Goal: Task Accomplishment & Management: Complete application form

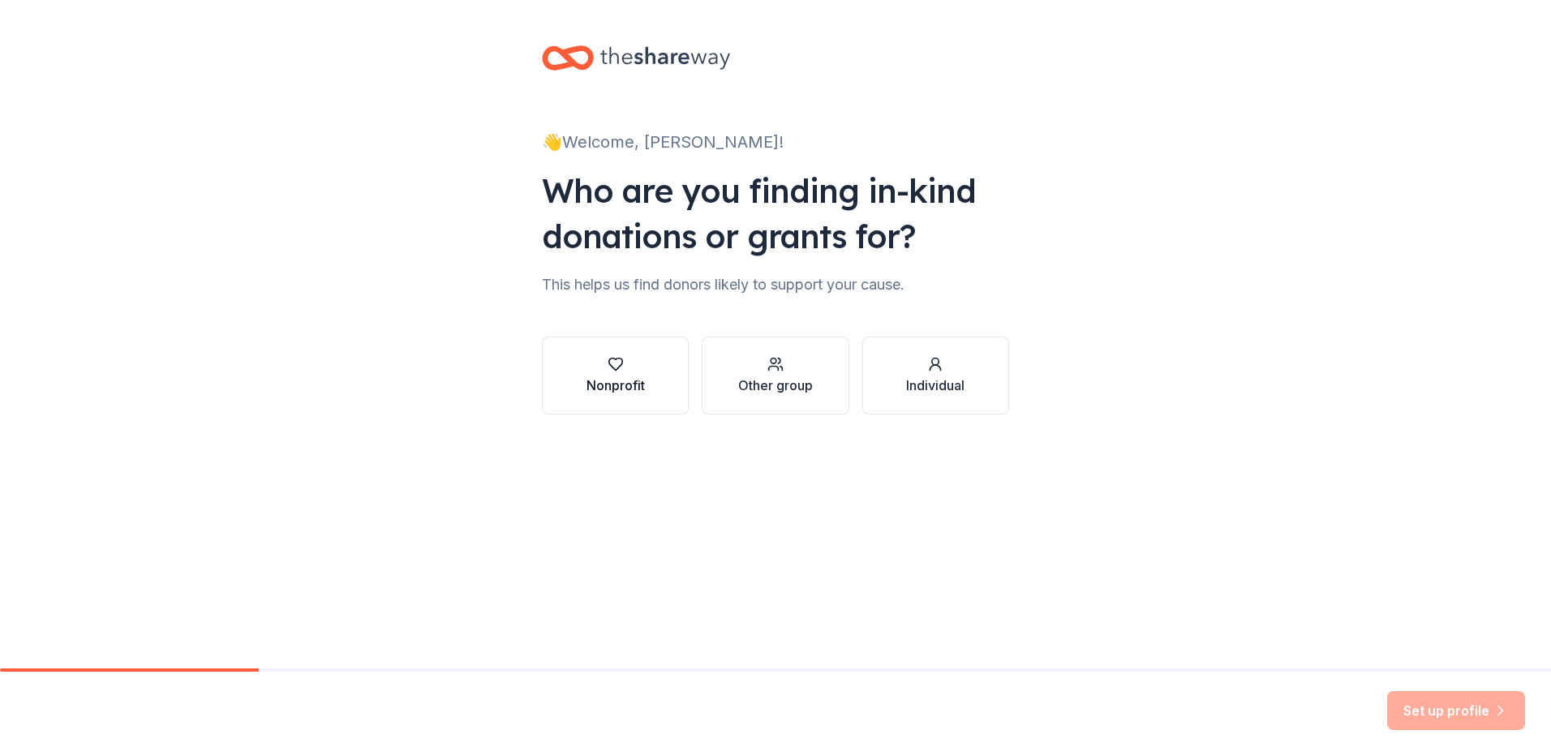
click at [633, 389] on div "Nonprofit" at bounding box center [615, 384] width 58 height 19
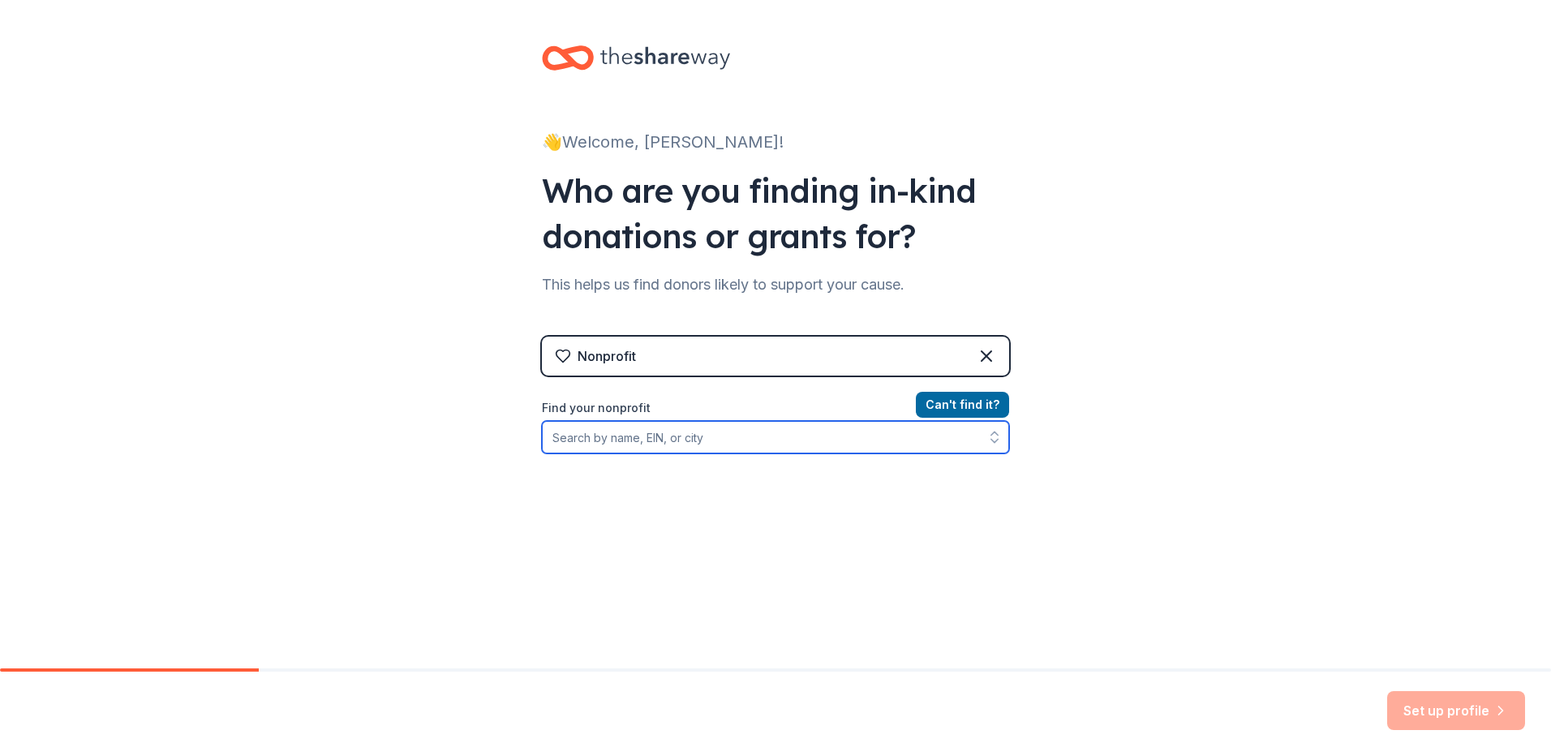
click at [665, 435] on input "Find your nonprofit" at bounding box center [775, 437] width 467 height 32
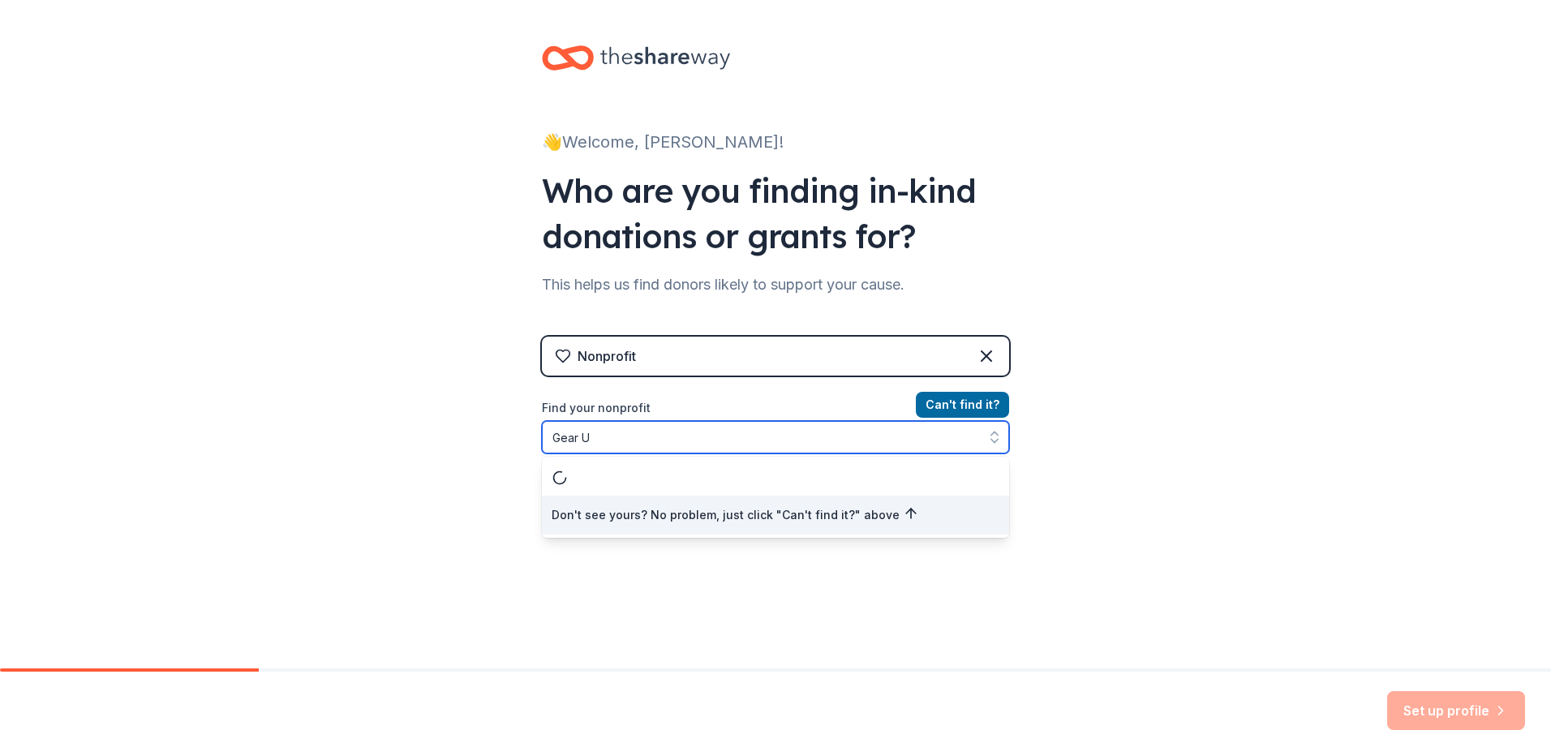
type input "Gear Up"
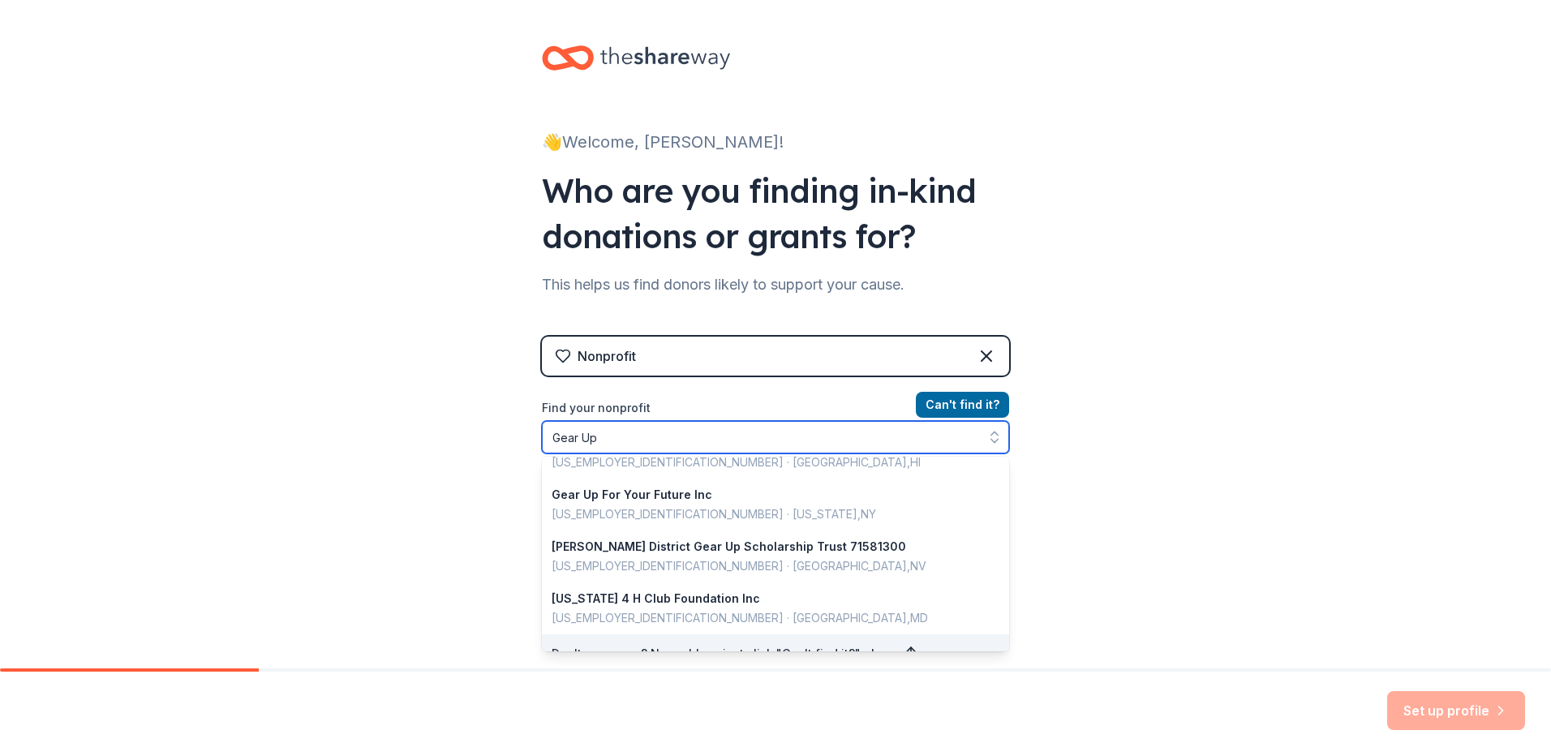
scroll to position [837, 0]
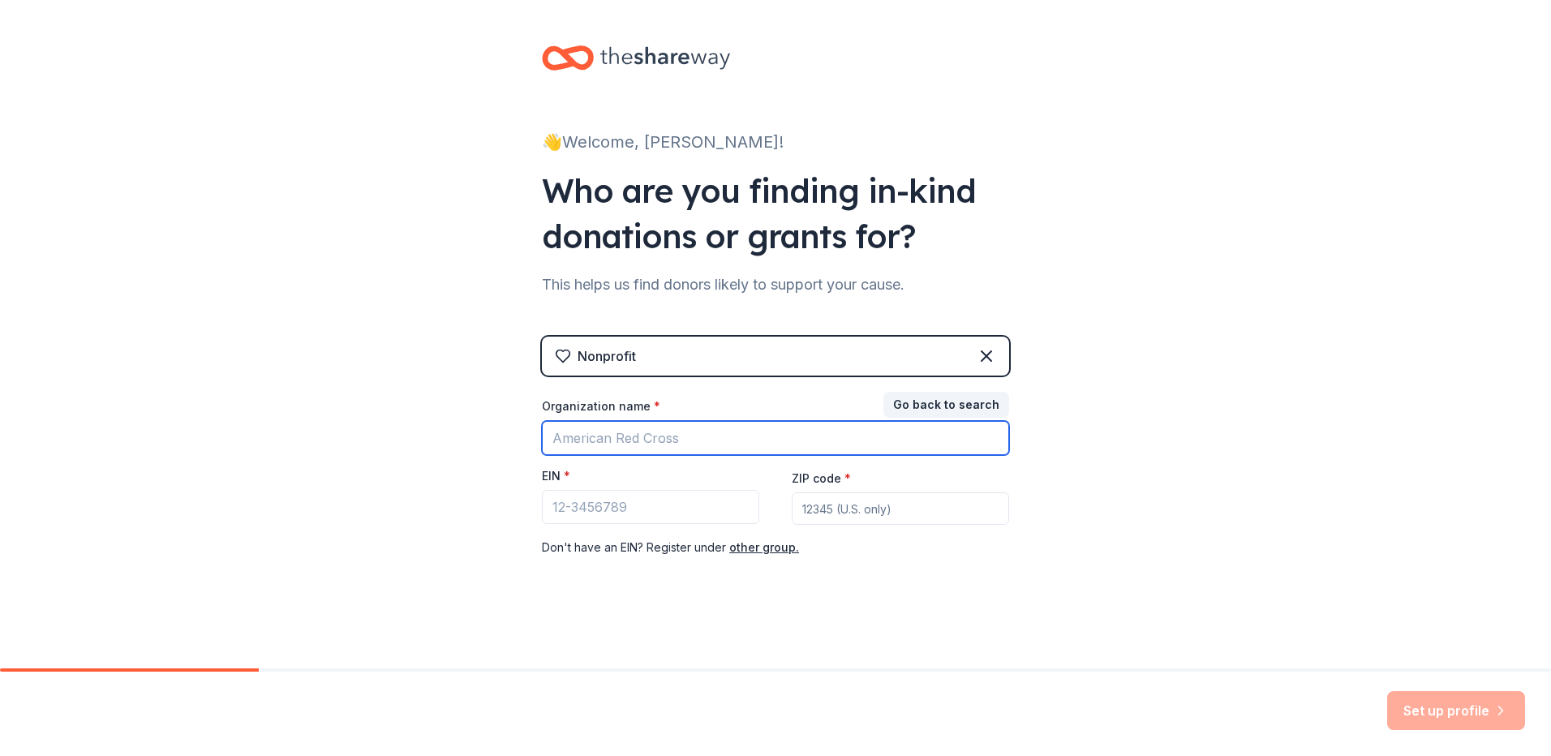
click at [720, 443] on input "Organization name *" at bounding box center [775, 438] width 467 height 34
type input "GEAR UP"
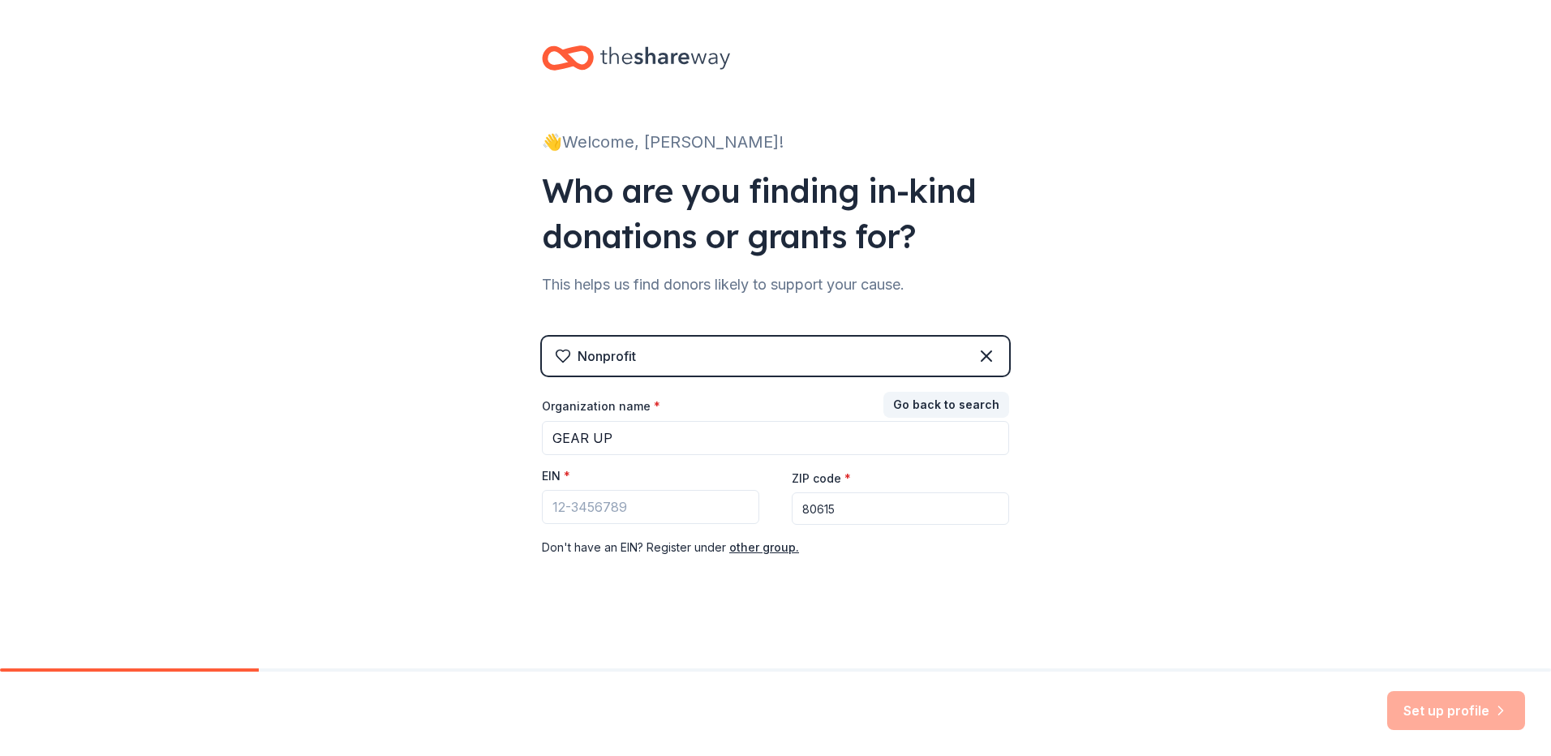
click at [855, 522] on input "80615" at bounding box center [900, 508] width 217 height 32
type input "80631"
click at [691, 499] on input "EIN *" at bounding box center [650, 507] width 217 height 34
paste input "84-6002058"
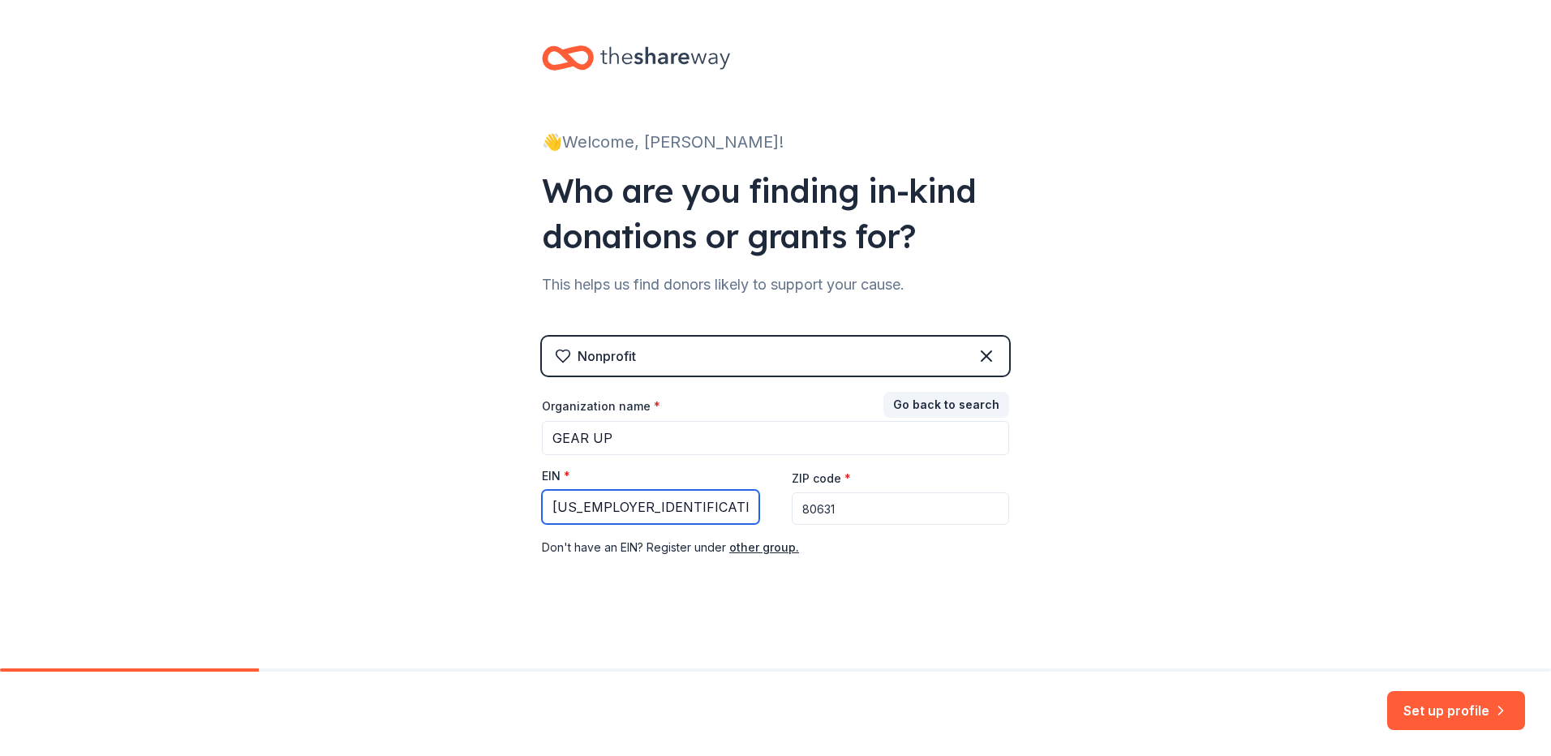
type input "84-6002058"
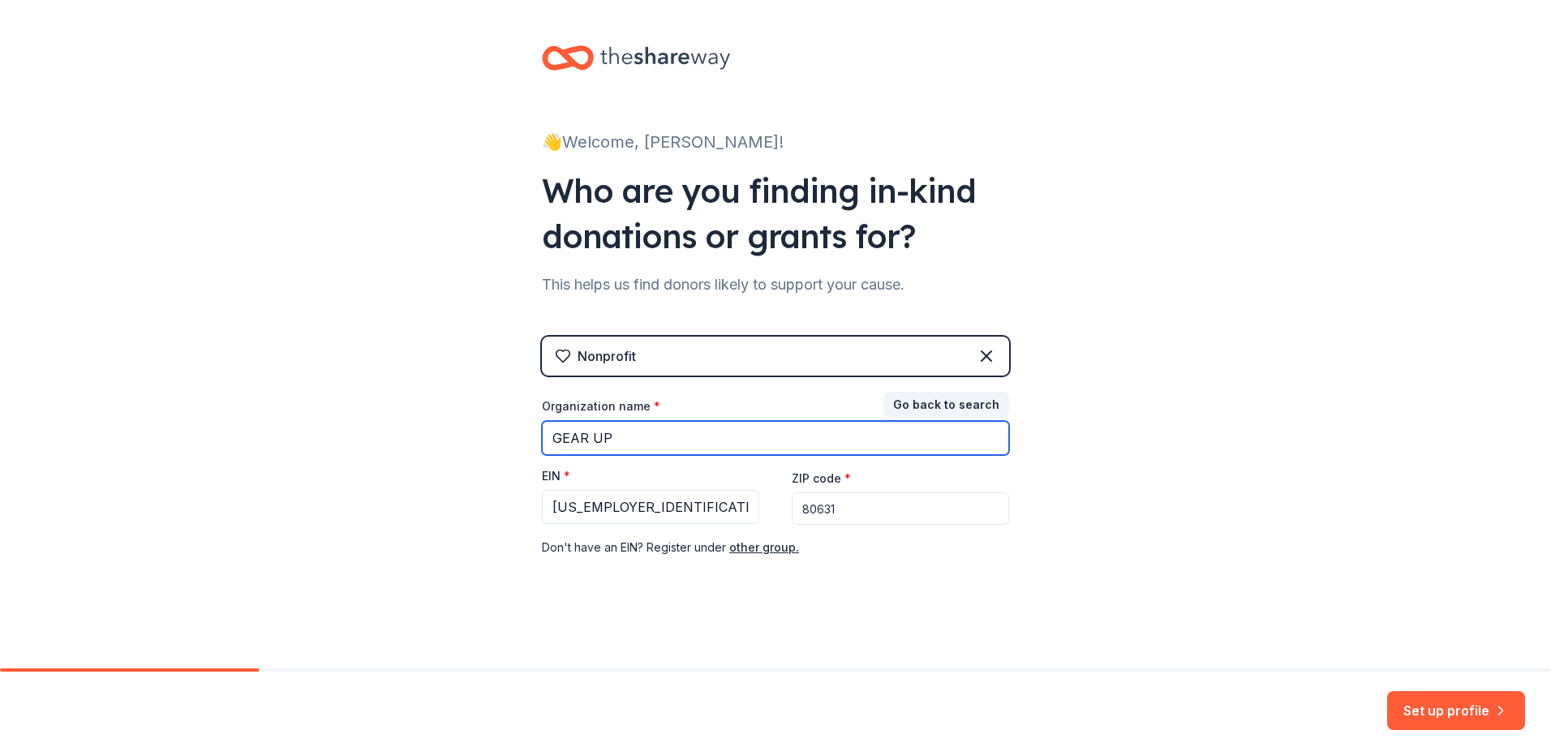
click at [640, 443] on input "GEAR UP" at bounding box center [775, 438] width 467 height 34
click at [547, 440] on input "GEAR UP" at bounding box center [775, 438] width 467 height 34
type input "District 6 GEAR UP"
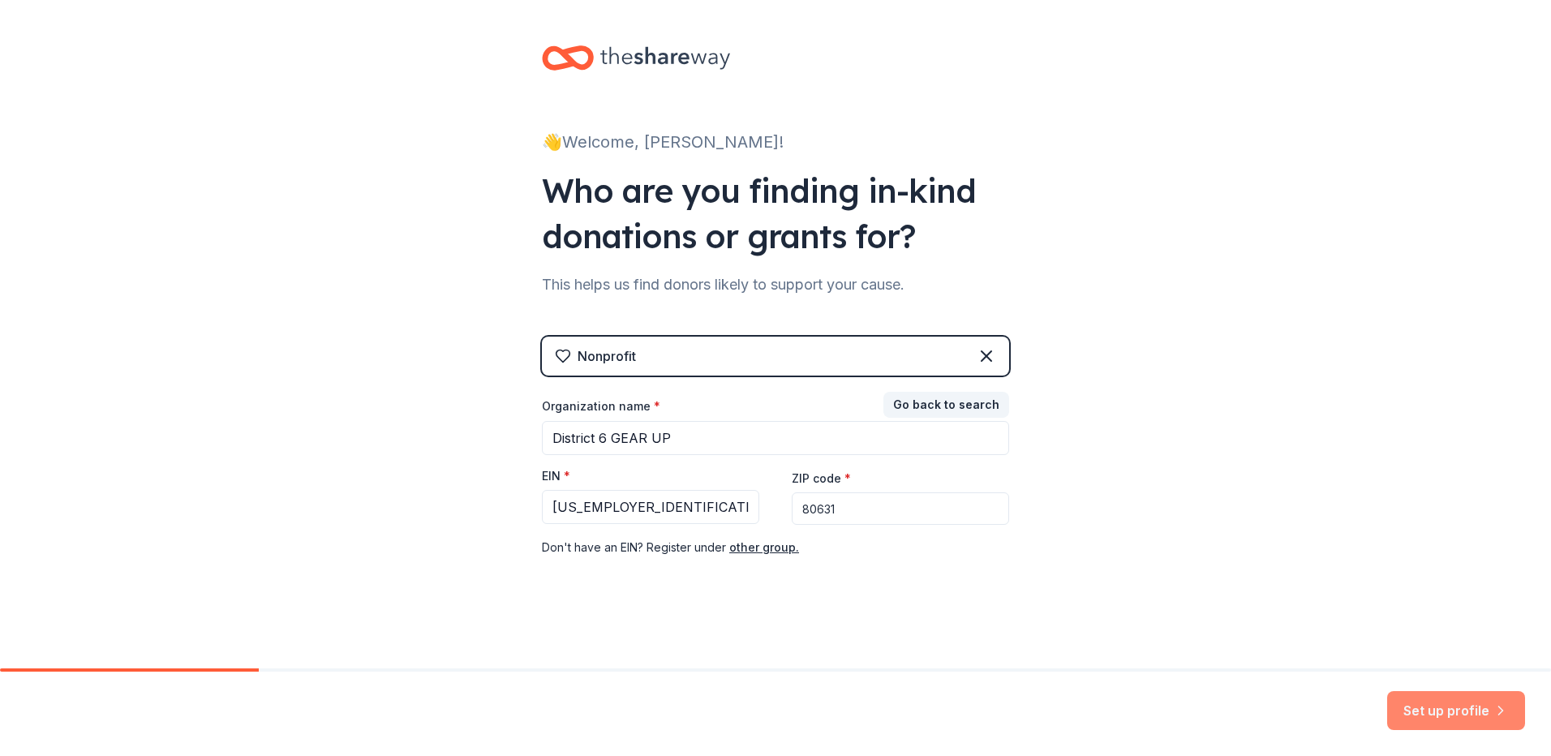
click at [1444, 702] on button "Set up profile" at bounding box center [1456, 710] width 138 height 39
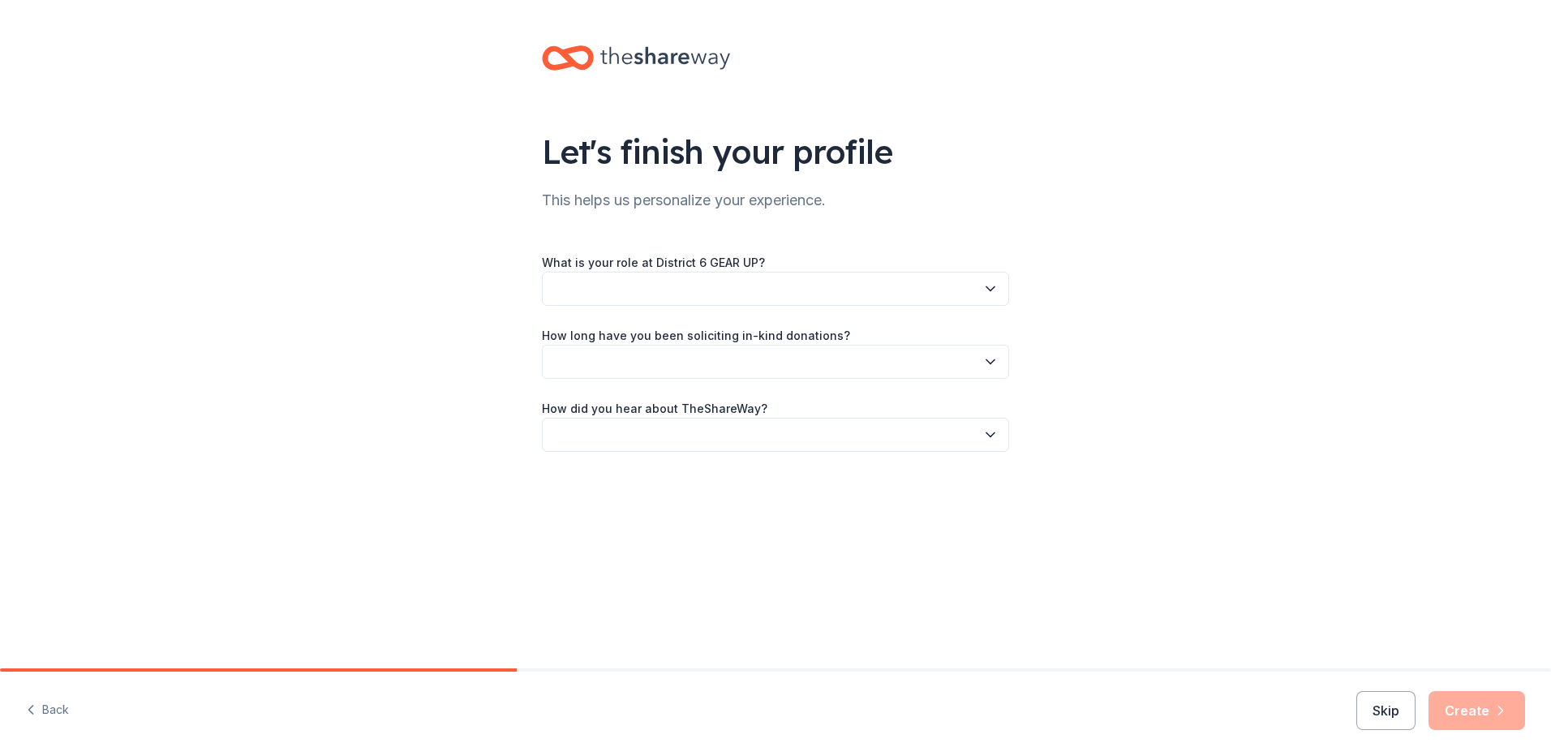
click at [635, 285] on button "button" at bounding box center [775, 289] width 467 height 34
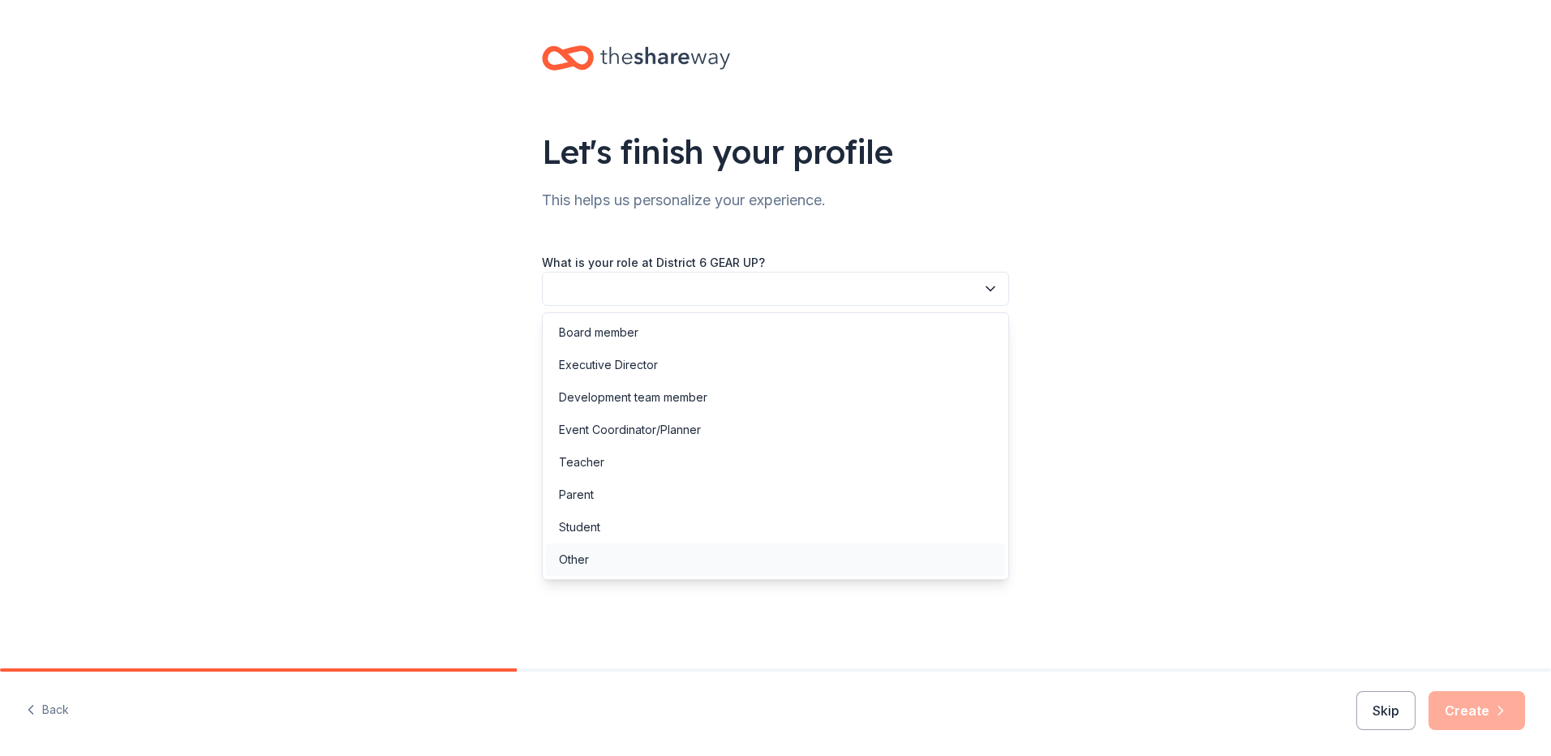
click at [699, 564] on div "Other" at bounding box center [775, 559] width 459 height 32
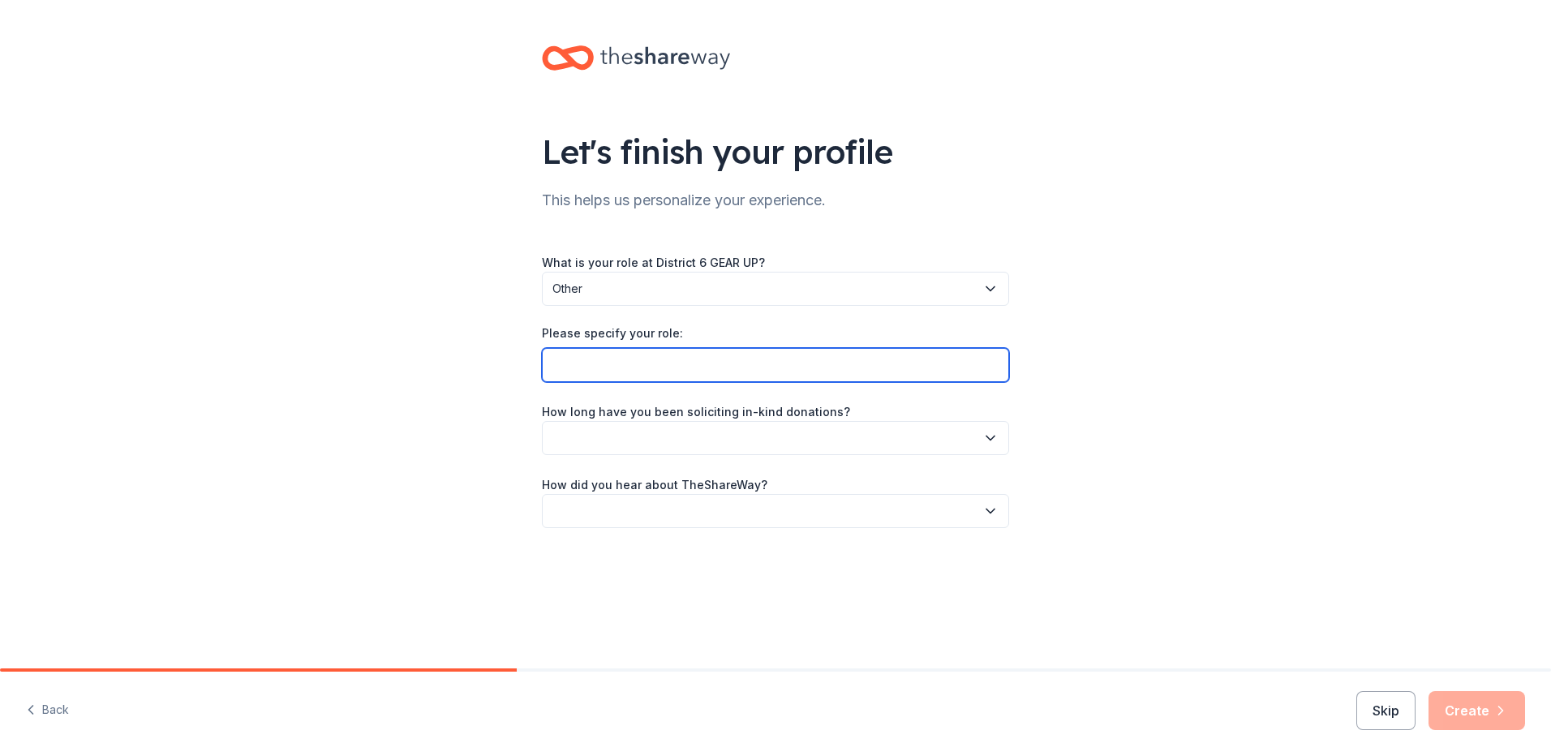
click at [635, 366] on input "Please specify your role:" at bounding box center [775, 365] width 467 height 34
type input "Student Success Mentor"
click at [1125, 433] on div "Let's finish your profile This helps us personalize your experience. What is yo…" at bounding box center [775, 303] width 1551 height 606
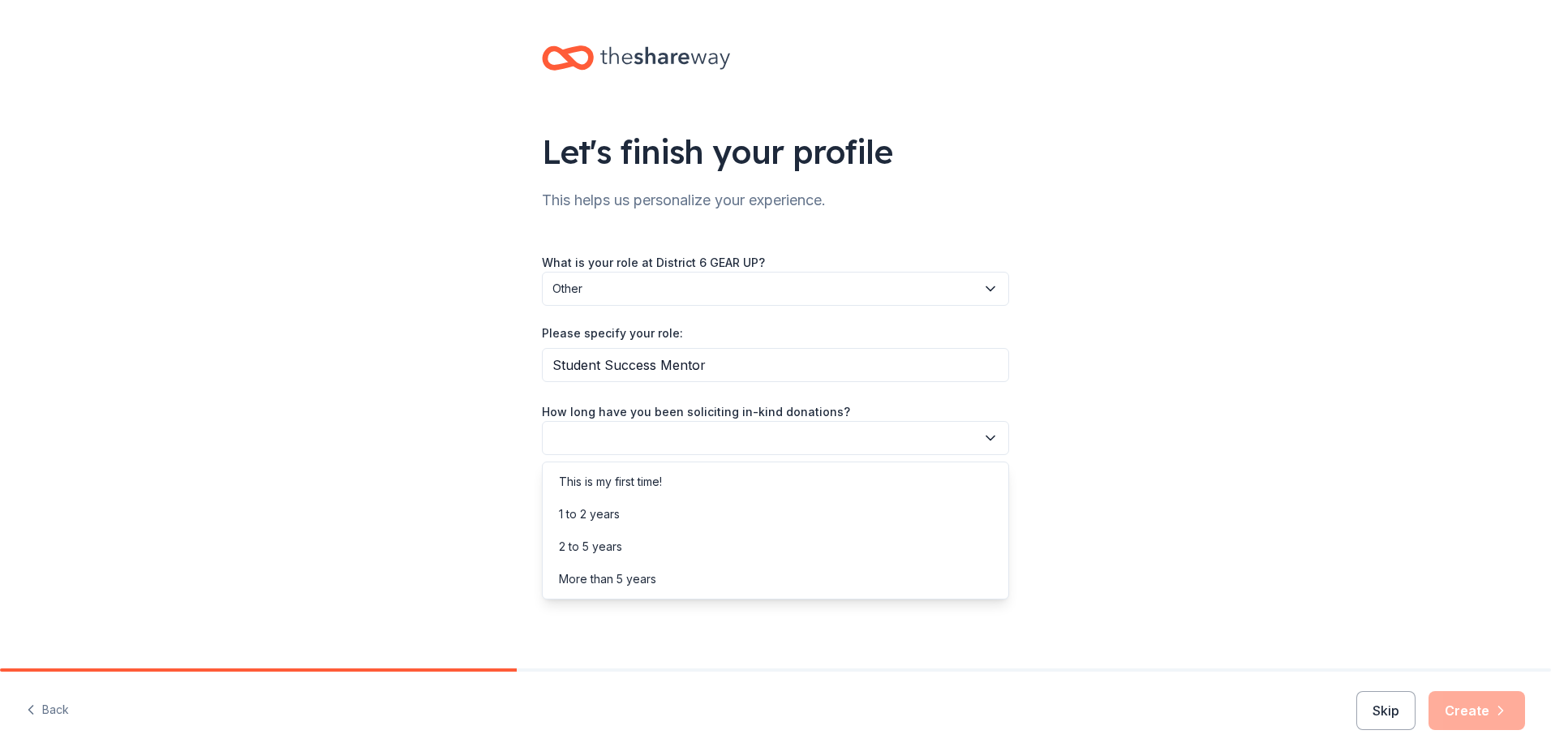
click at [800, 441] on button "button" at bounding box center [775, 438] width 467 height 34
click at [723, 483] on div "This is my first time!" at bounding box center [775, 481] width 459 height 32
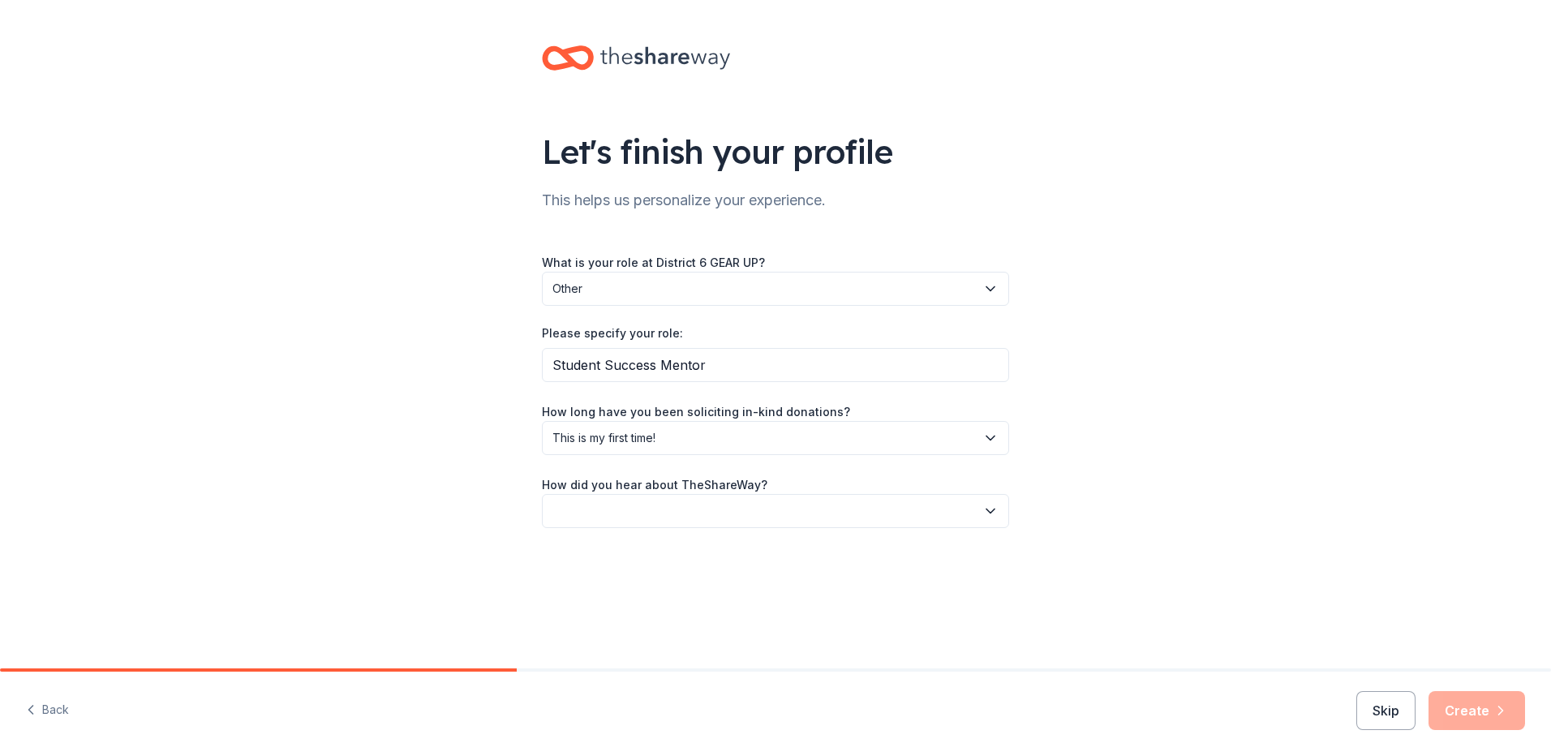
click at [741, 516] on button "button" at bounding box center [775, 511] width 467 height 34
click at [707, 590] on div "Online search" at bounding box center [775, 587] width 459 height 32
click at [1477, 711] on button "Create" at bounding box center [1476, 710] width 97 height 39
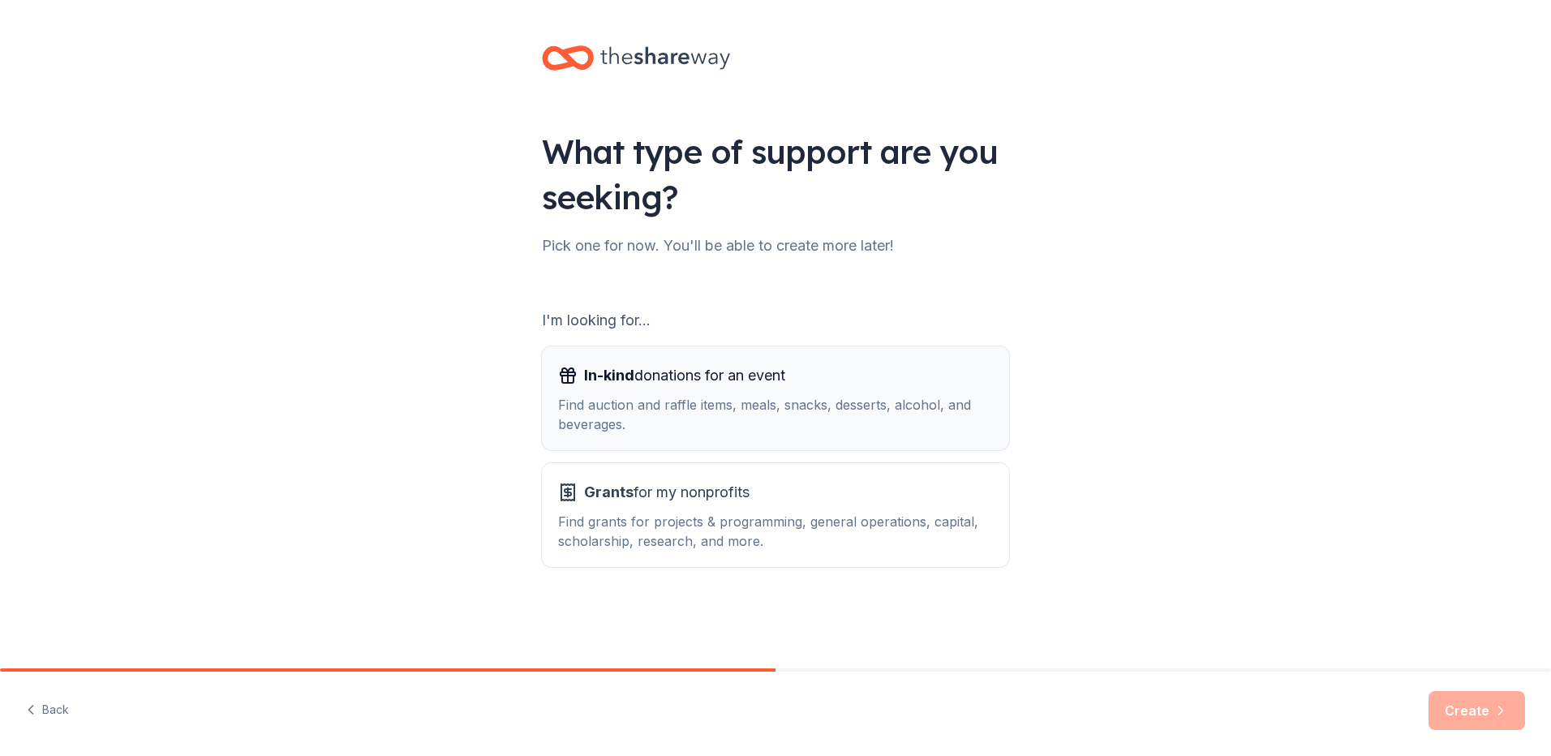
click at [936, 420] on div "Find auction and raffle items, meals, snacks, desserts, alcohol, and beverages." at bounding box center [775, 414] width 435 height 39
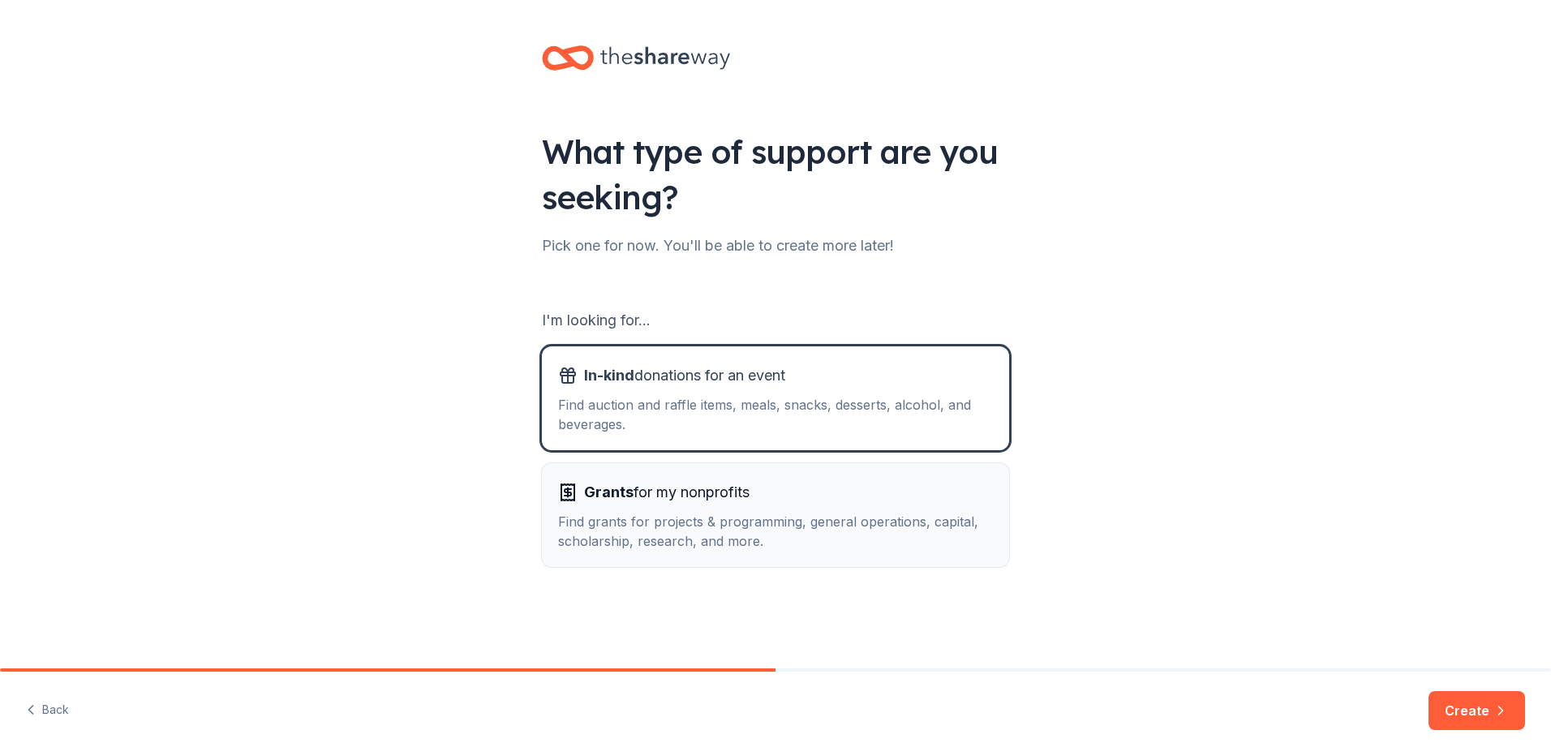
click at [931, 478] on button "Grants for my nonprofits Find grants for projects & programming, general operat…" at bounding box center [775, 515] width 467 height 104
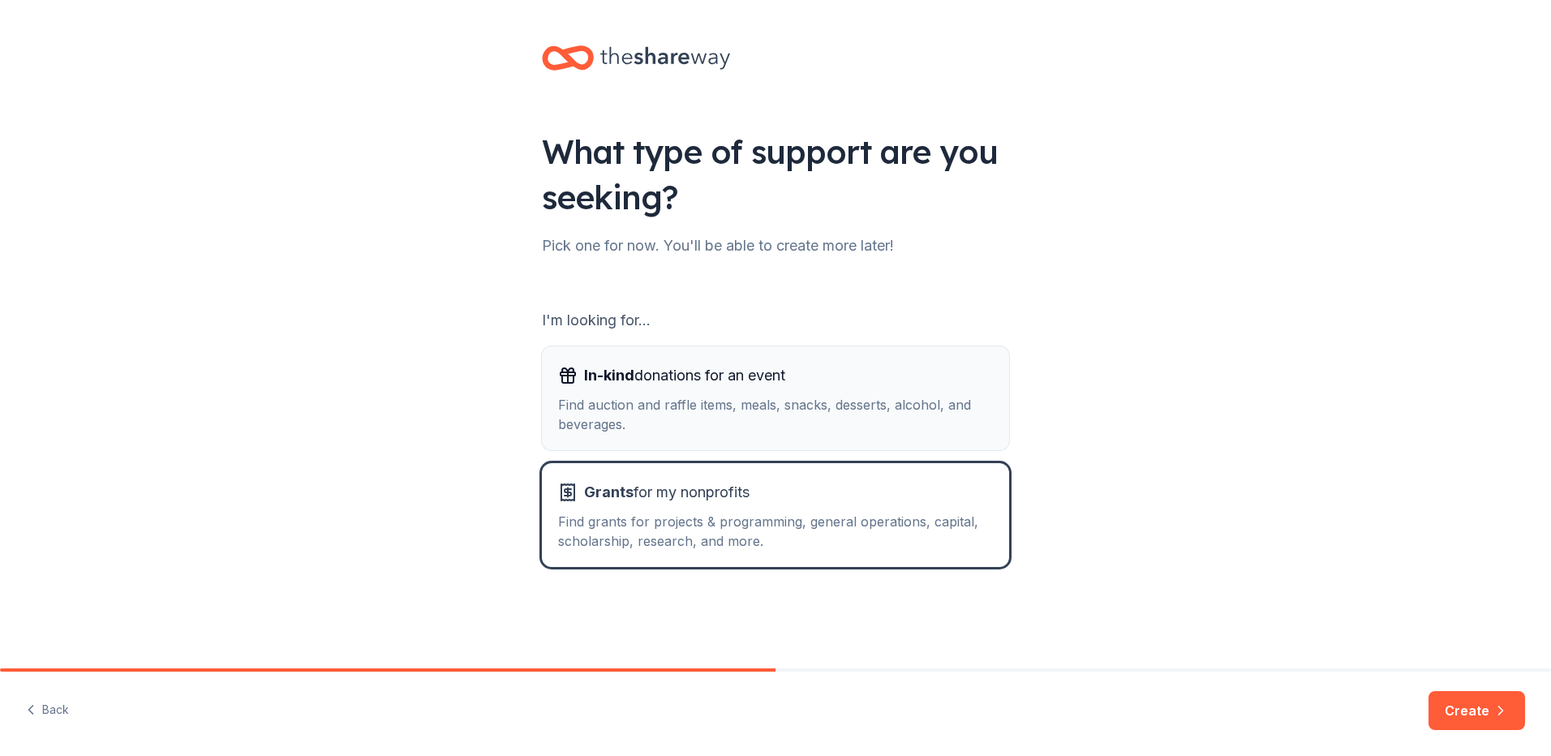
click at [902, 405] on div "Find auction and raffle items, meals, snacks, desserts, alcohol, and beverages." at bounding box center [775, 414] width 435 height 39
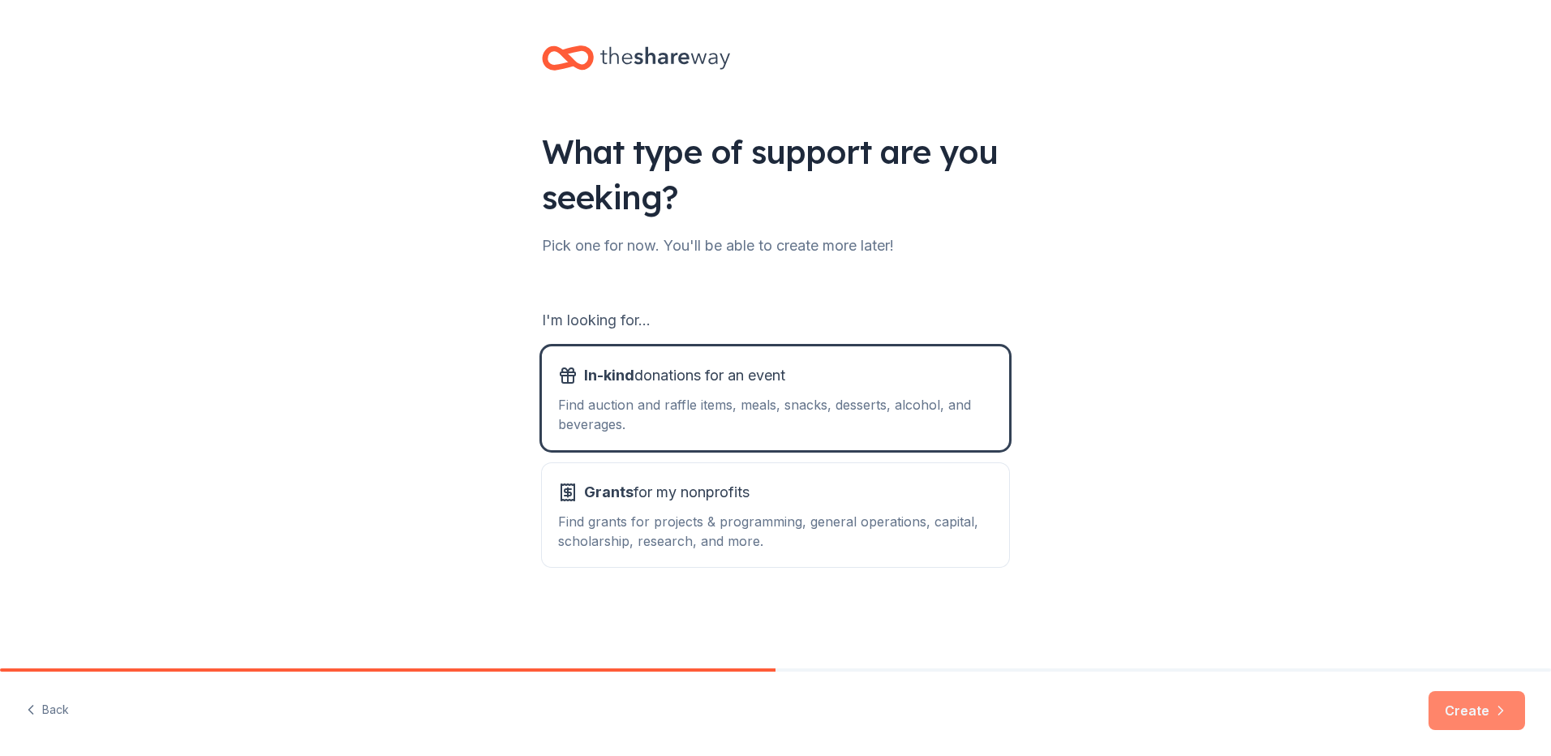
click at [1472, 712] on button "Create" at bounding box center [1476, 710] width 97 height 39
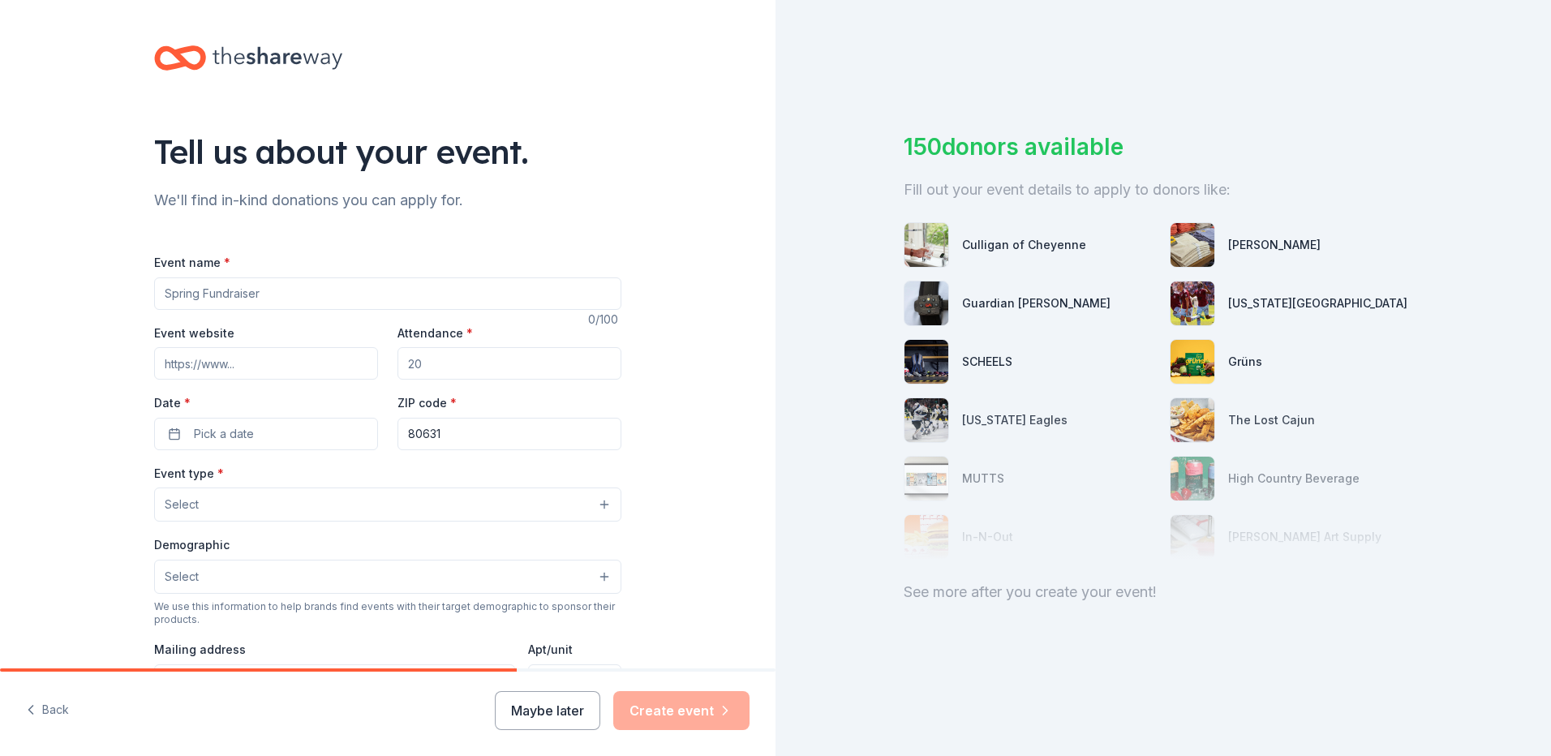
click at [410, 294] on input "Event name *" at bounding box center [387, 293] width 467 height 32
type input "Gear Up Week"
click at [451, 369] on input "Attendance *" at bounding box center [509, 363] width 224 height 32
type input "3000"
click at [279, 433] on button "Pick a date" at bounding box center [266, 434] width 224 height 32
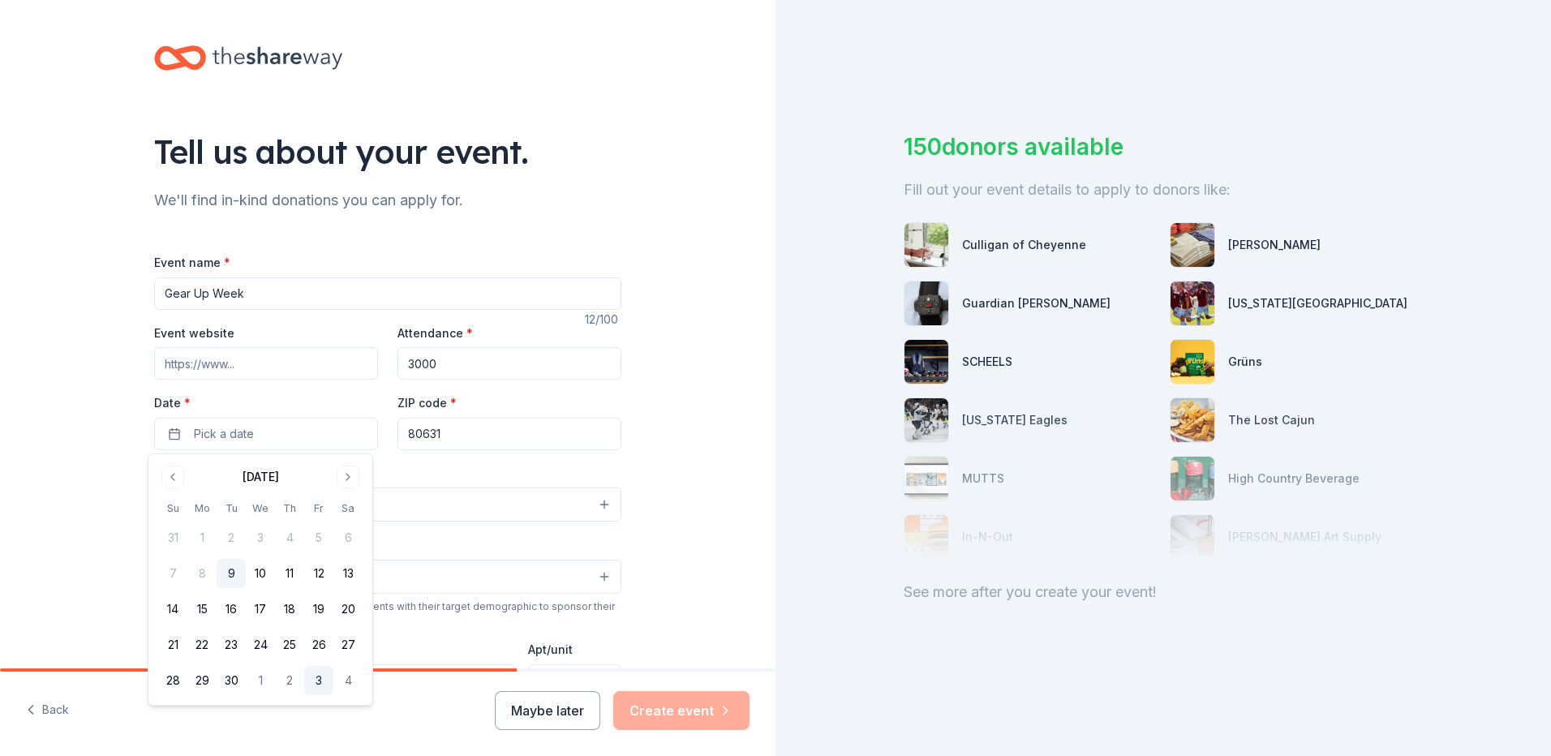
click at [320, 675] on button "3" at bounding box center [318, 680] width 29 height 29
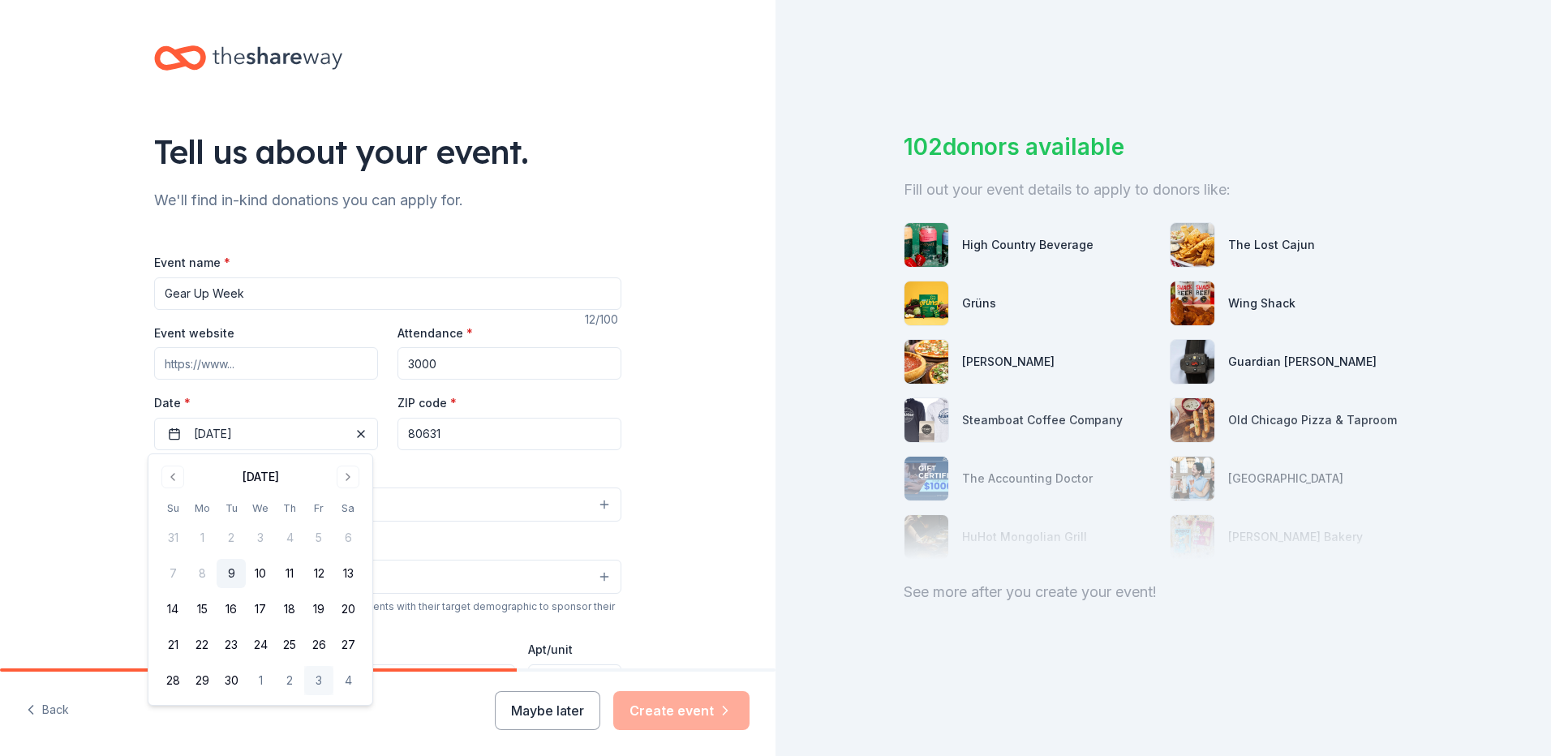
click at [642, 454] on div "Tell us about your event. We'll find in-kind donations you can apply for. Event…" at bounding box center [387, 539] width 775 height 1079
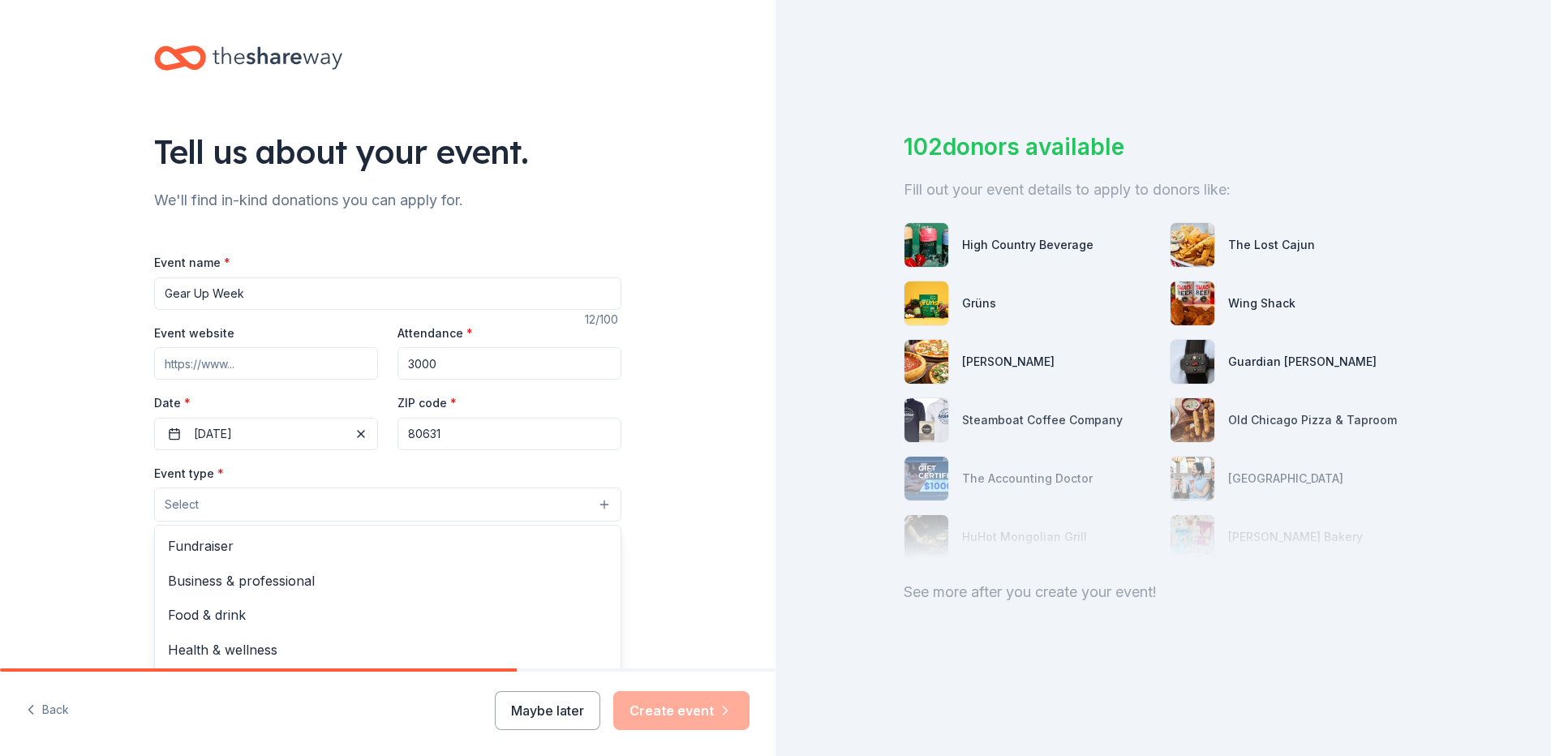
click at [380, 504] on button "Select" at bounding box center [387, 504] width 467 height 34
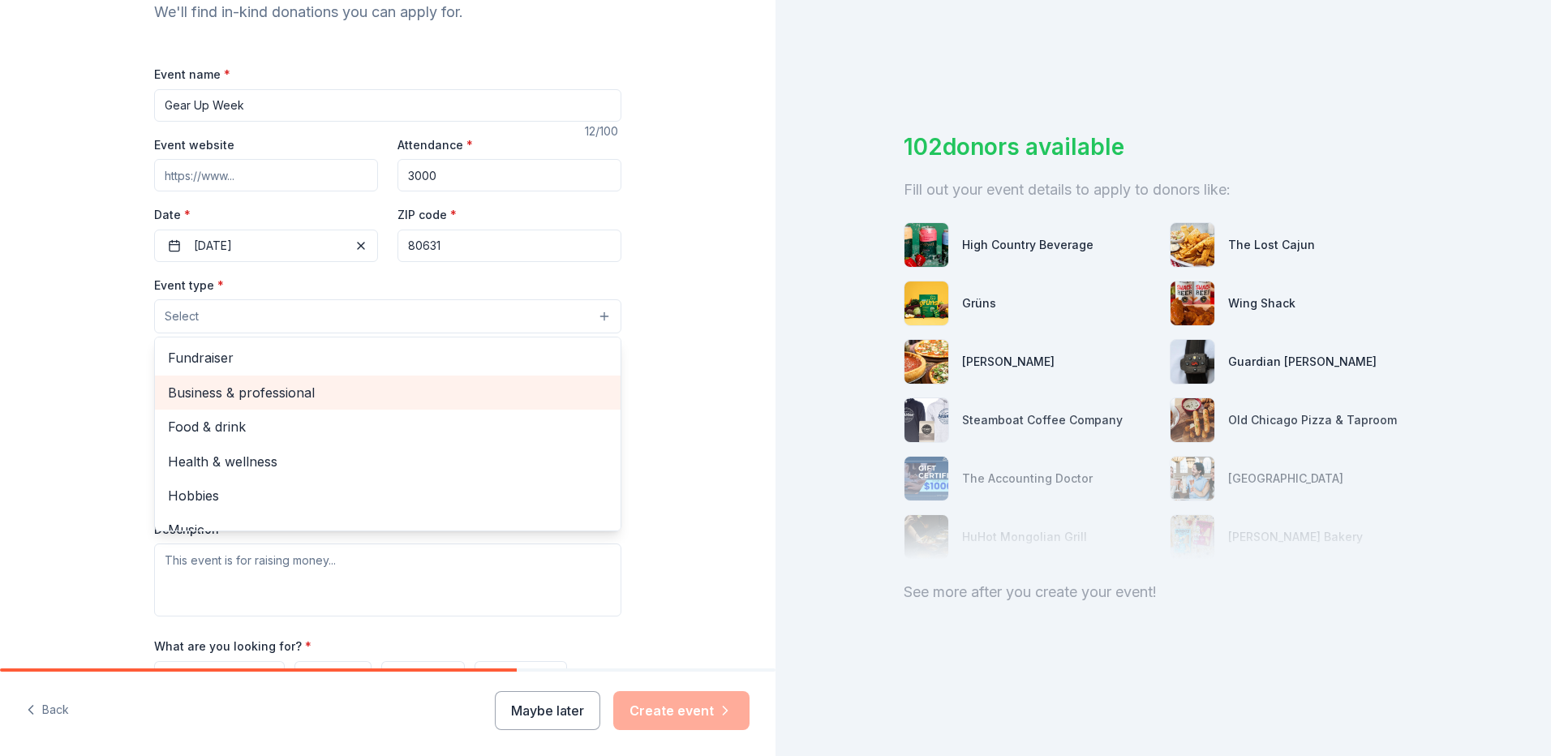
scroll to position [162, 0]
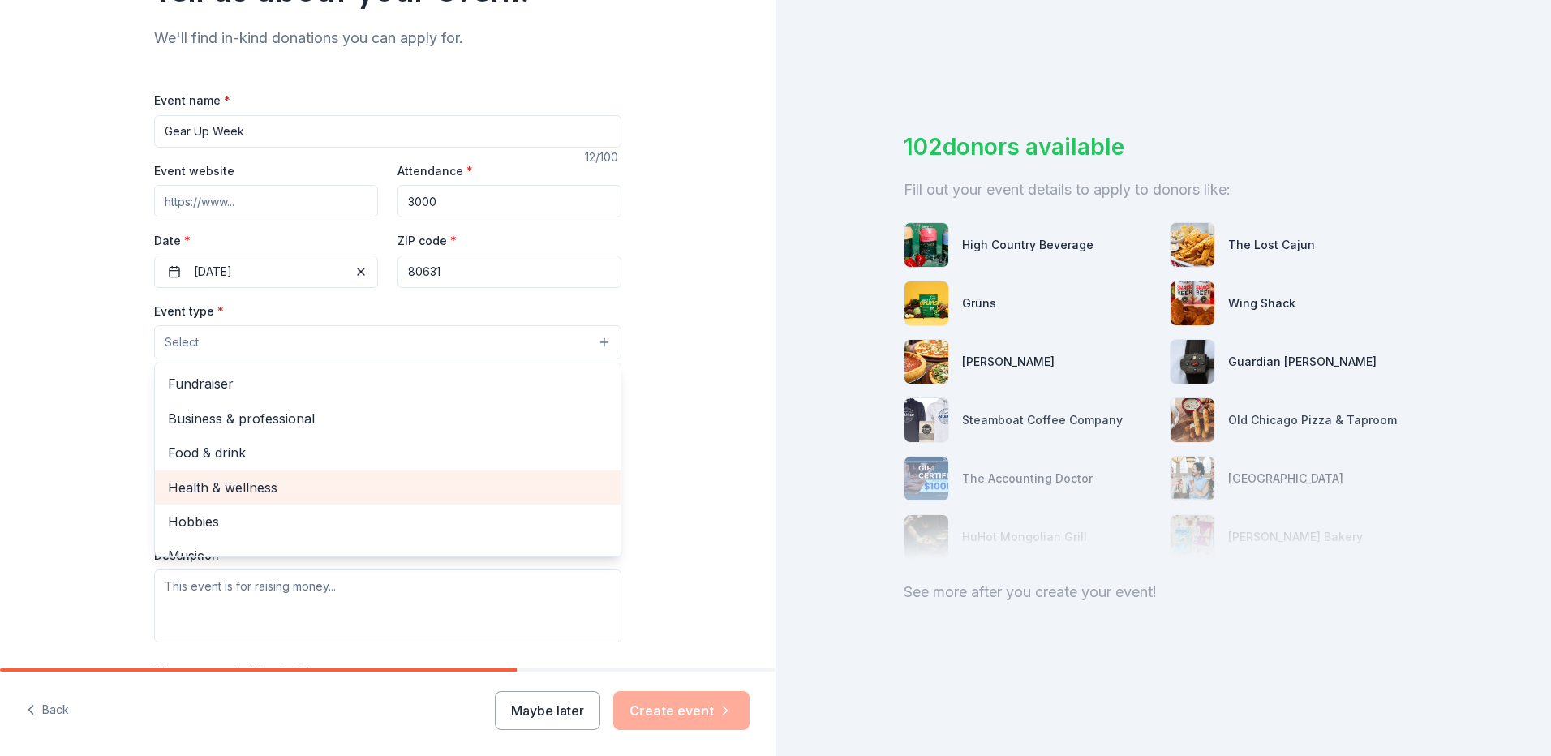
click at [379, 483] on span "Health & wellness" at bounding box center [388, 487] width 440 height 21
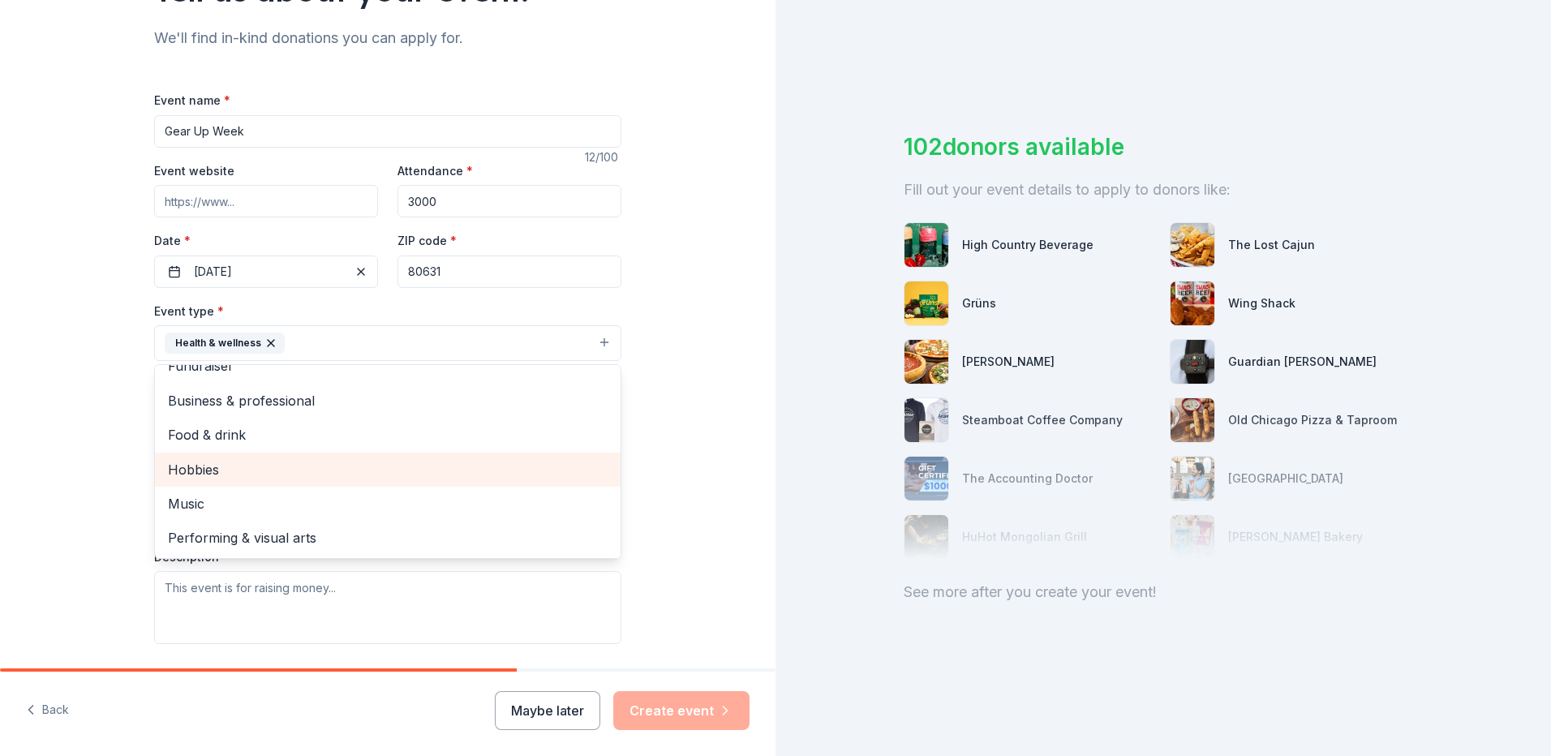
scroll to position [0, 0]
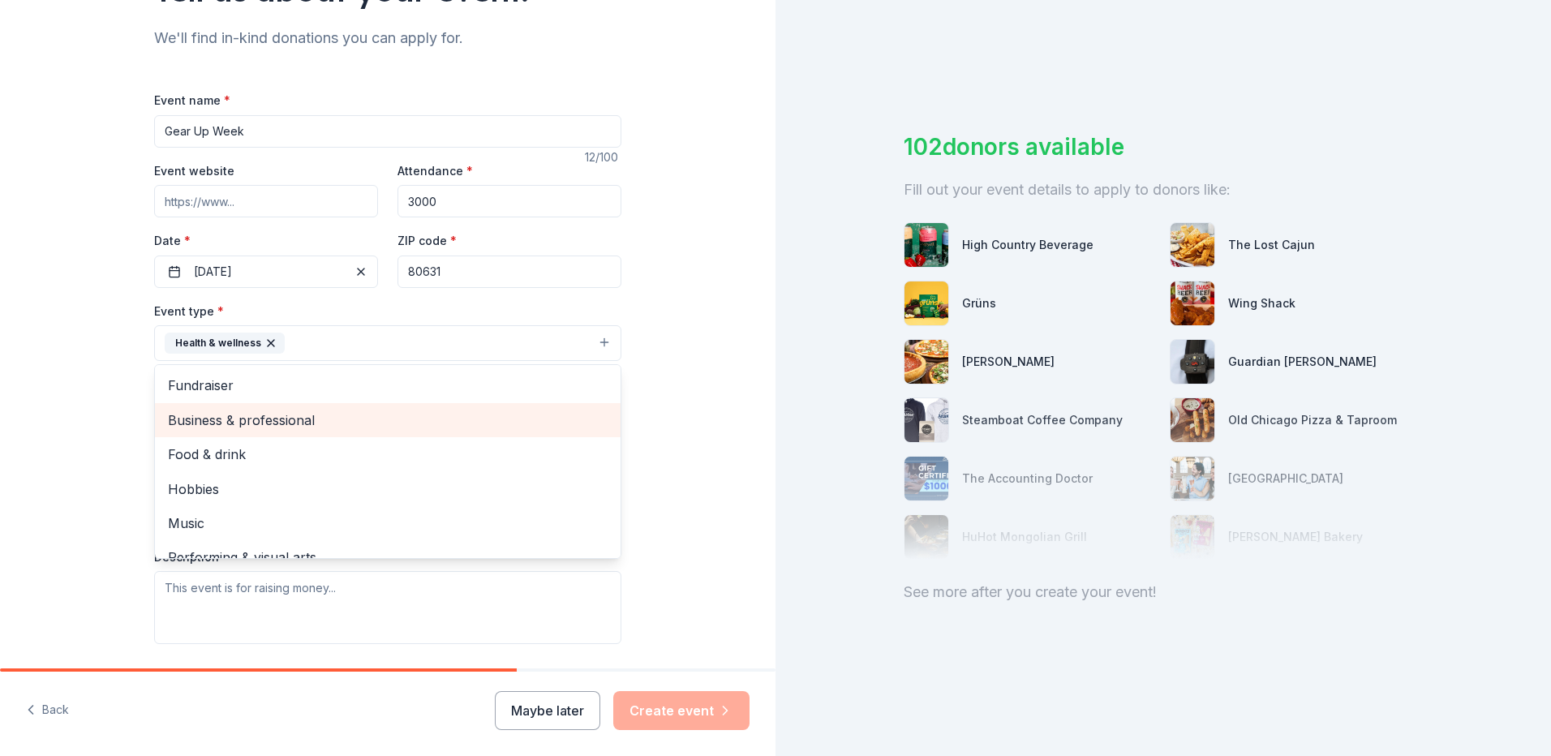
click at [488, 421] on span "Business & professional" at bounding box center [388, 420] width 440 height 21
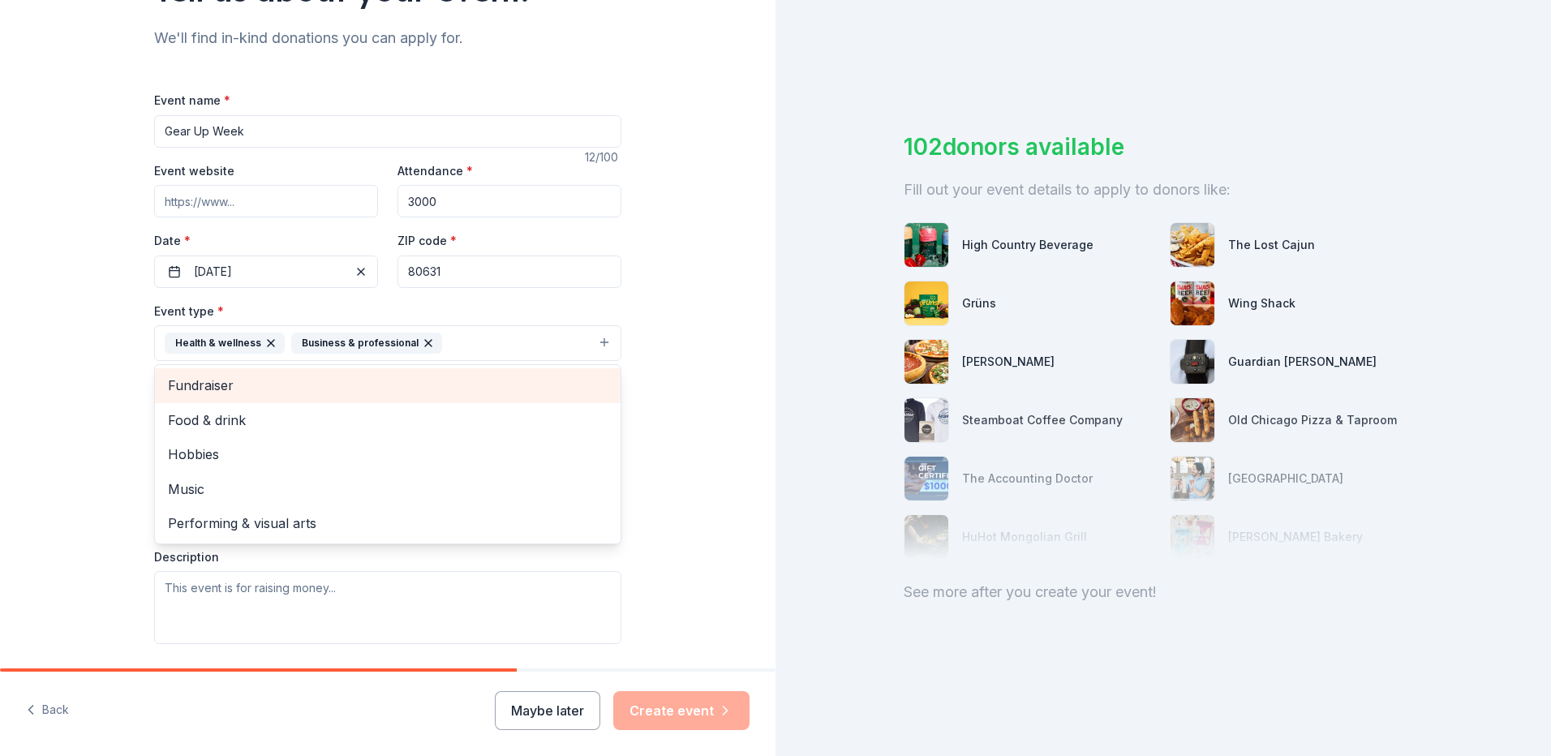
click at [405, 379] on span "Fundraiser" at bounding box center [388, 385] width 440 height 21
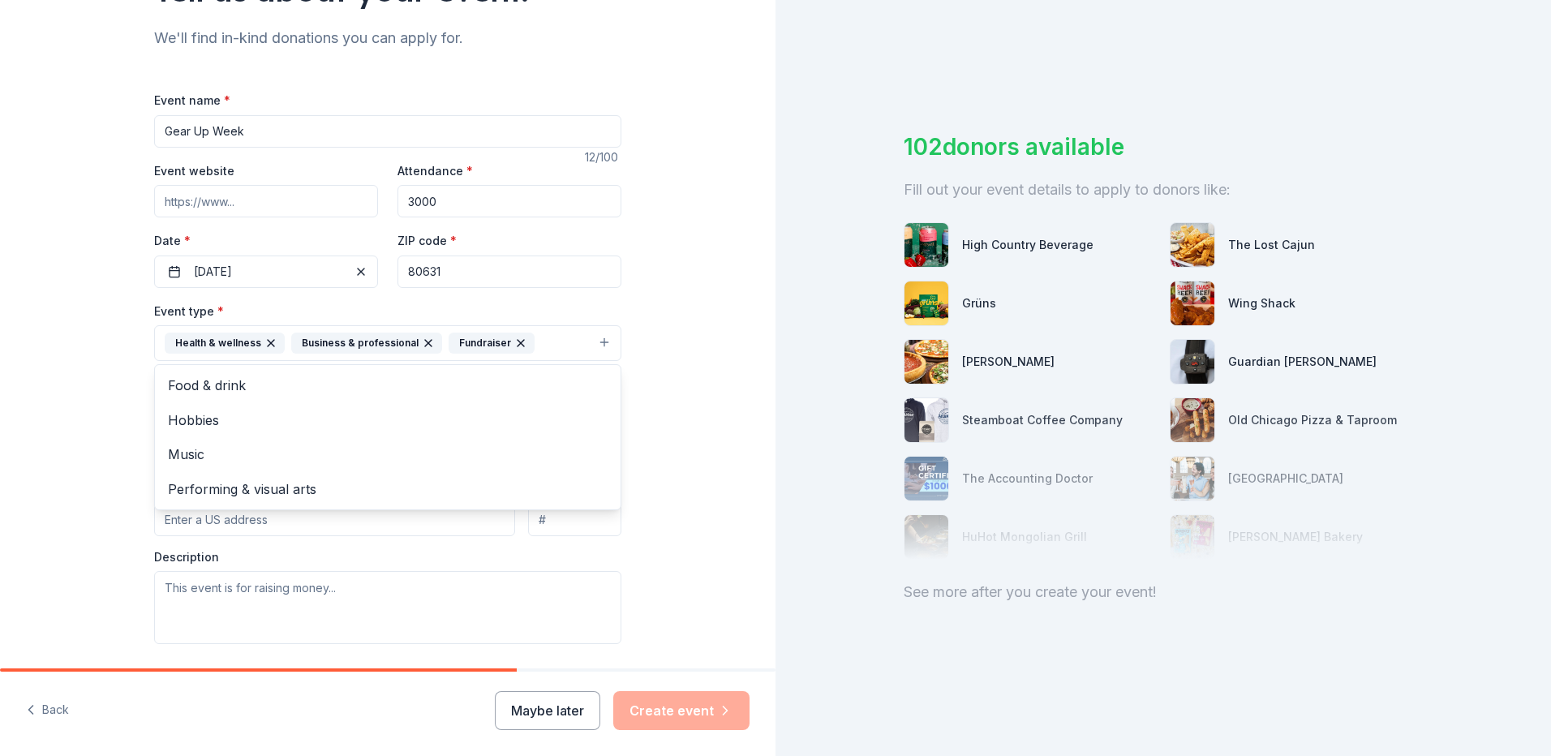
click at [659, 390] on div "Tell us about your event. We'll find in-kind donations you can apply for. Event…" at bounding box center [387, 378] width 775 height 1081
click at [507, 423] on button "Select" at bounding box center [387, 416] width 467 height 34
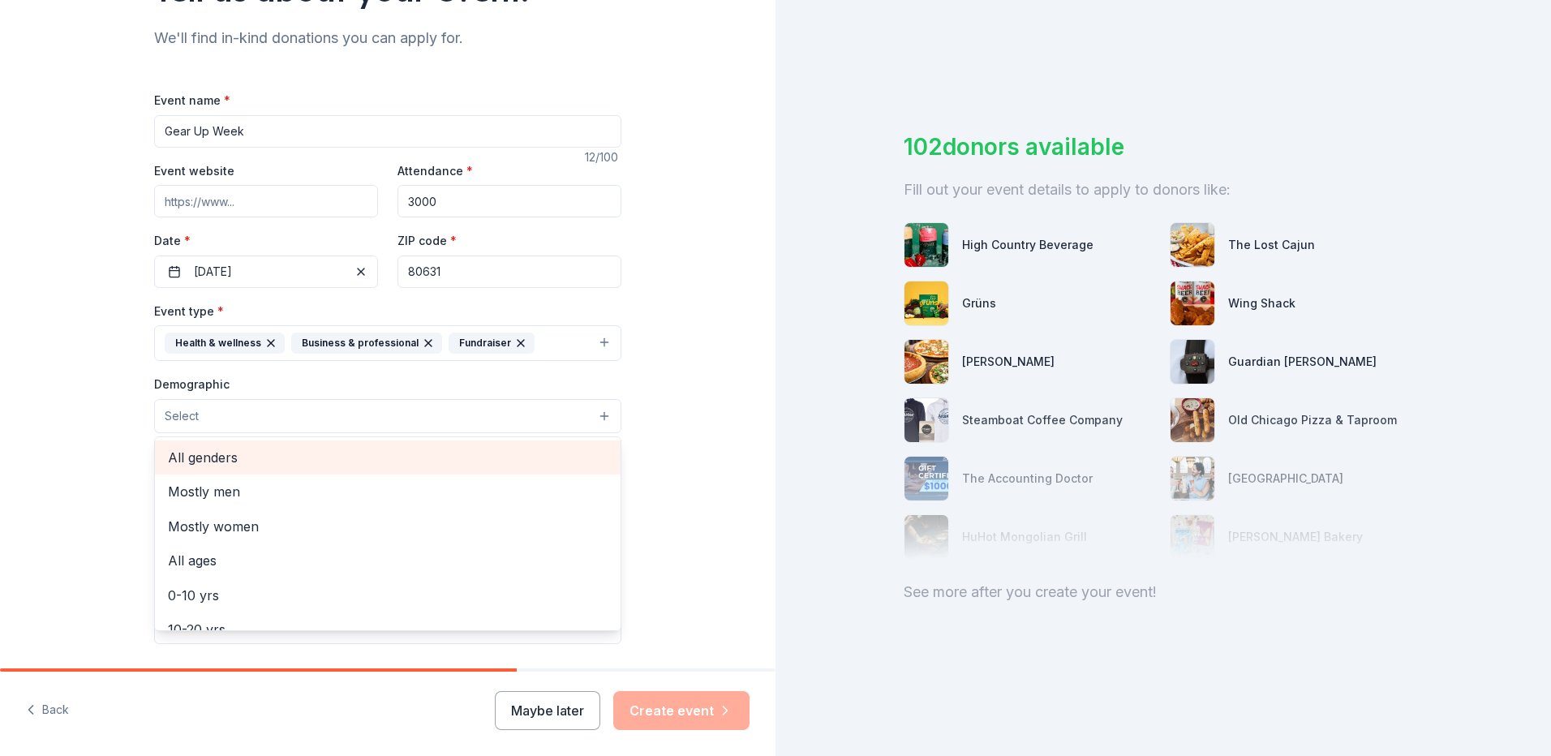
click at [234, 462] on span "All genders" at bounding box center [388, 457] width 440 height 21
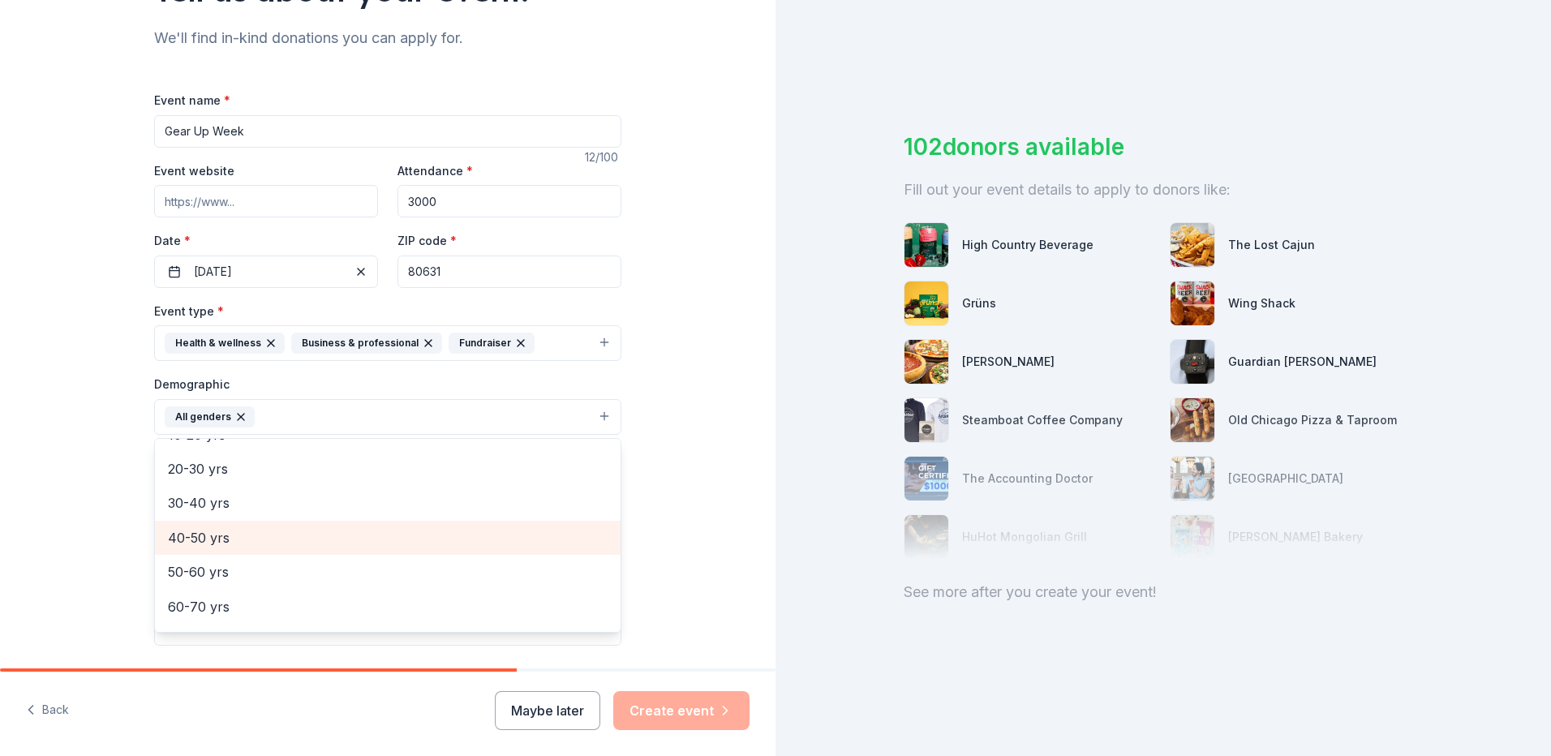
scroll to position [81, 0]
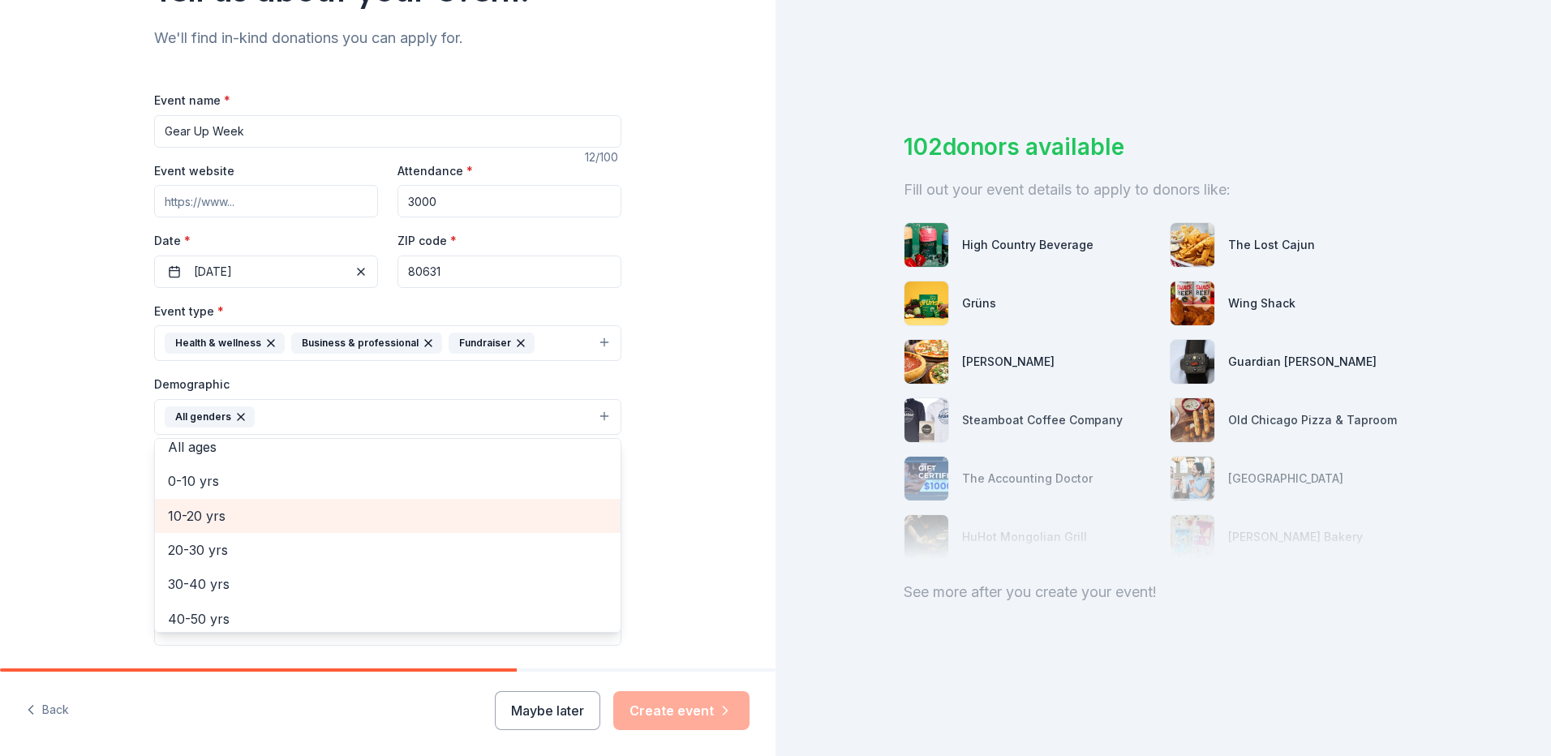
click at [257, 522] on span "10-20 yrs" at bounding box center [388, 515] width 440 height 21
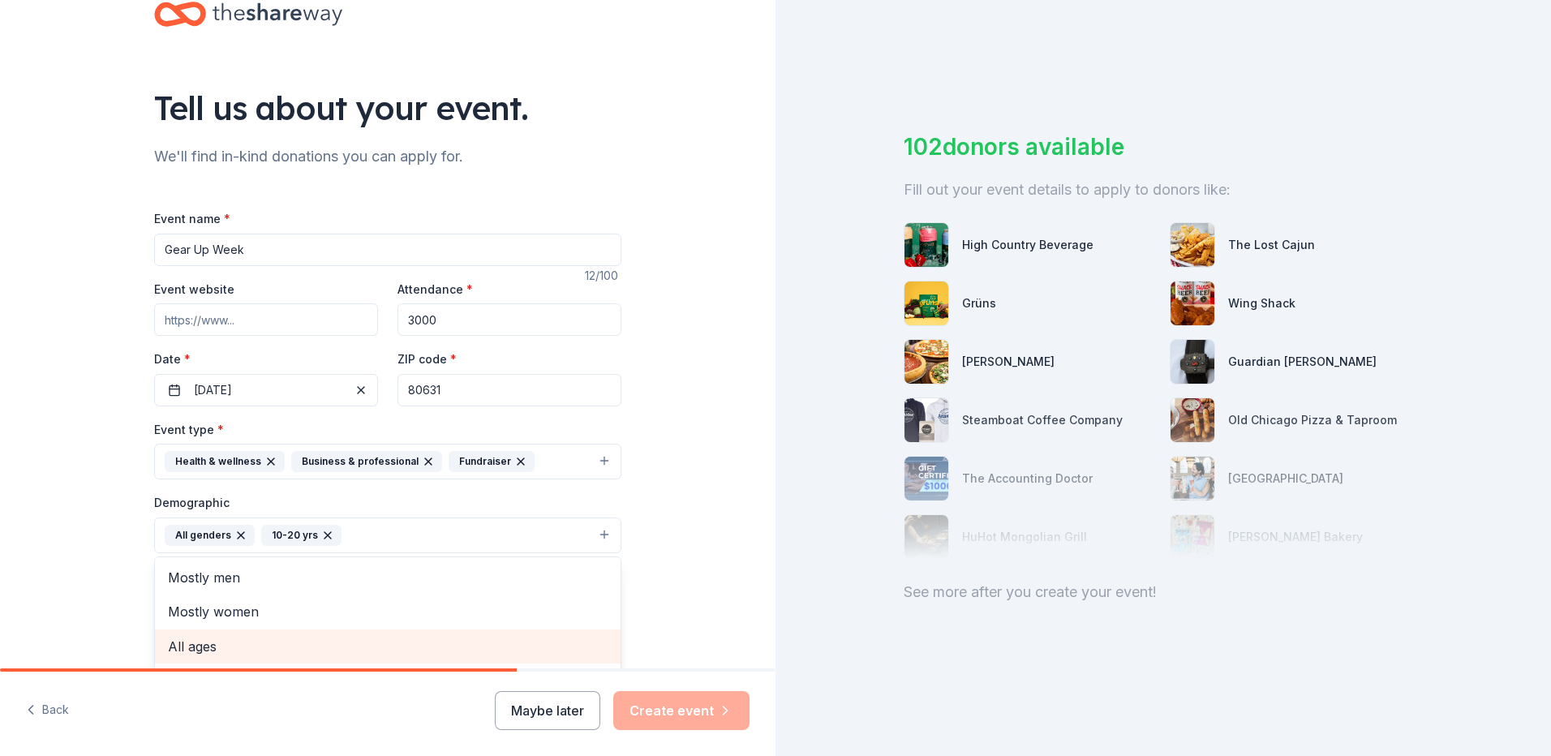
scroll to position [0, 0]
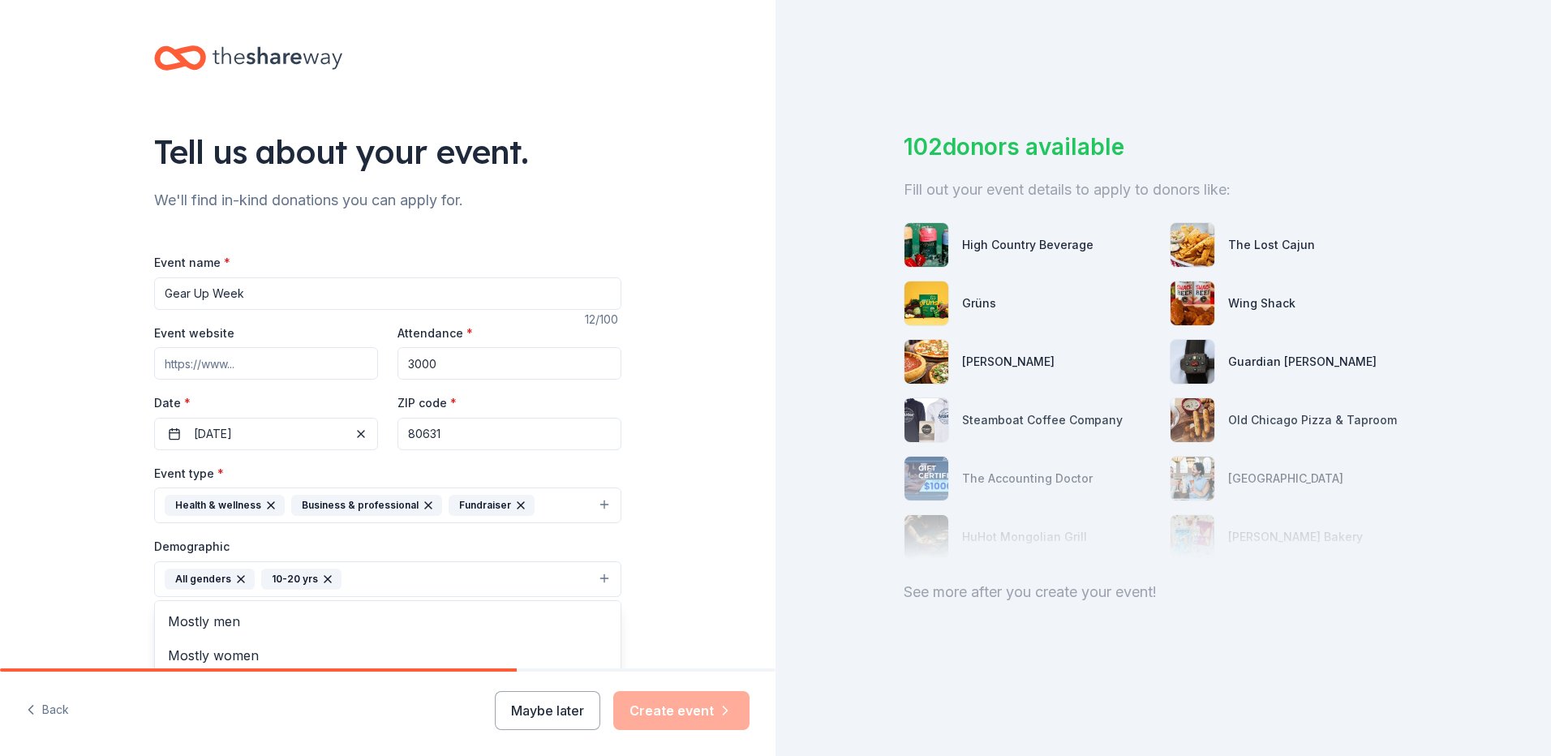
click at [660, 528] on div "Tell us about your event. We'll find in-kind donations you can apply for. Event…" at bounding box center [387, 541] width 775 height 1083
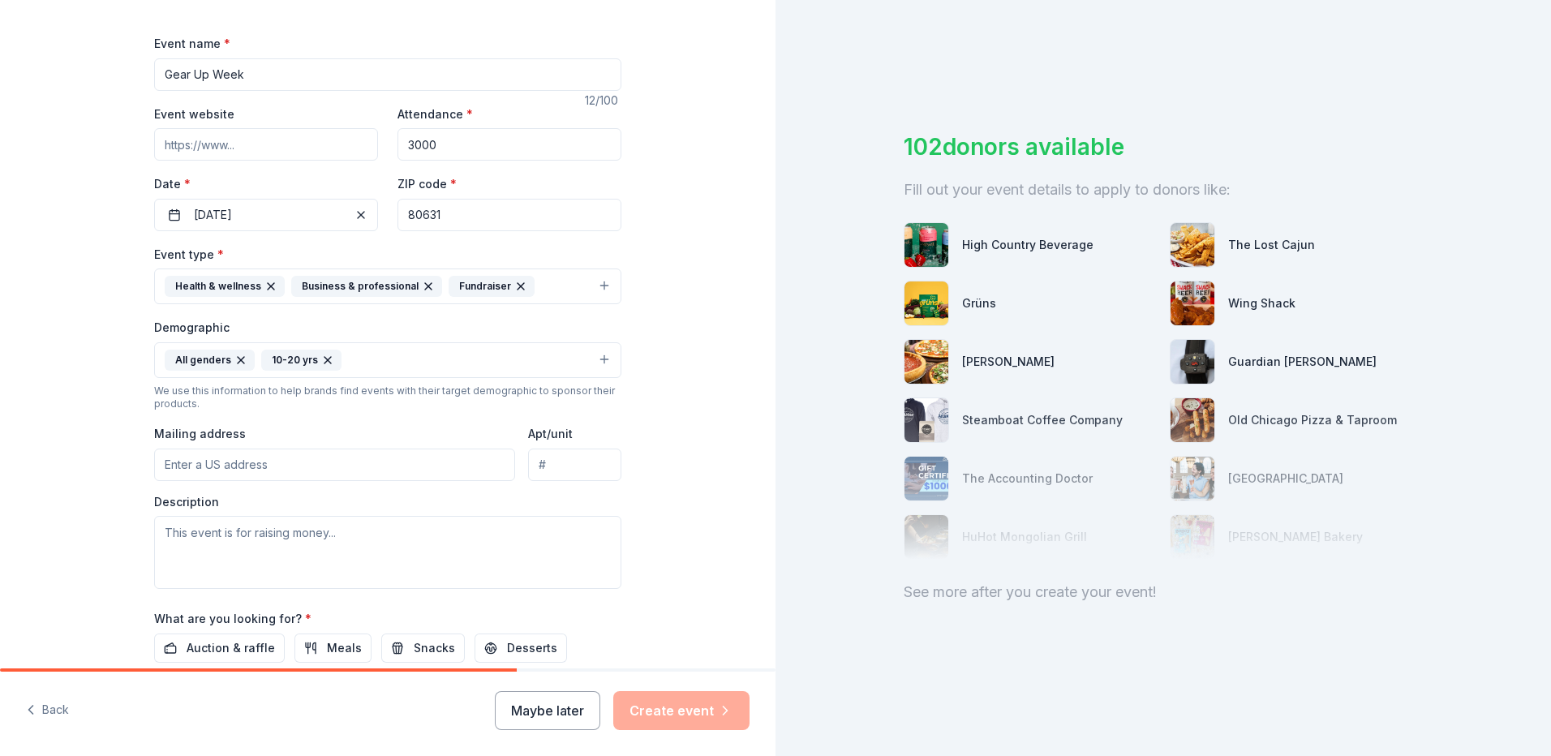
scroll to position [243, 0]
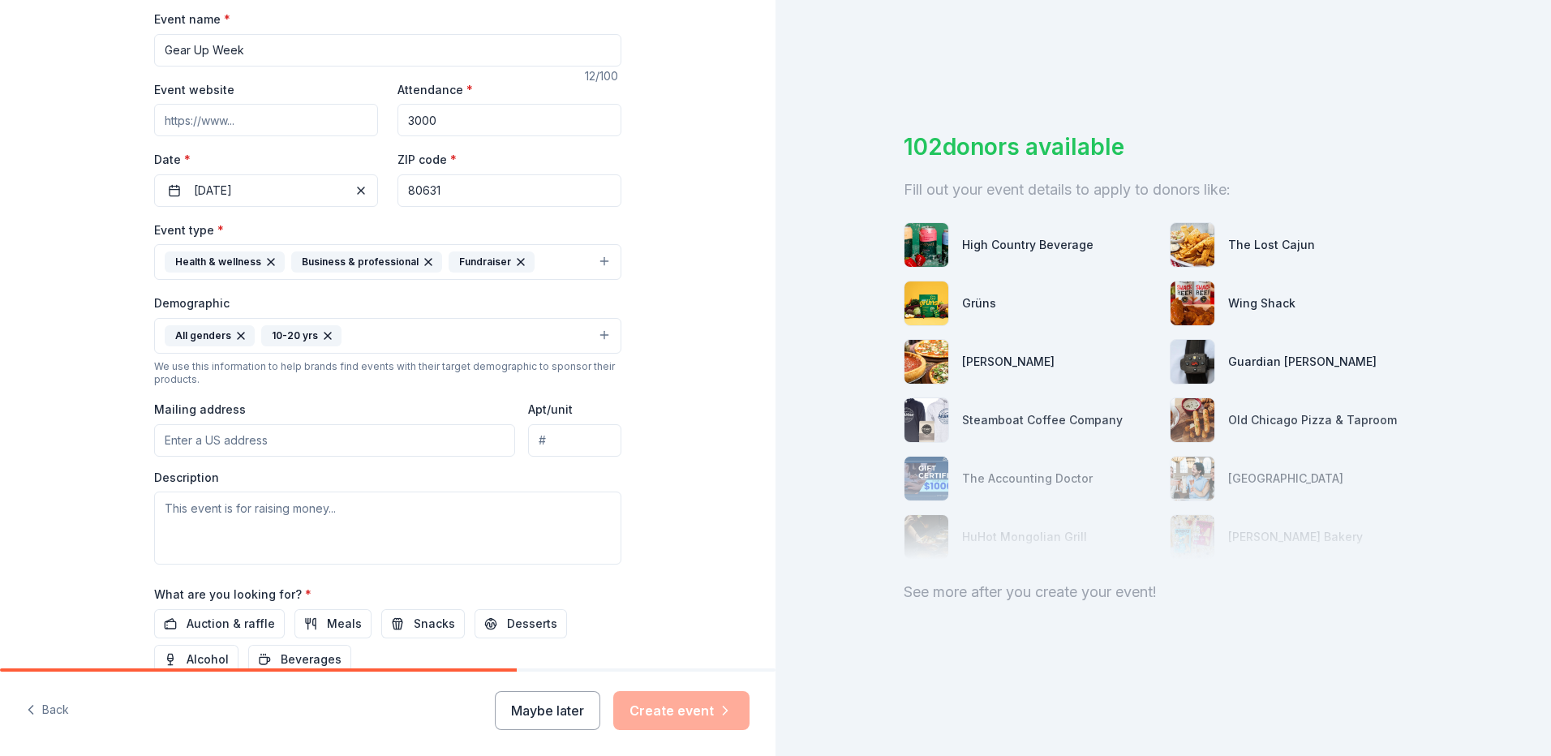
click at [424, 446] on input "Mailing address" at bounding box center [334, 440] width 361 height 32
type input "1460 2nd Street"
click at [235, 517] on textarea at bounding box center [387, 527] width 467 height 73
paste textarea "84-6002058"
type textarea "84-6002058"
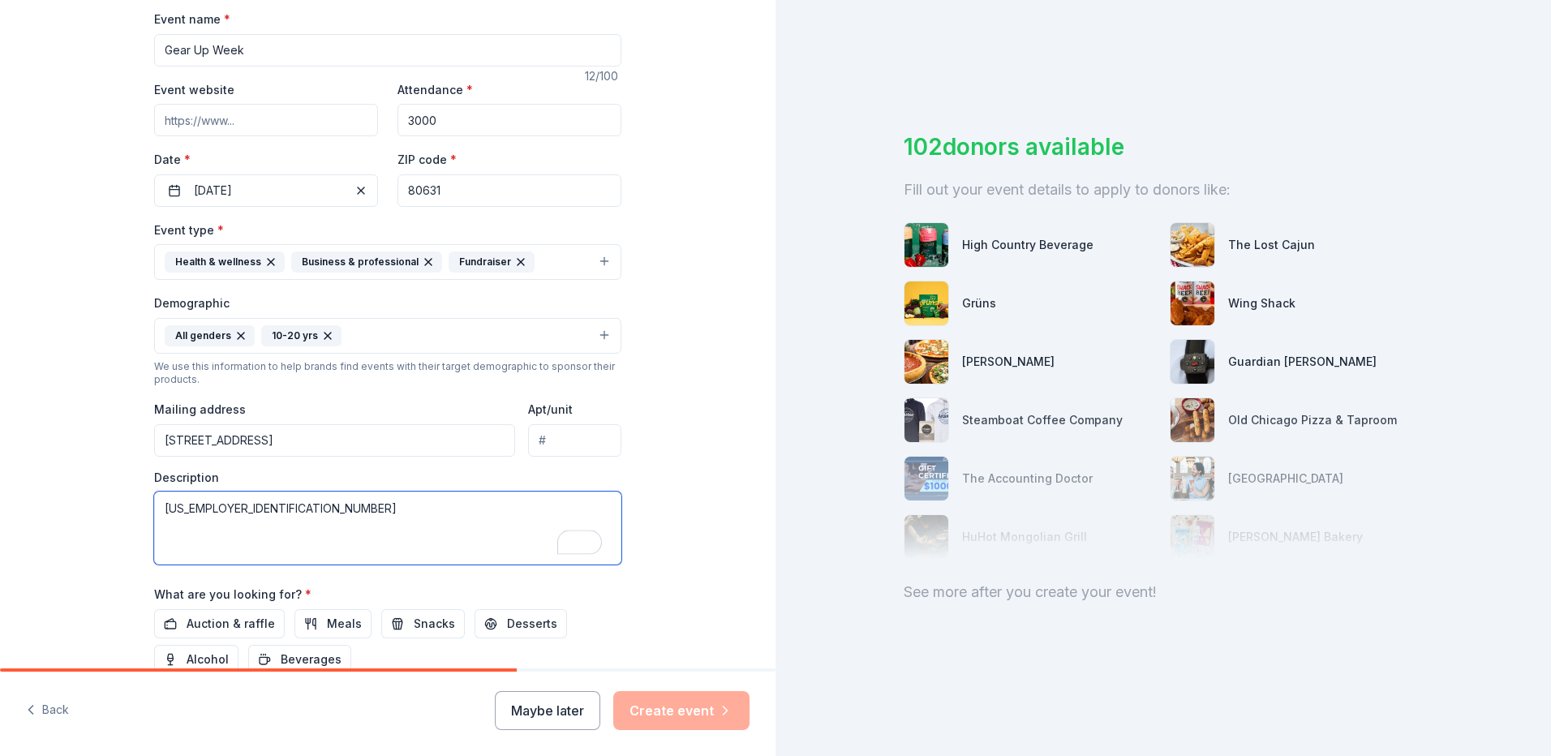
drag, startPoint x: 245, startPoint y: 514, endPoint x: 150, endPoint y: 500, distance: 95.9
click at [154, 500] on textarea "84-6002058" at bounding box center [387, 527] width 467 height 73
click at [273, 526] on textarea "To enrich screen reader interactions, please activate Accessibility in Grammarl…" at bounding box center [387, 527] width 467 height 73
click at [503, 529] on textarea "Gear Up is a partnership grant in Greeley-Evans School District 6 that focuses …" at bounding box center [387, 527] width 467 height 73
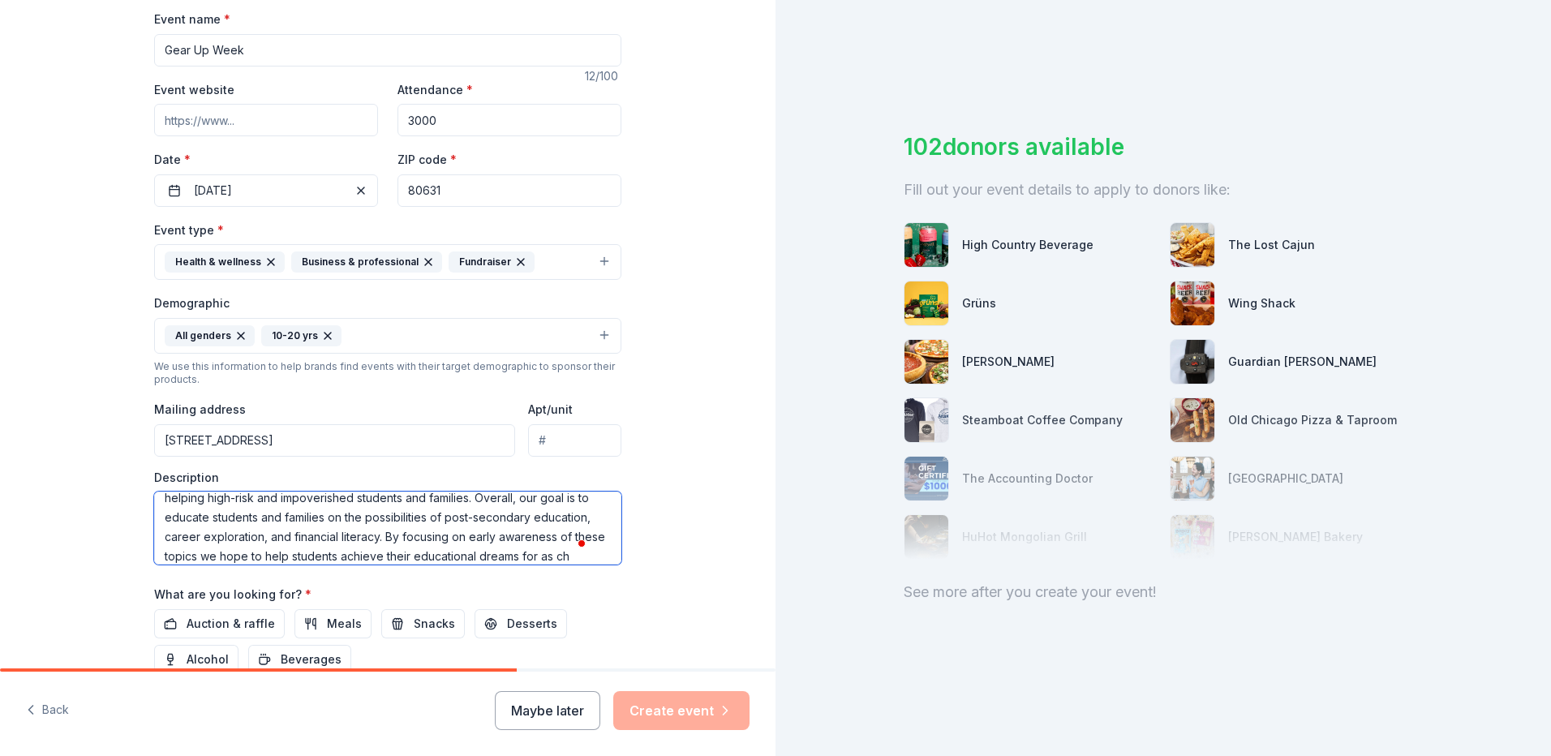
scroll to position [49, 0]
click at [288, 557] on textarea "Gear Up is a partnership grant in Greeley-Evans School District 6 that focuses …" at bounding box center [387, 527] width 467 height 73
click at [309, 555] on textarea "Gear Up is a partnership grant in Greeley-Evans School District 6 that focuses …" at bounding box center [387, 527] width 467 height 73
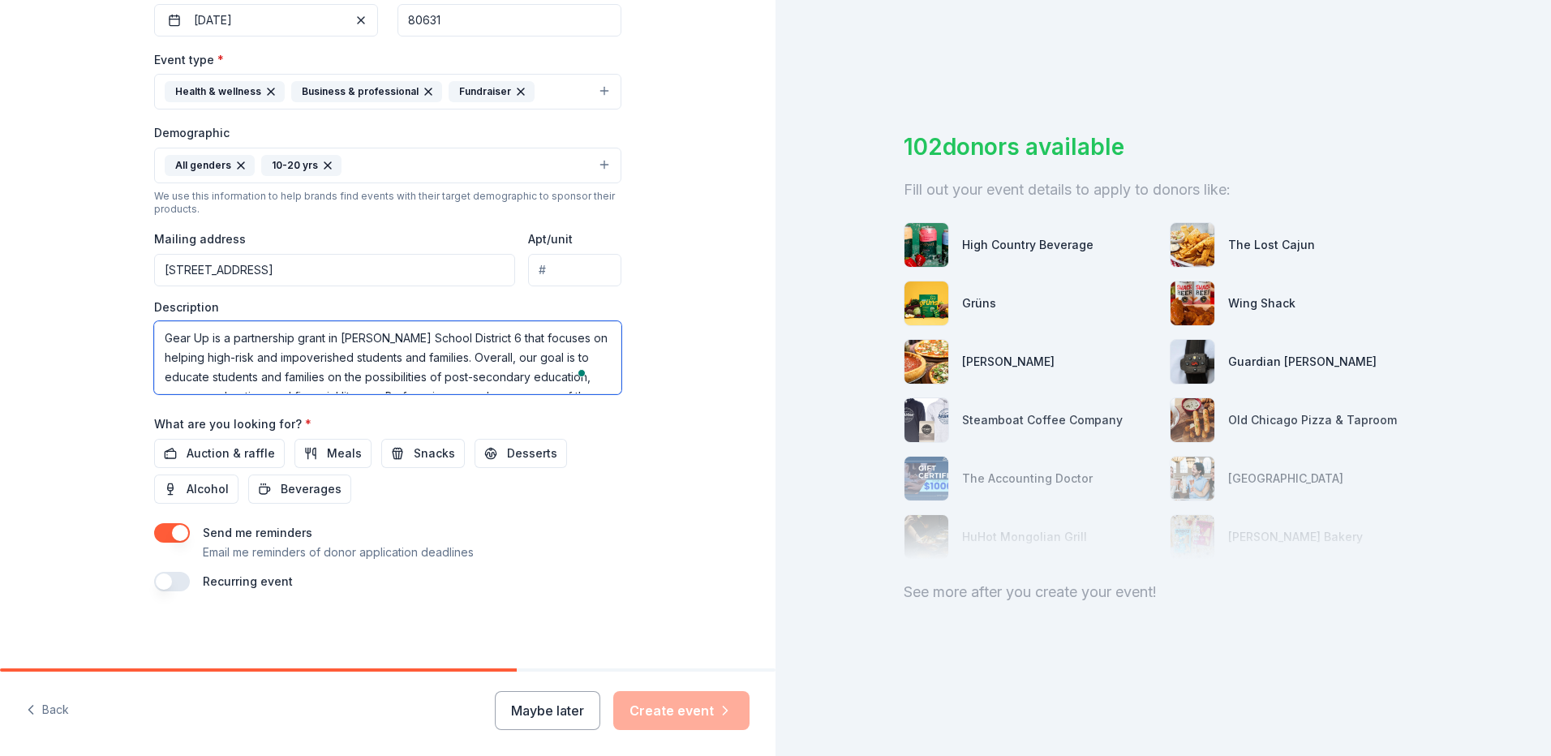
scroll to position [414, 0]
type textarea "Gear Up is a partnership grant in Greeley-Evans School District 6 that focuses …"
click at [244, 454] on span "Auction & raffle" at bounding box center [231, 452] width 88 height 19
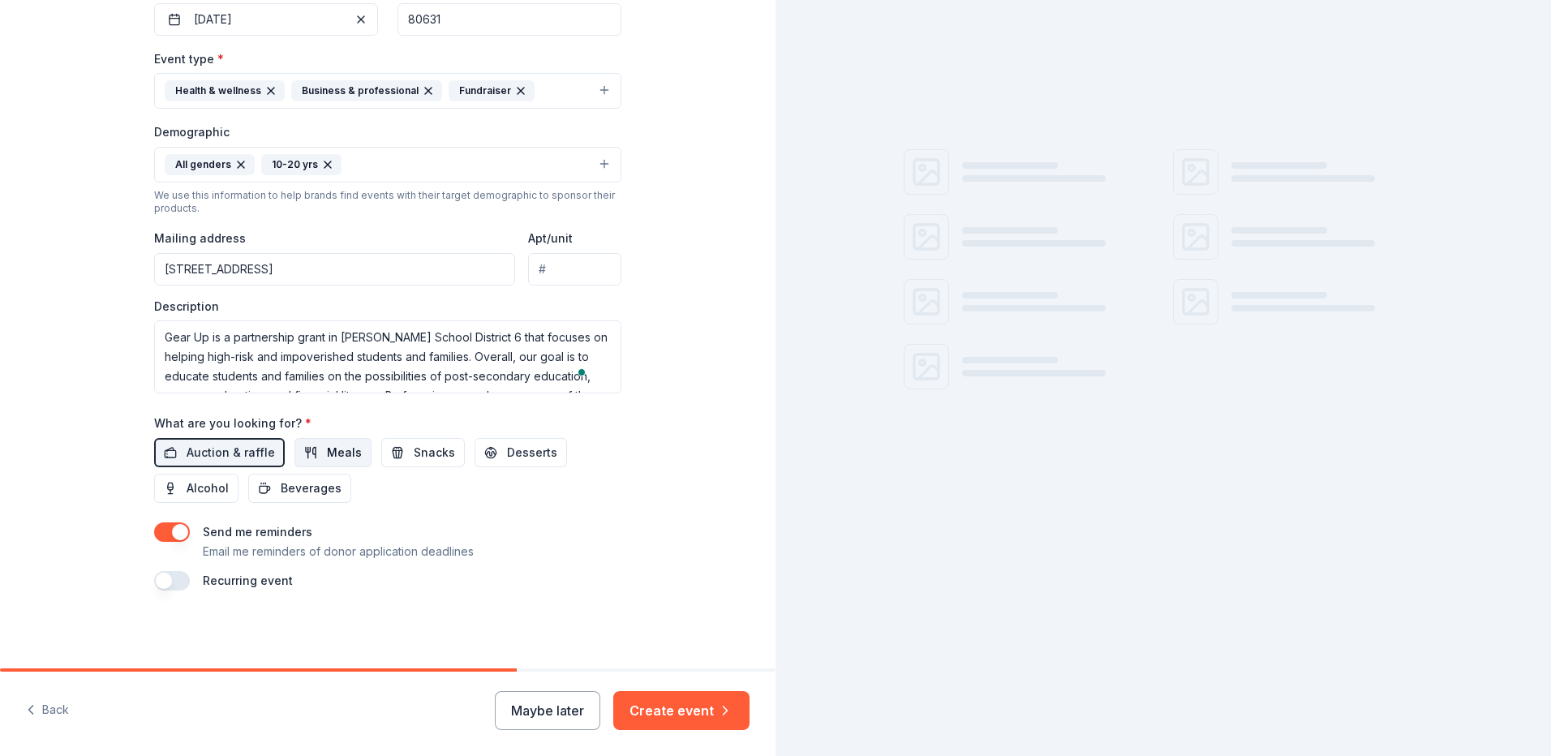
click at [327, 454] on span "Meals" at bounding box center [344, 452] width 35 height 19
click at [414, 456] on span "Snacks" at bounding box center [434, 452] width 41 height 19
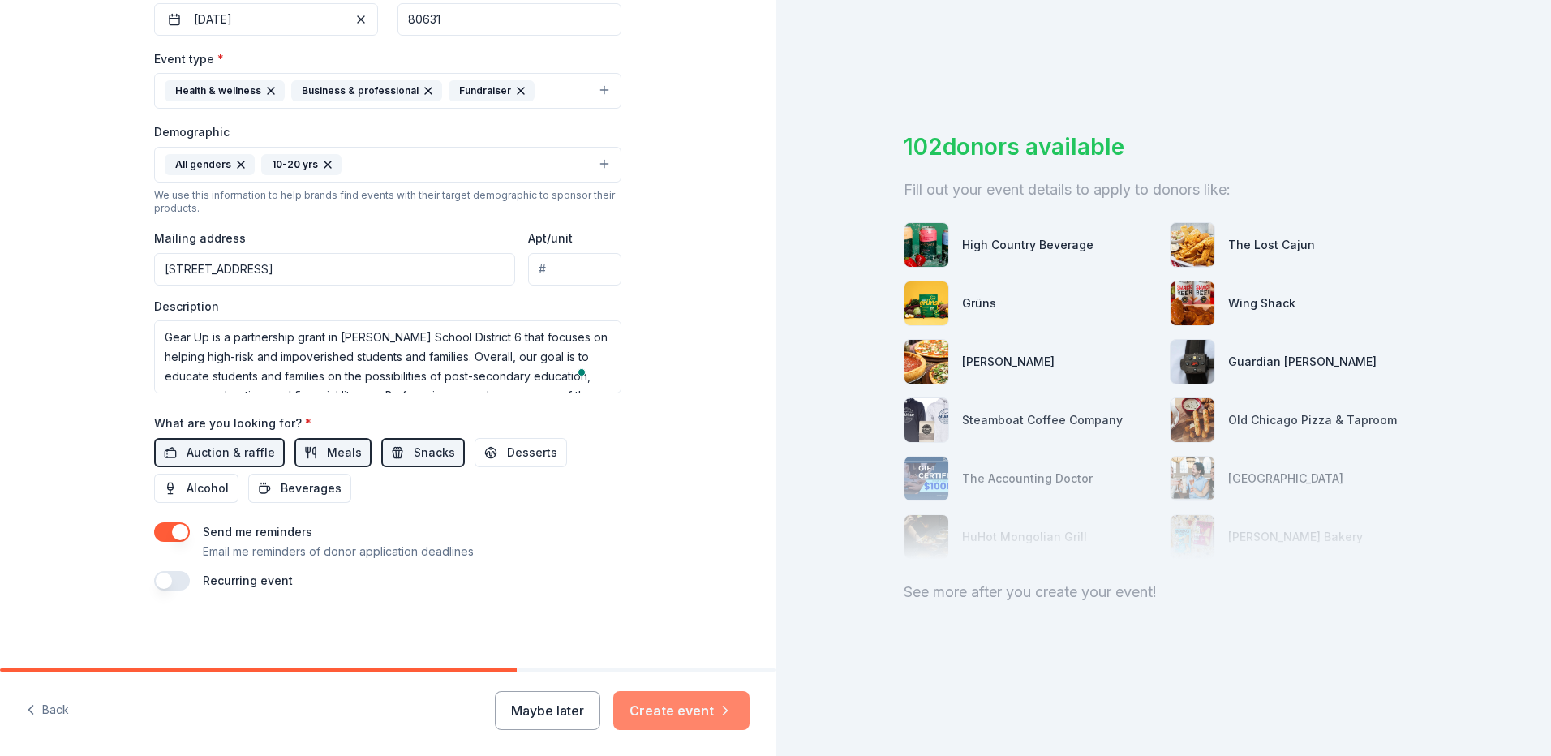
click at [694, 713] on button "Create event" at bounding box center [681, 710] width 136 height 39
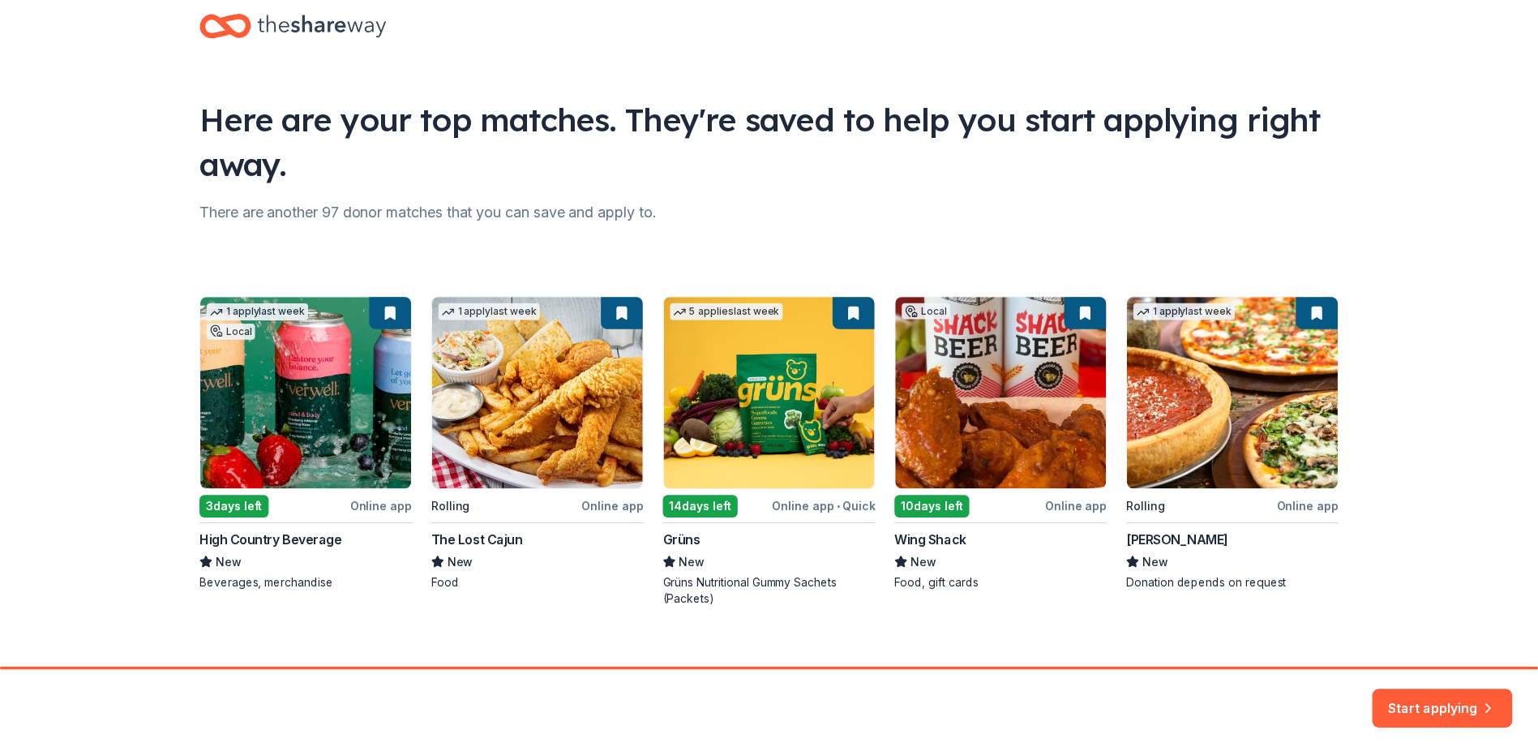
scroll to position [53, 0]
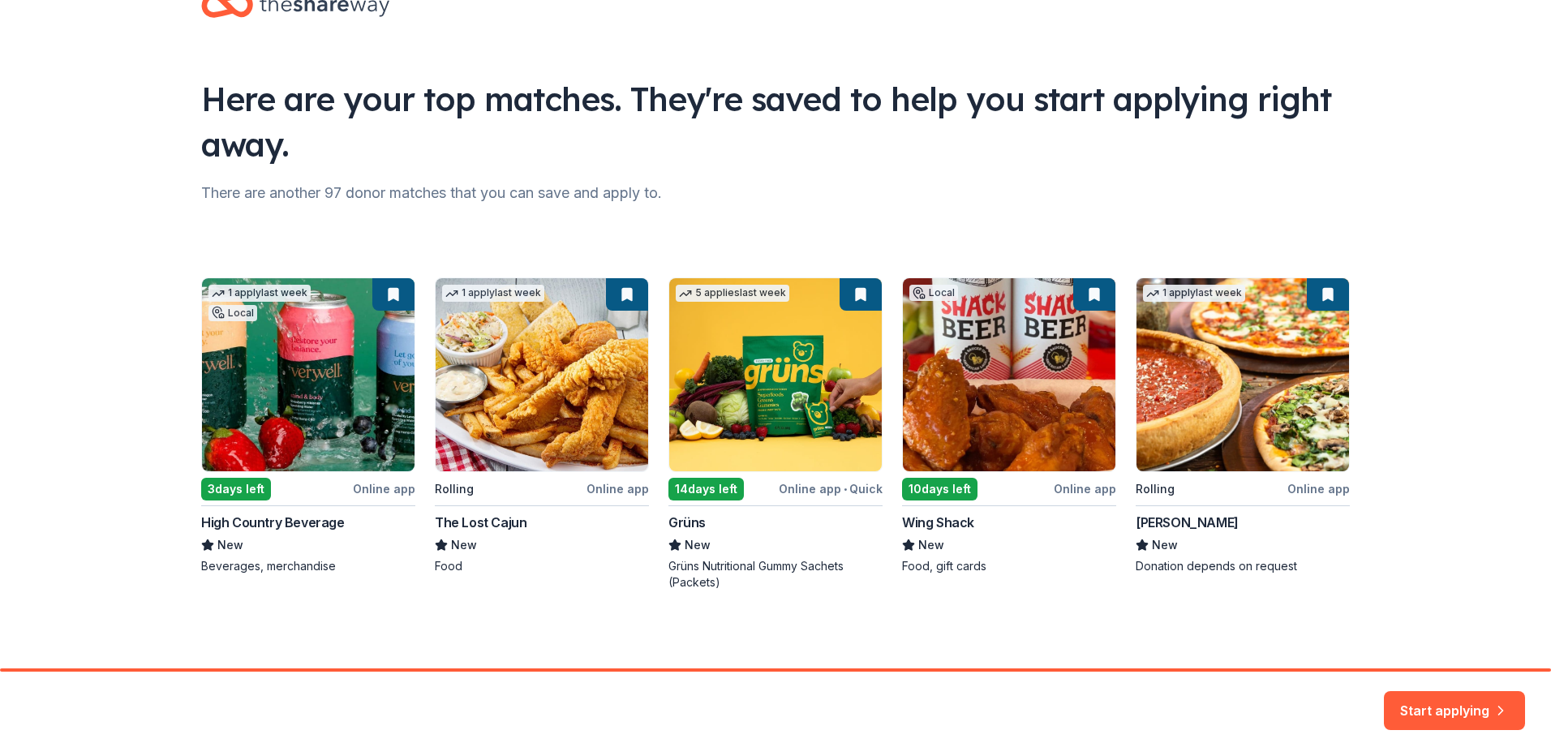
click at [1069, 488] on div "1 apply last week Local 3 days left Online app High Country Beverage New Bevera…" at bounding box center [775, 433] width 1148 height 313
click at [1039, 382] on div "1 apply last week Local 3 days left Online app High Country Beverage New Bevera…" at bounding box center [775, 433] width 1148 height 313
click at [947, 550] on div "1 apply last week Local 3 days left Online app High Country Beverage New Bevera…" at bounding box center [775, 433] width 1148 height 313
click at [1085, 294] on div "1 apply last week Local 3 days left Online app High Country Beverage New Bevera…" at bounding box center [775, 433] width 1148 height 313
click at [1427, 701] on button "Start applying" at bounding box center [1454, 700] width 141 height 39
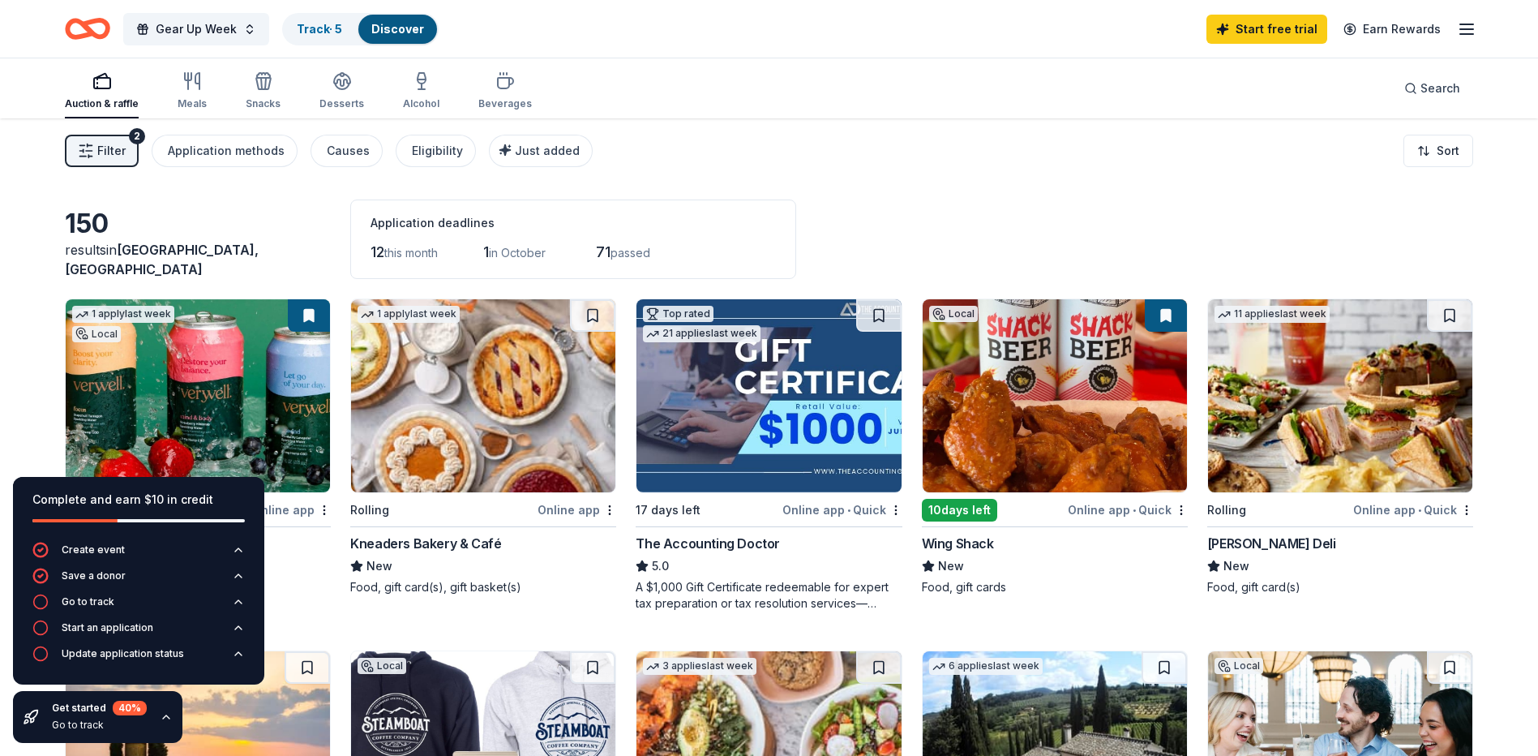
click at [1049, 470] on img at bounding box center [1055, 395] width 264 height 193
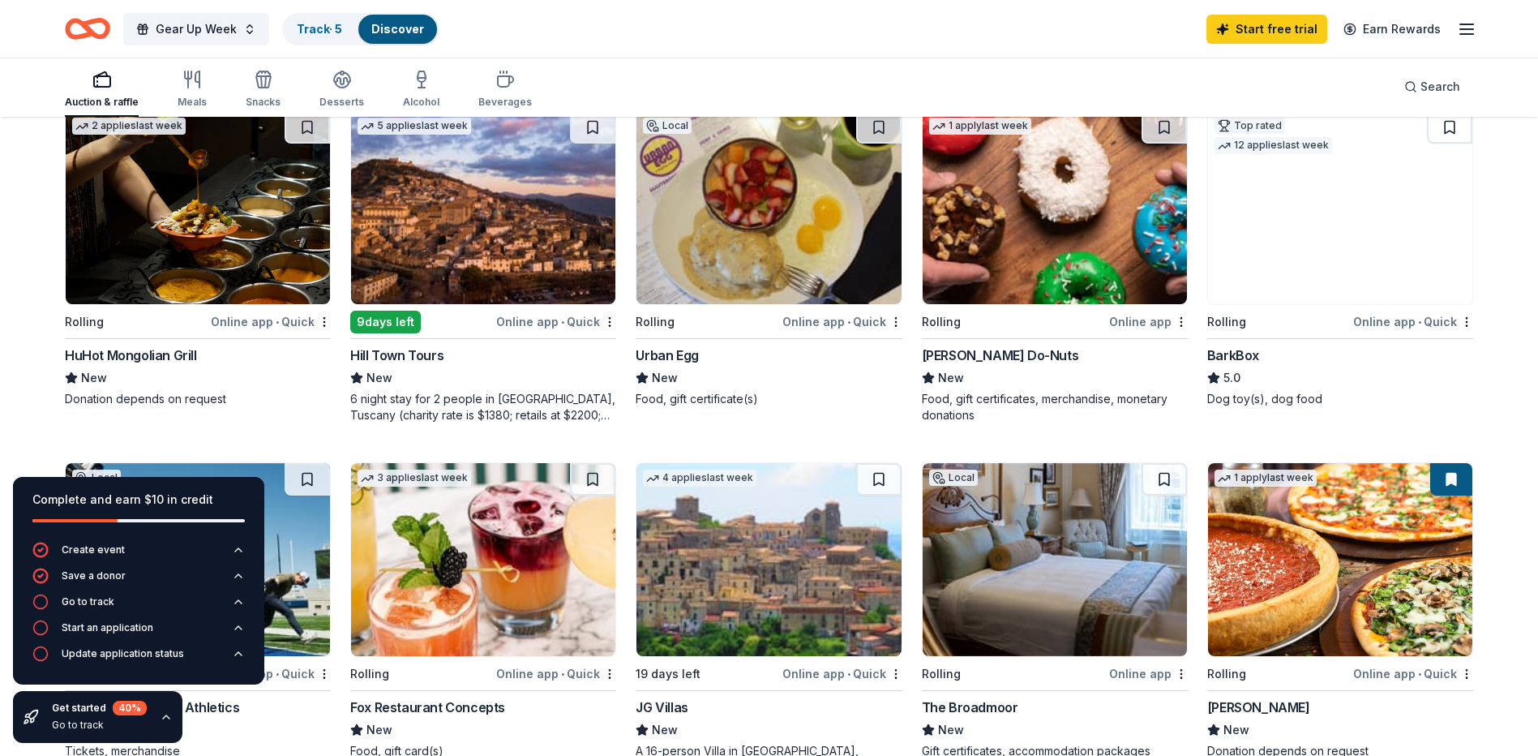
scroll to position [811, 0]
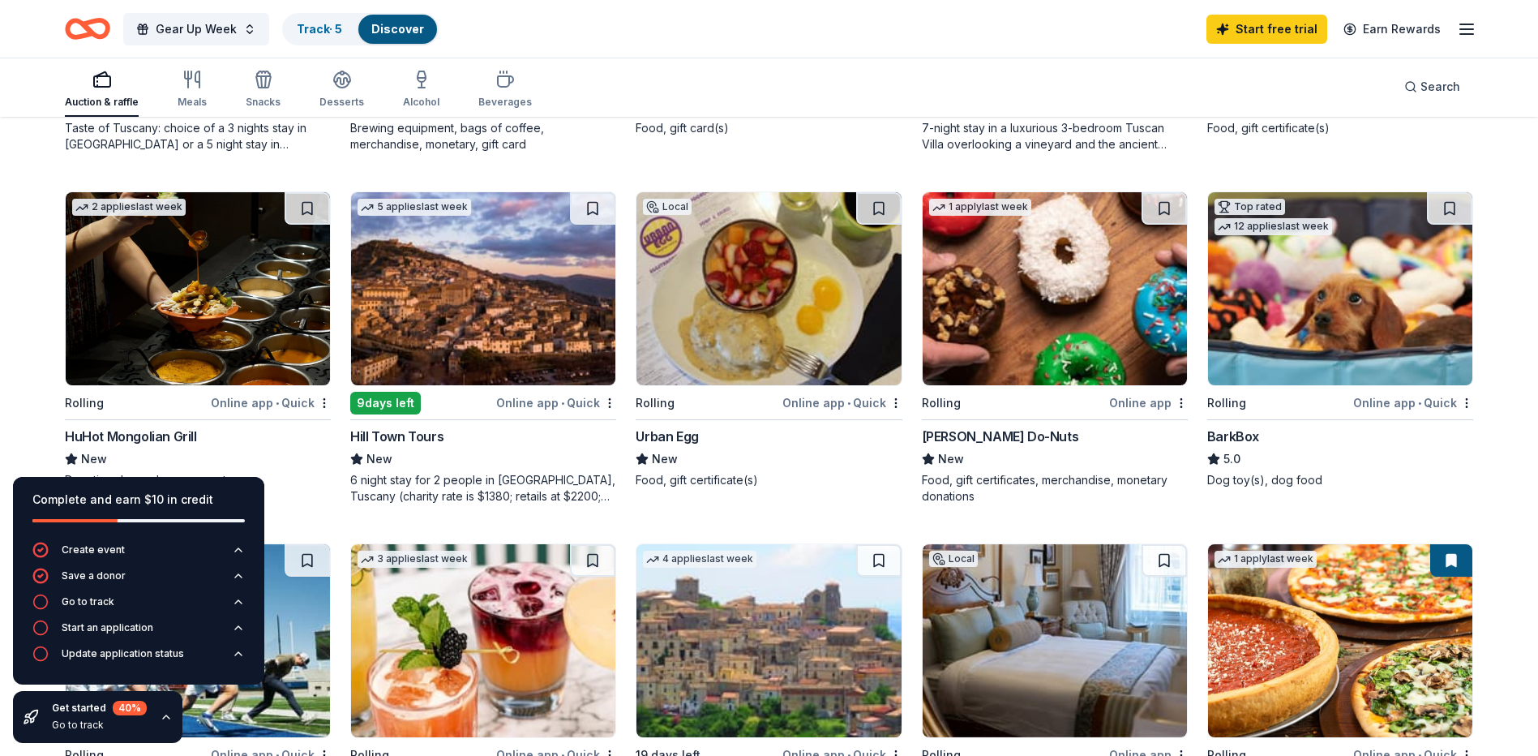
click at [865, 404] on div "Online app • Quick" at bounding box center [843, 403] width 120 height 20
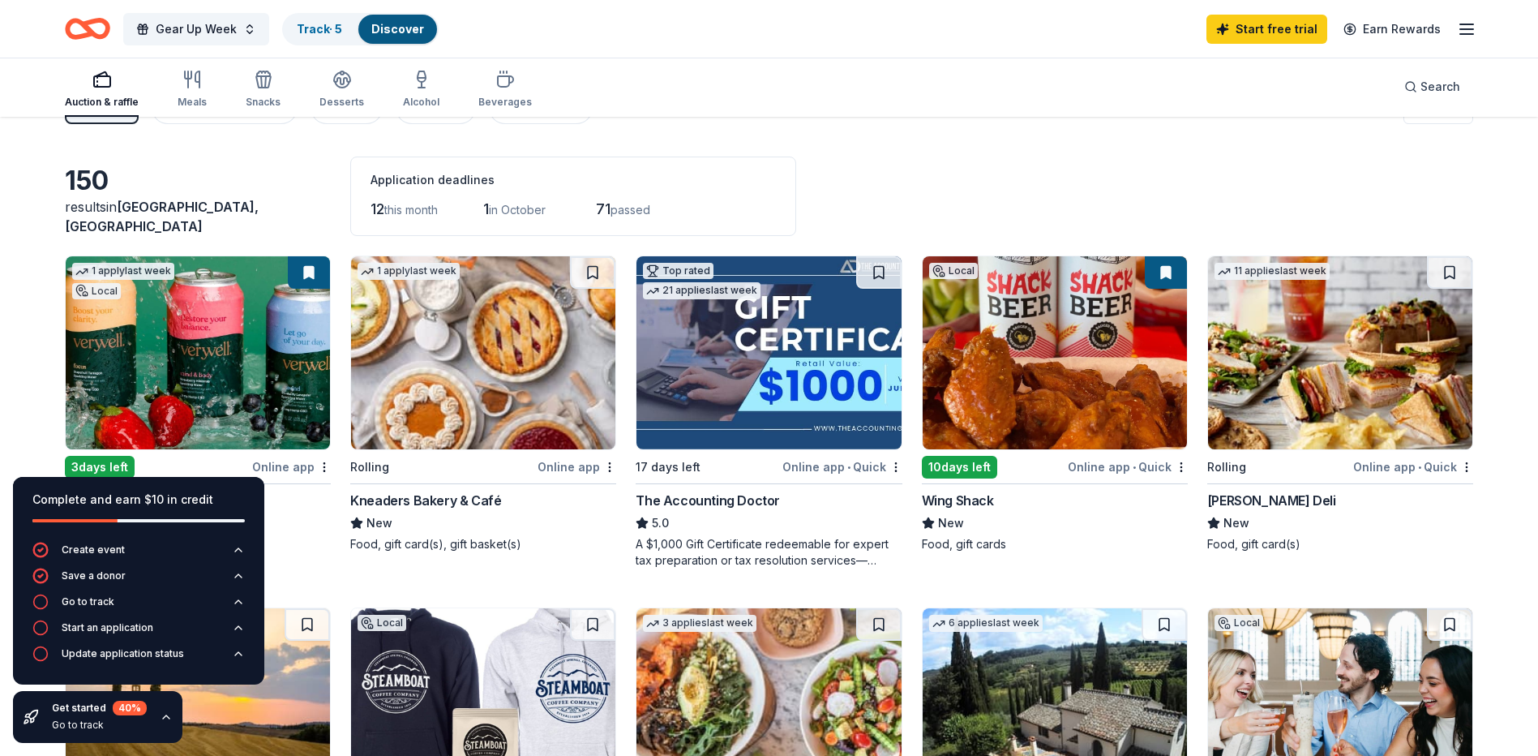
scroll to position [0, 0]
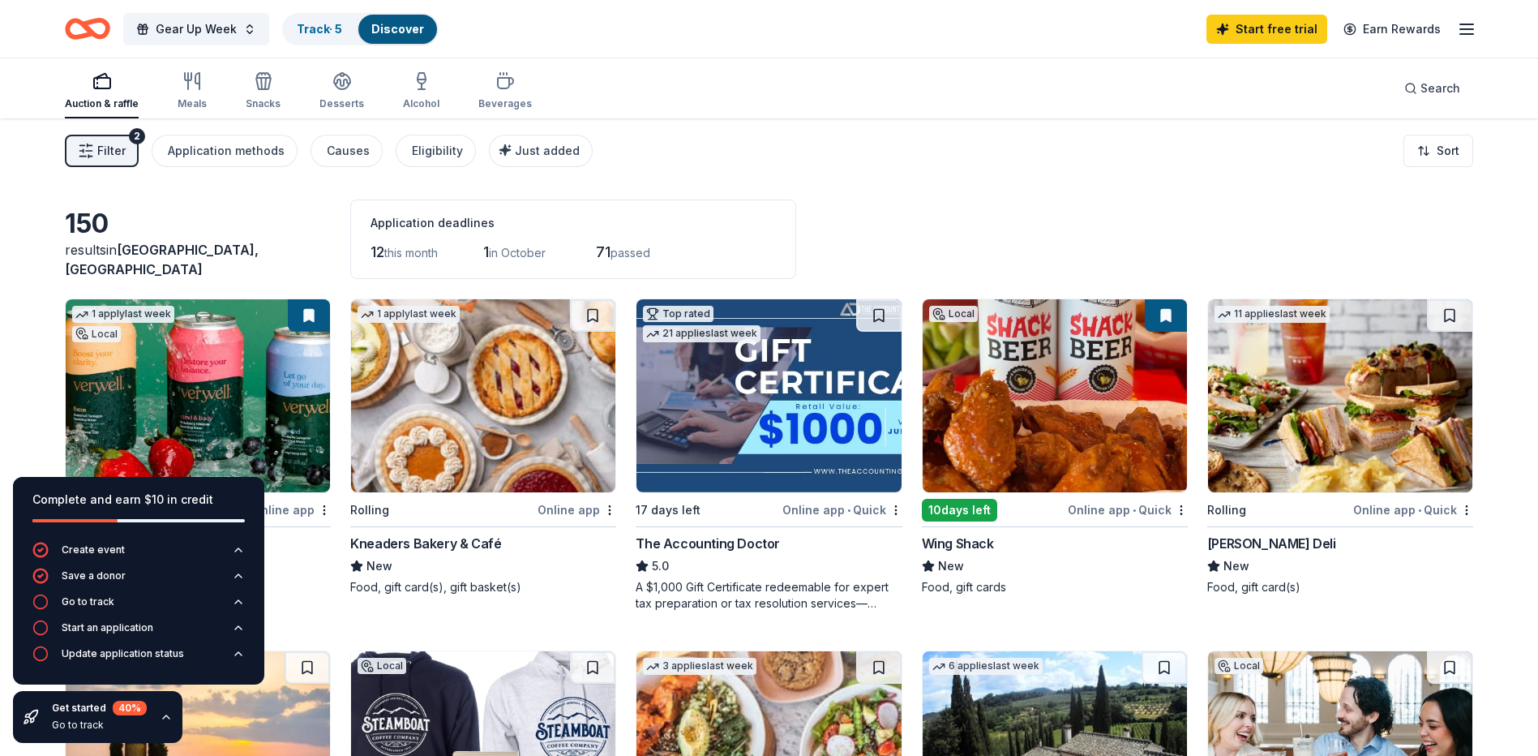
click at [1465, 25] on icon "button" at bounding box center [1466, 28] width 19 height 19
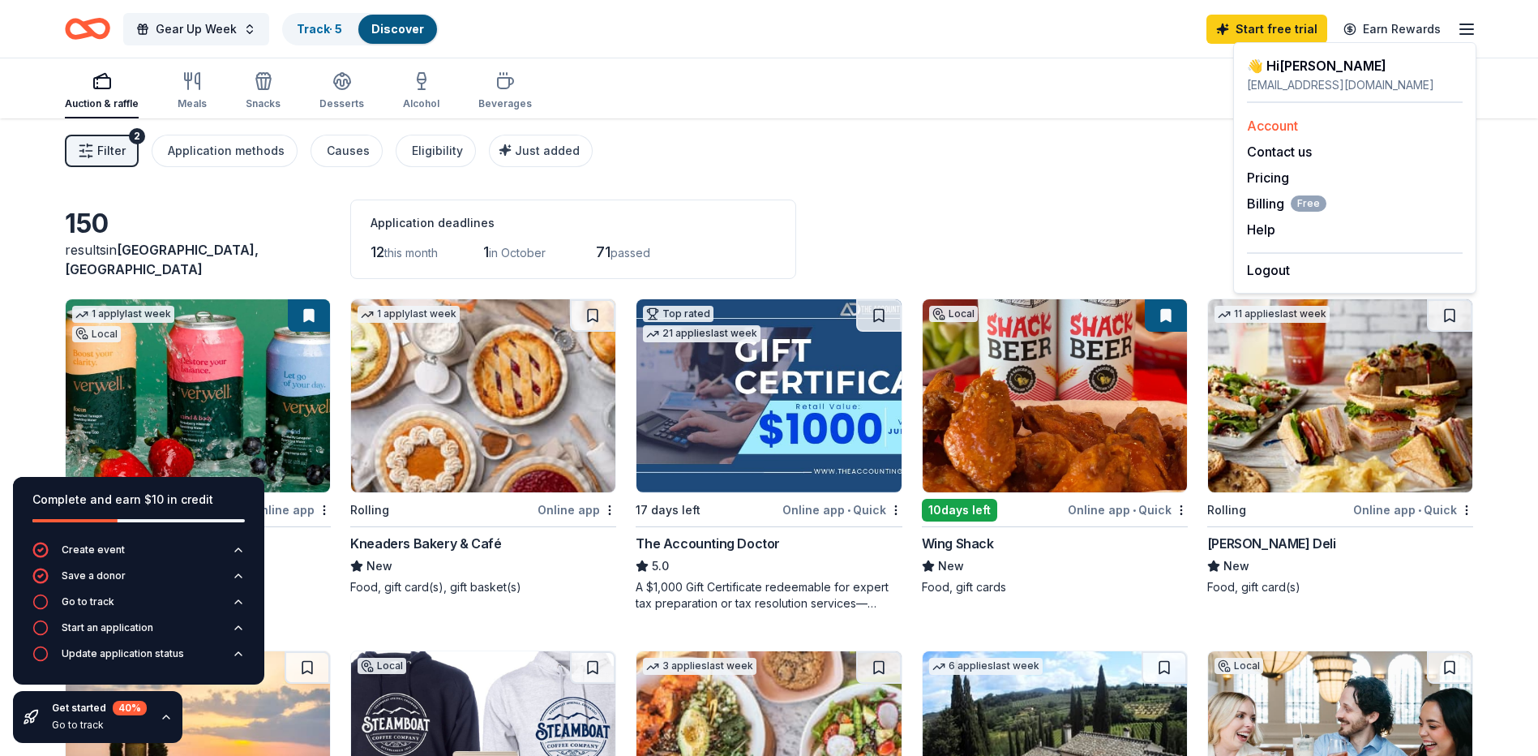
click at [1272, 127] on link "Account" at bounding box center [1272, 126] width 51 height 16
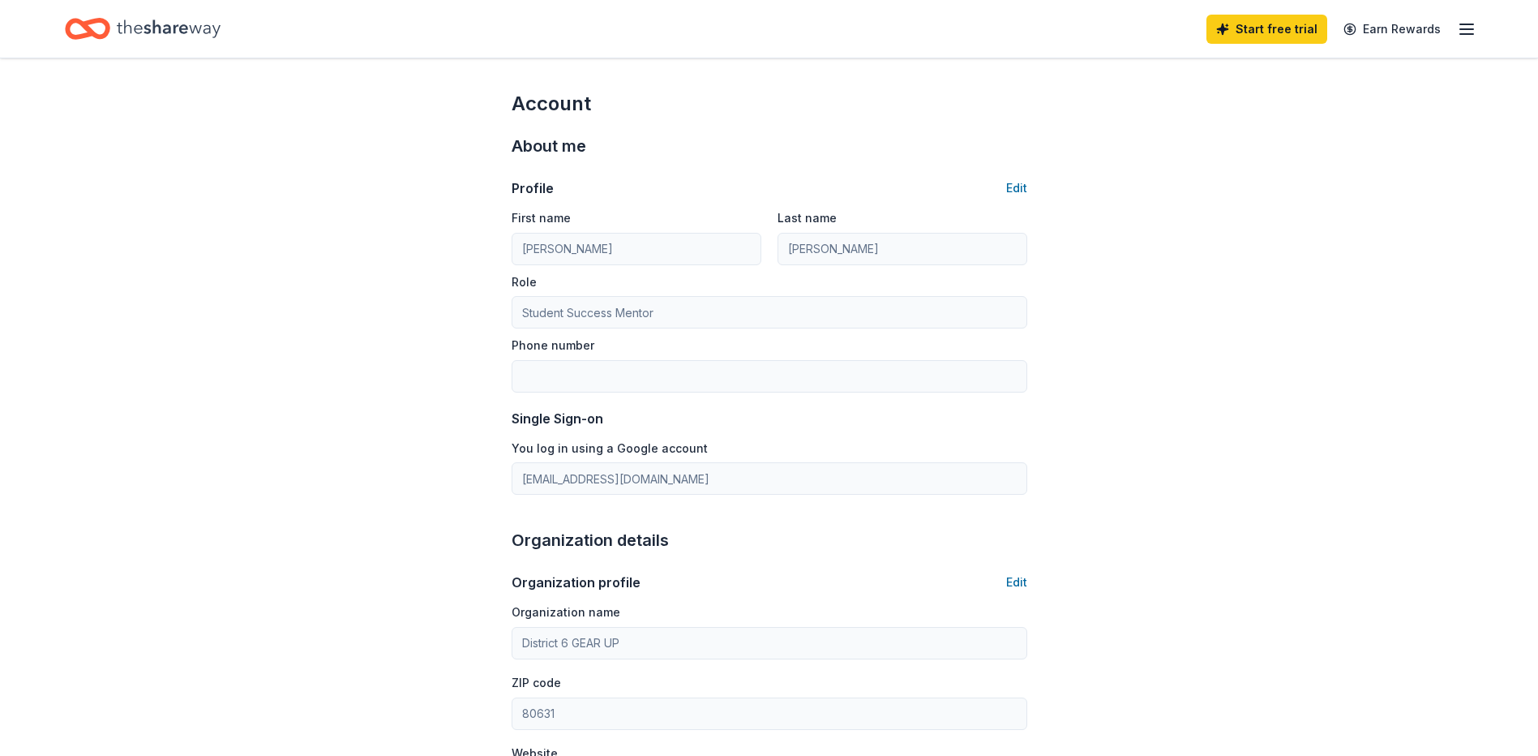
click at [1461, 25] on icon "button" at bounding box center [1466, 28] width 19 height 19
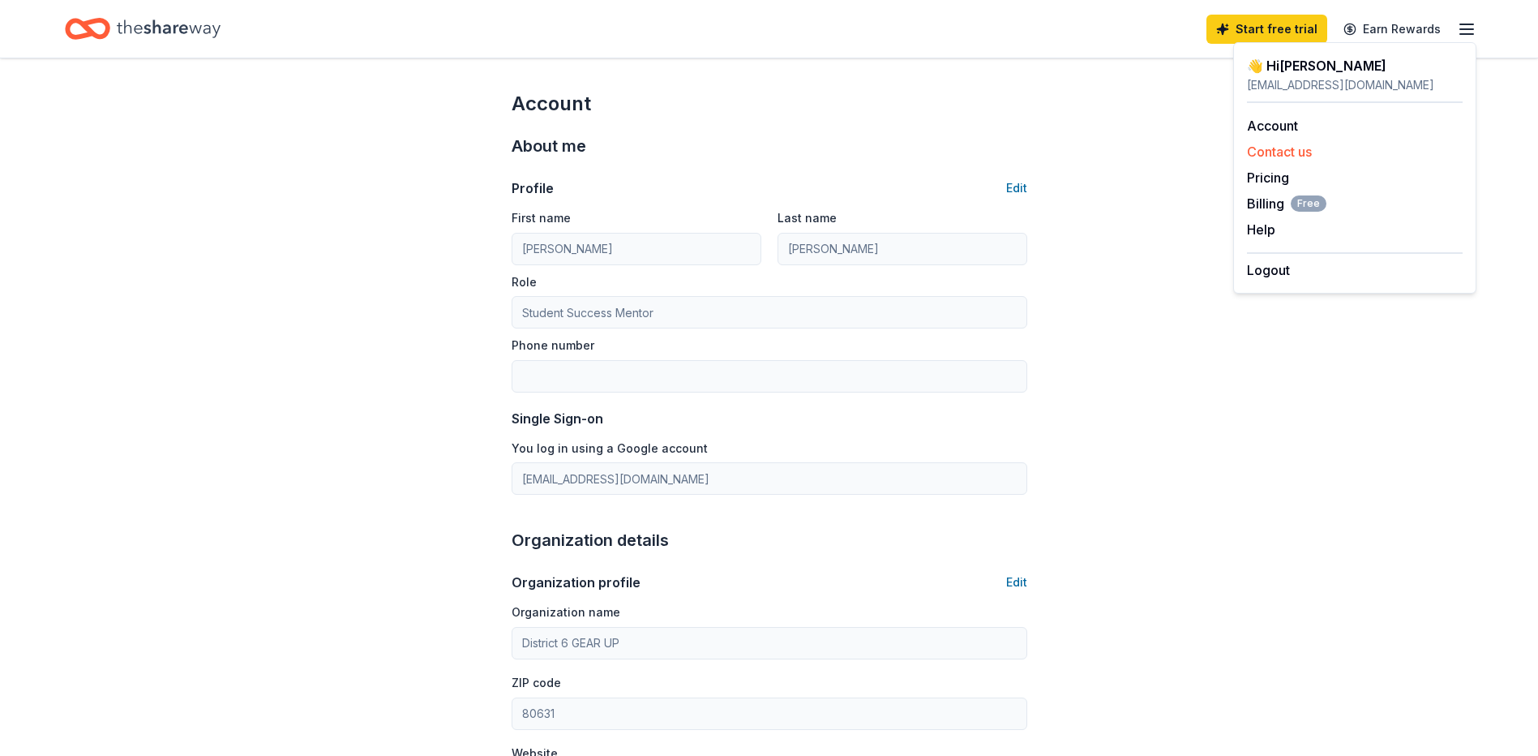
click at [1266, 156] on button "Contact us" at bounding box center [1279, 151] width 65 height 19
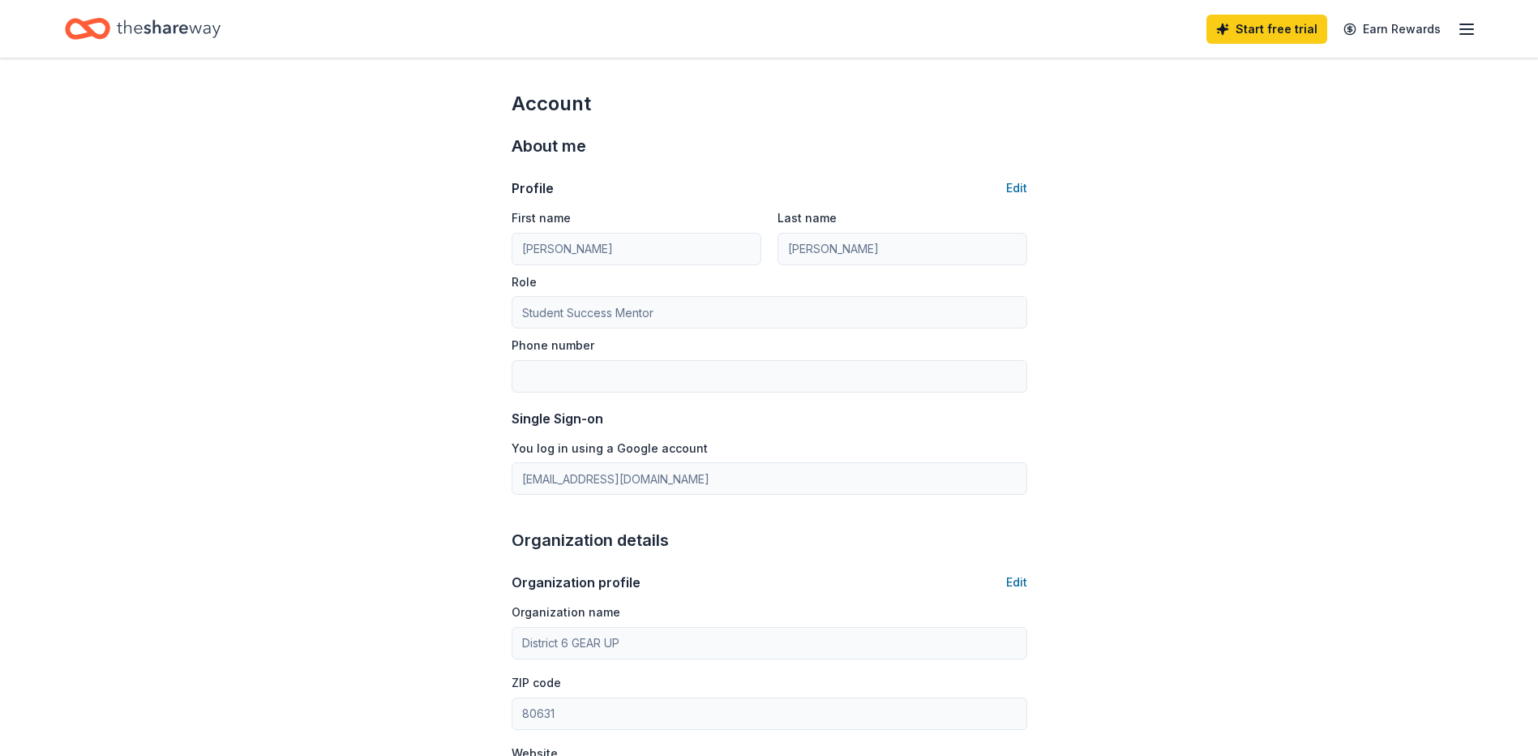
click at [198, 20] on icon "Home" at bounding box center [169, 28] width 104 height 33
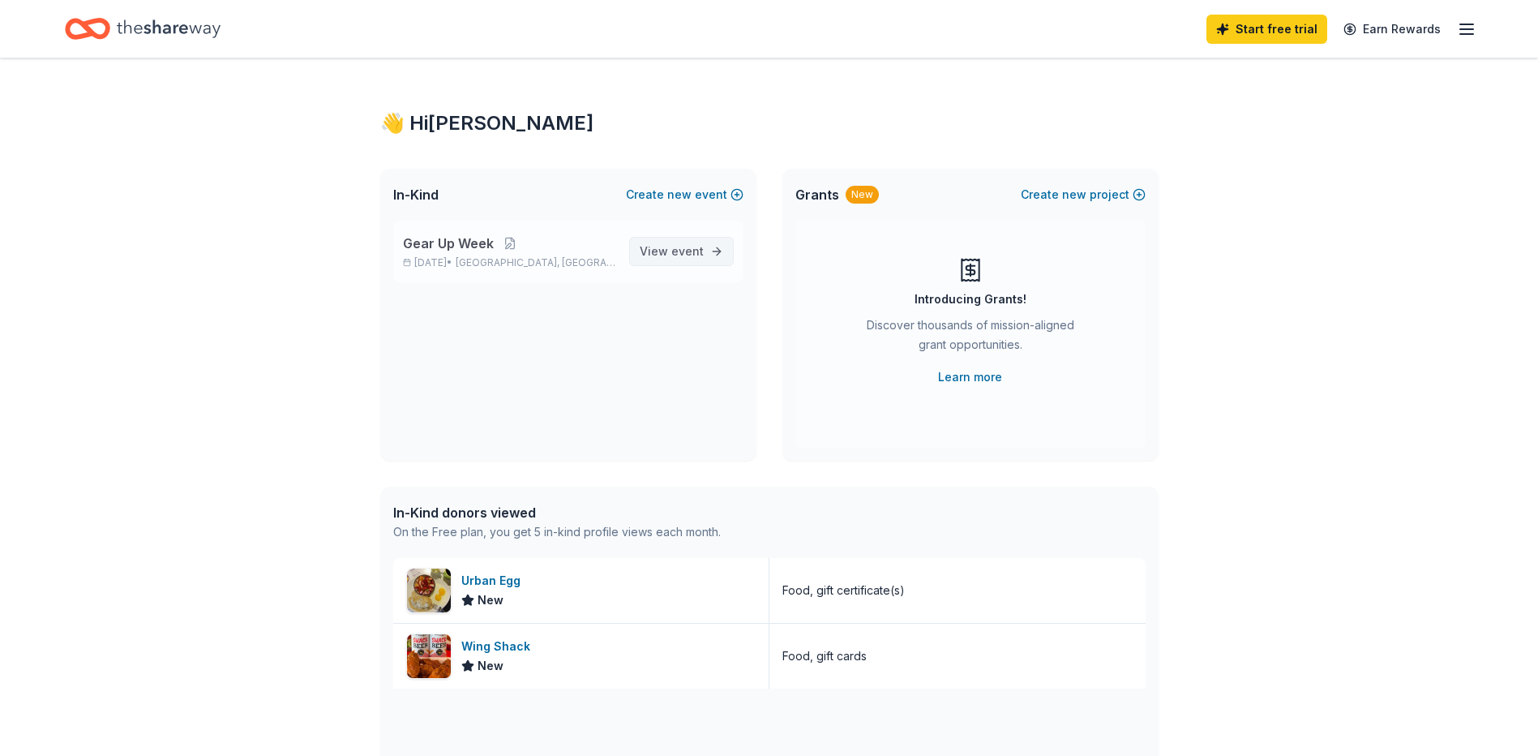
click at [658, 255] on span "View event" at bounding box center [672, 251] width 64 height 19
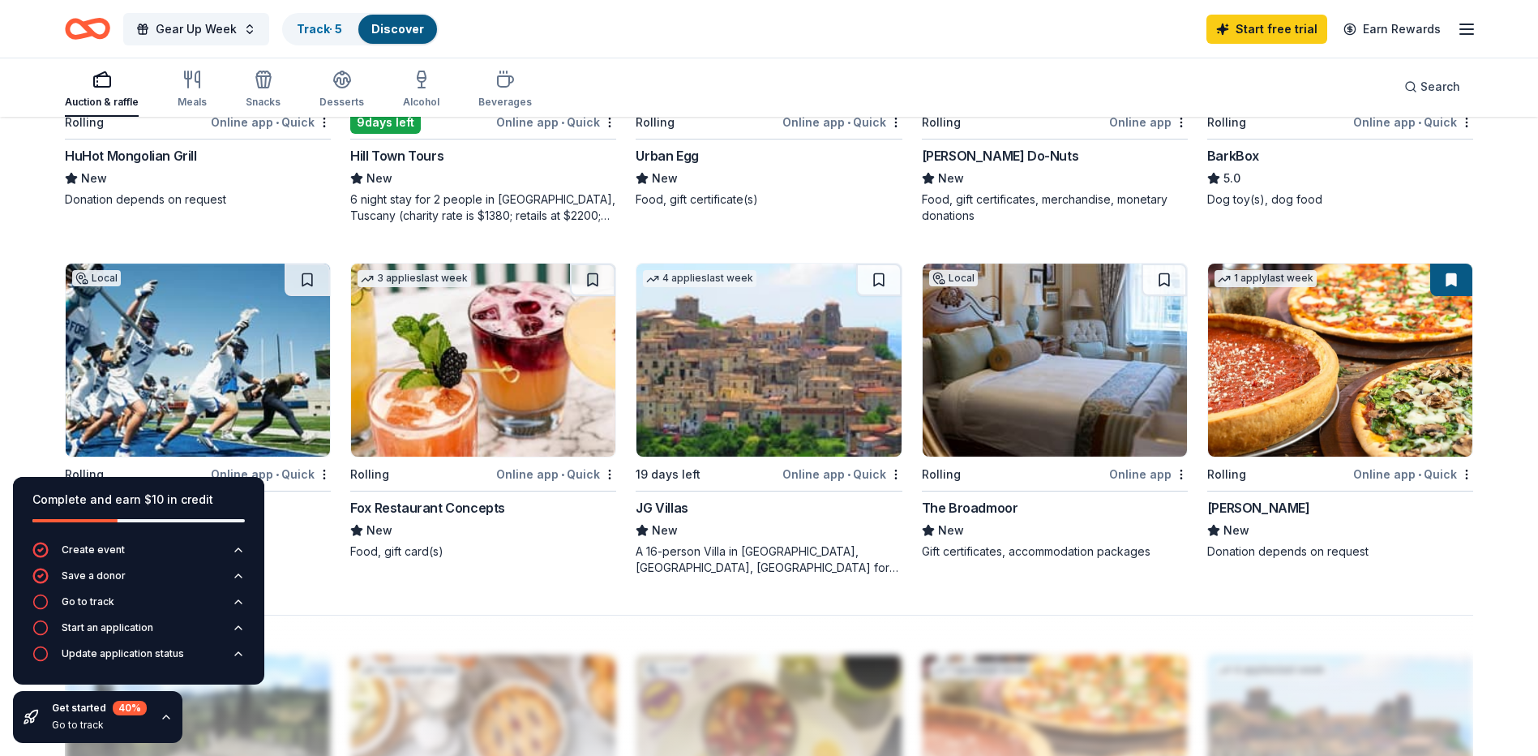
scroll to position [1216, 0]
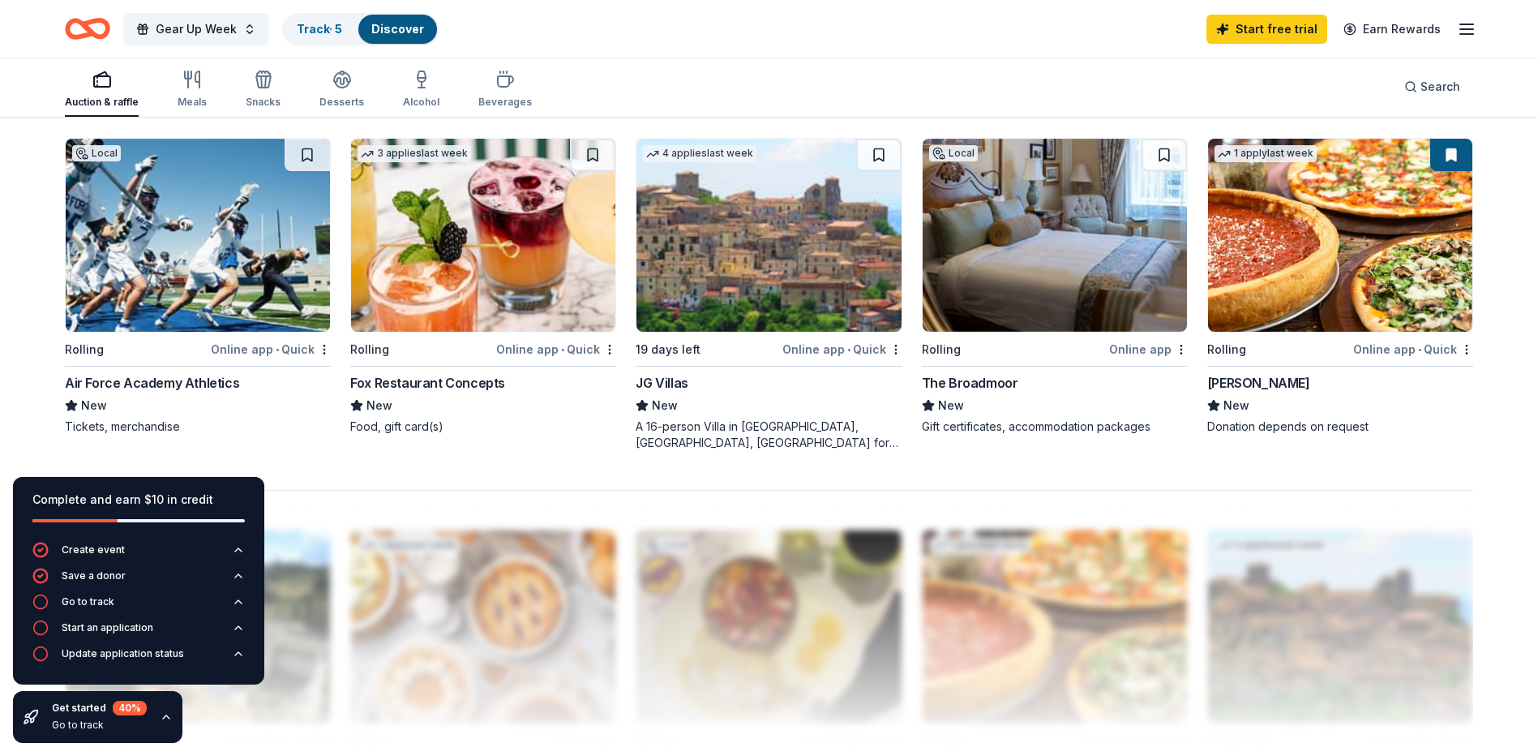
click at [294, 349] on div "Online app • Quick" at bounding box center [271, 349] width 120 height 20
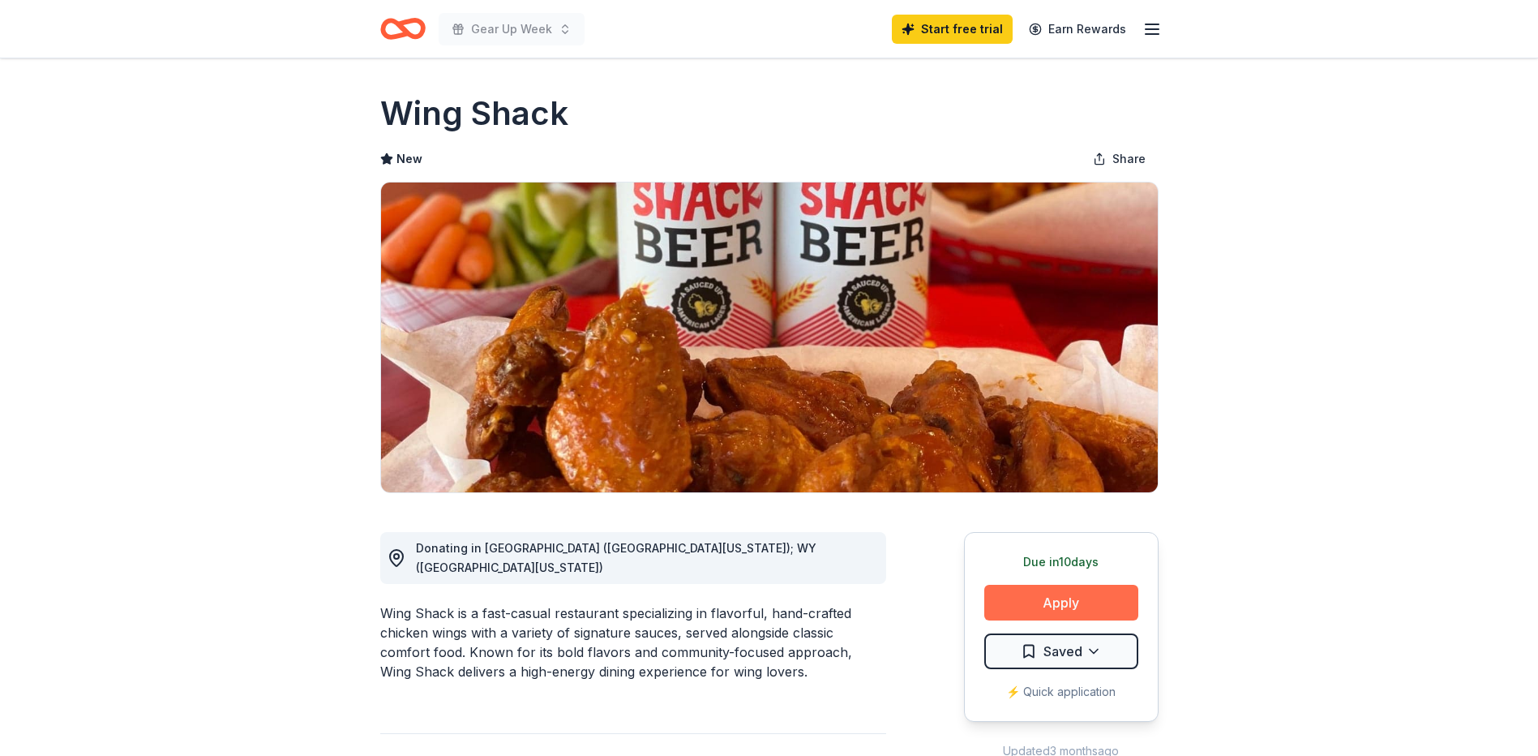
click at [1053, 604] on button "Apply" at bounding box center [1062, 603] width 154 height 36
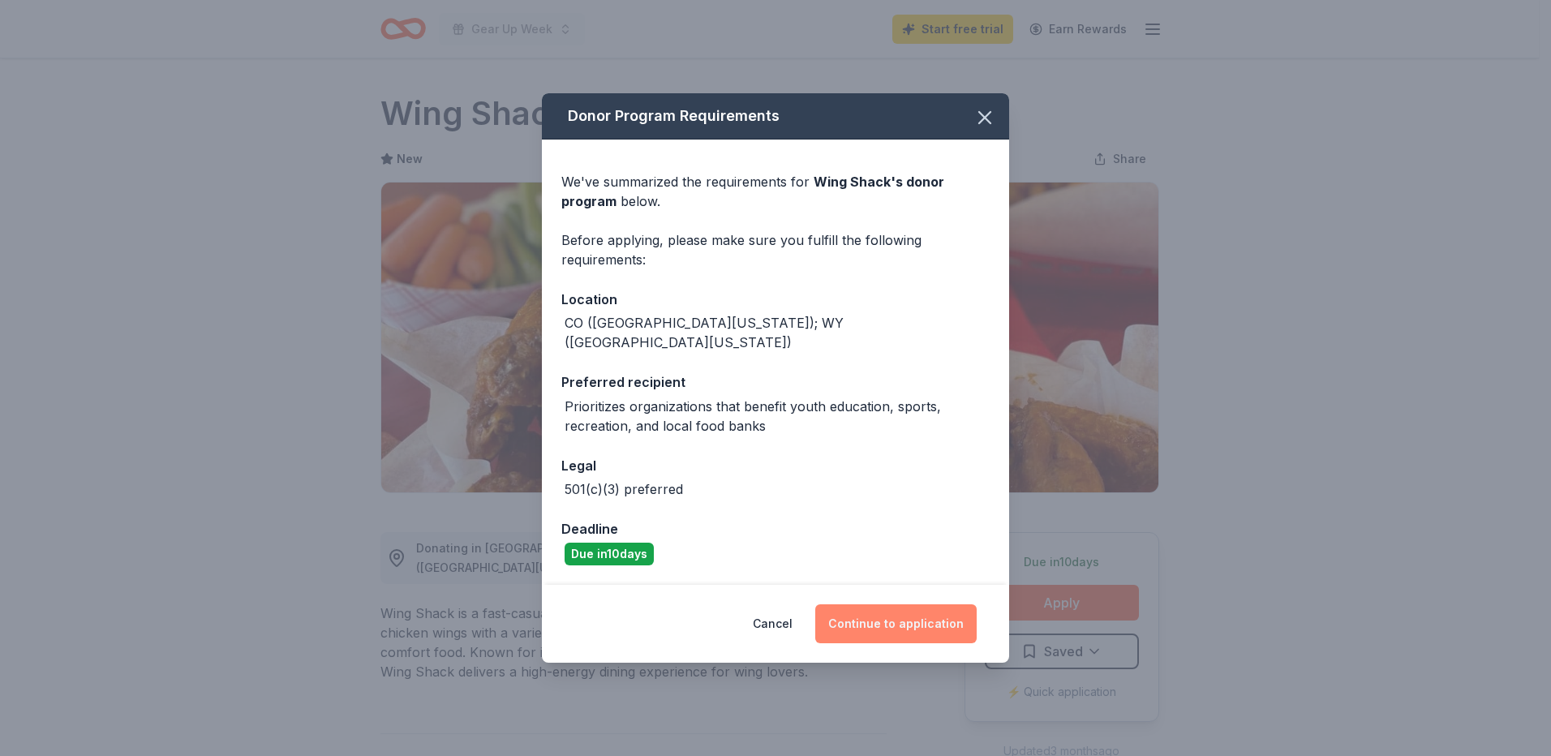
click at [925, 616] on button "Continue to application" at bounding box center [895, 623] width 161 height 39
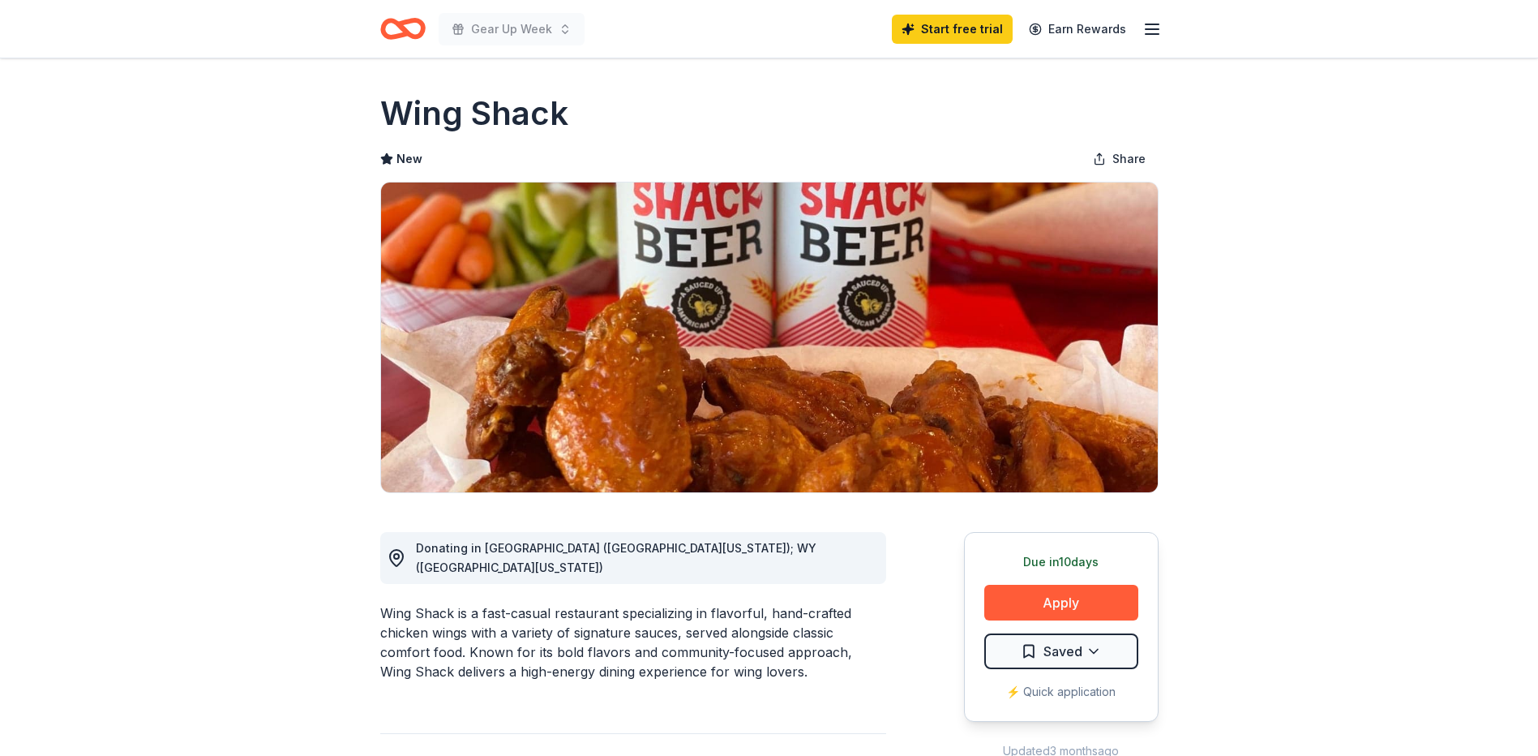
click at [925, 616] on button "Continue to application" at bounding box center [883, 611] width 153 height 37
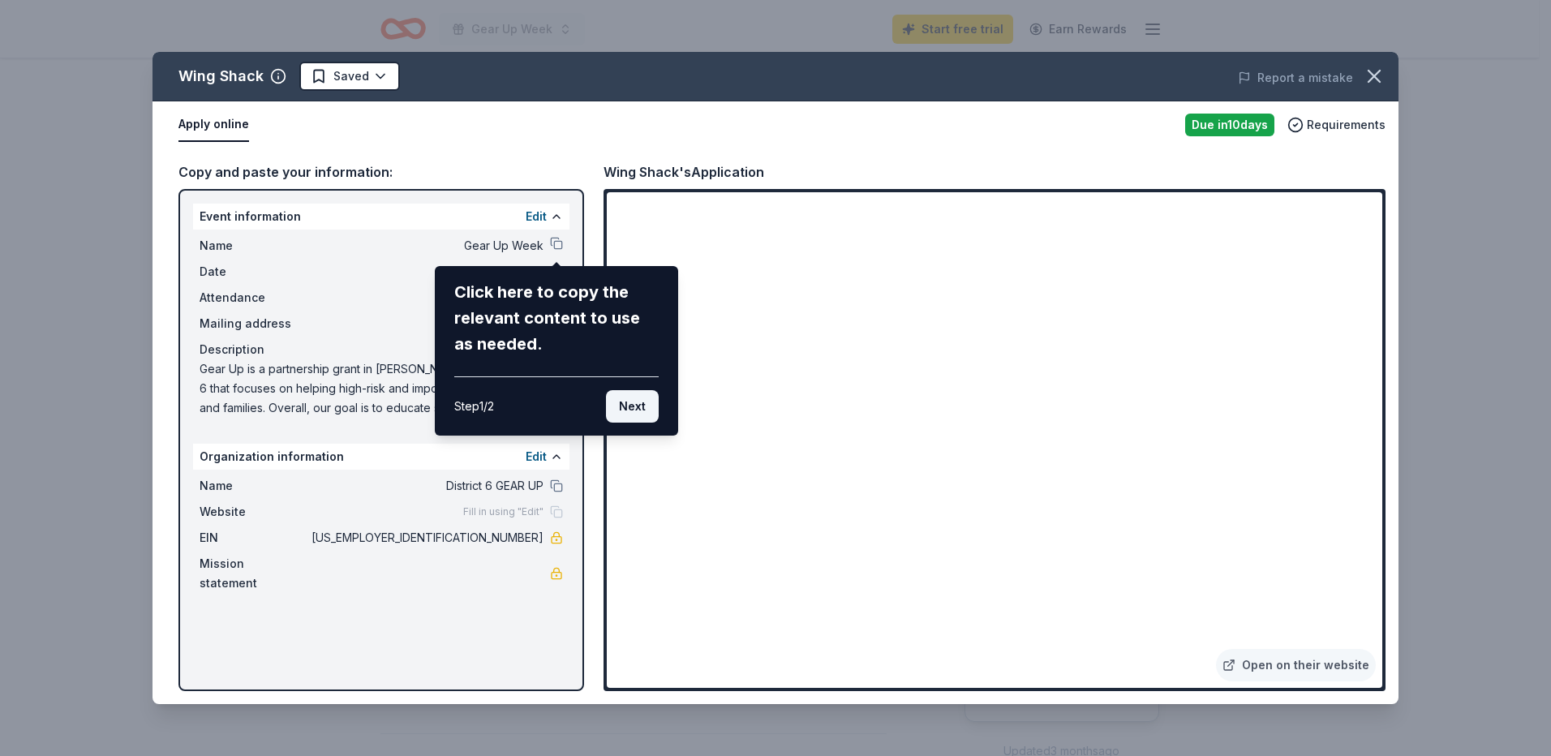
click at [637, 406] on button "Next" at bounding box center [632, 406] width 53 height 32
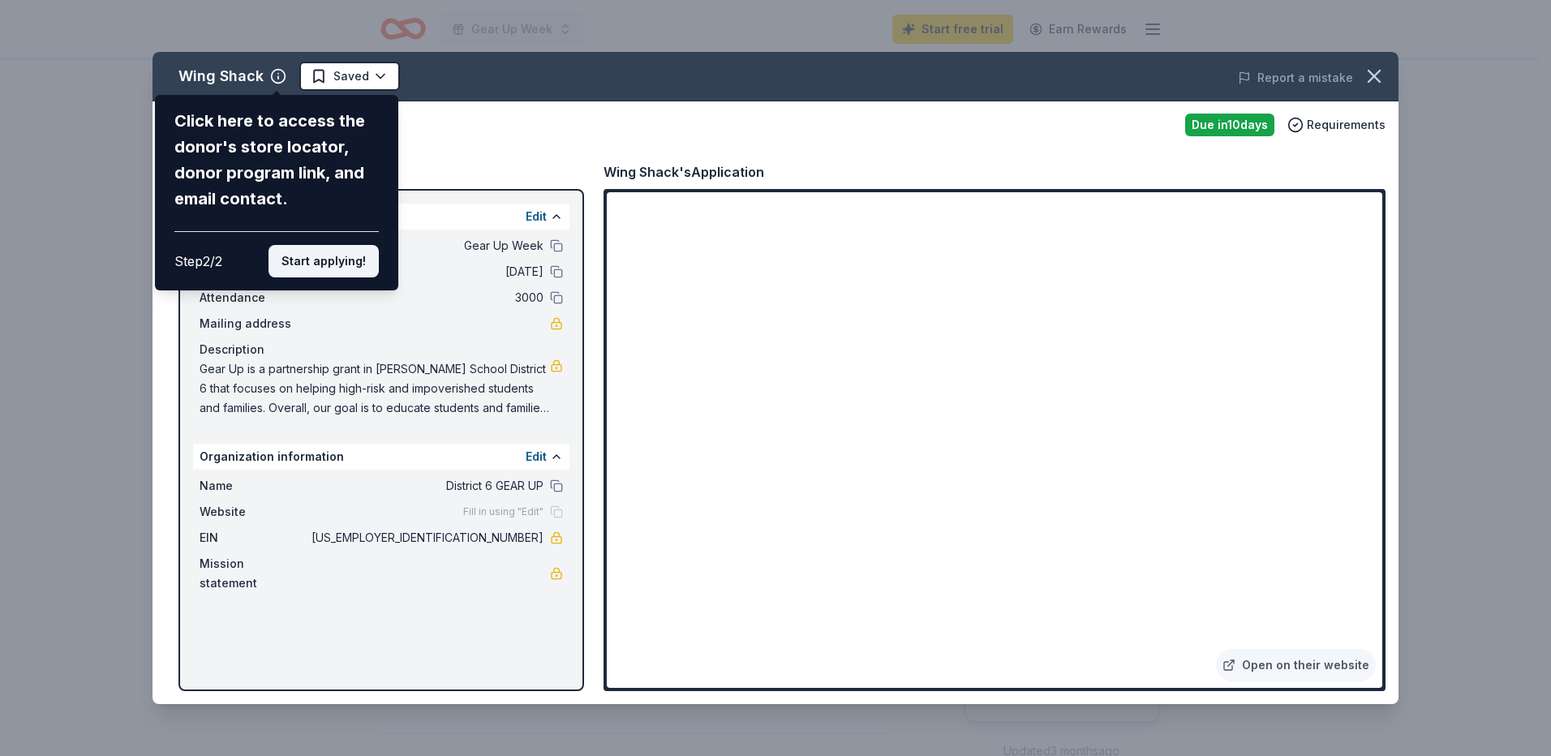
click at [344, 259] on button "Start applying!" at bounding box center [323, 261] width 110 height 32
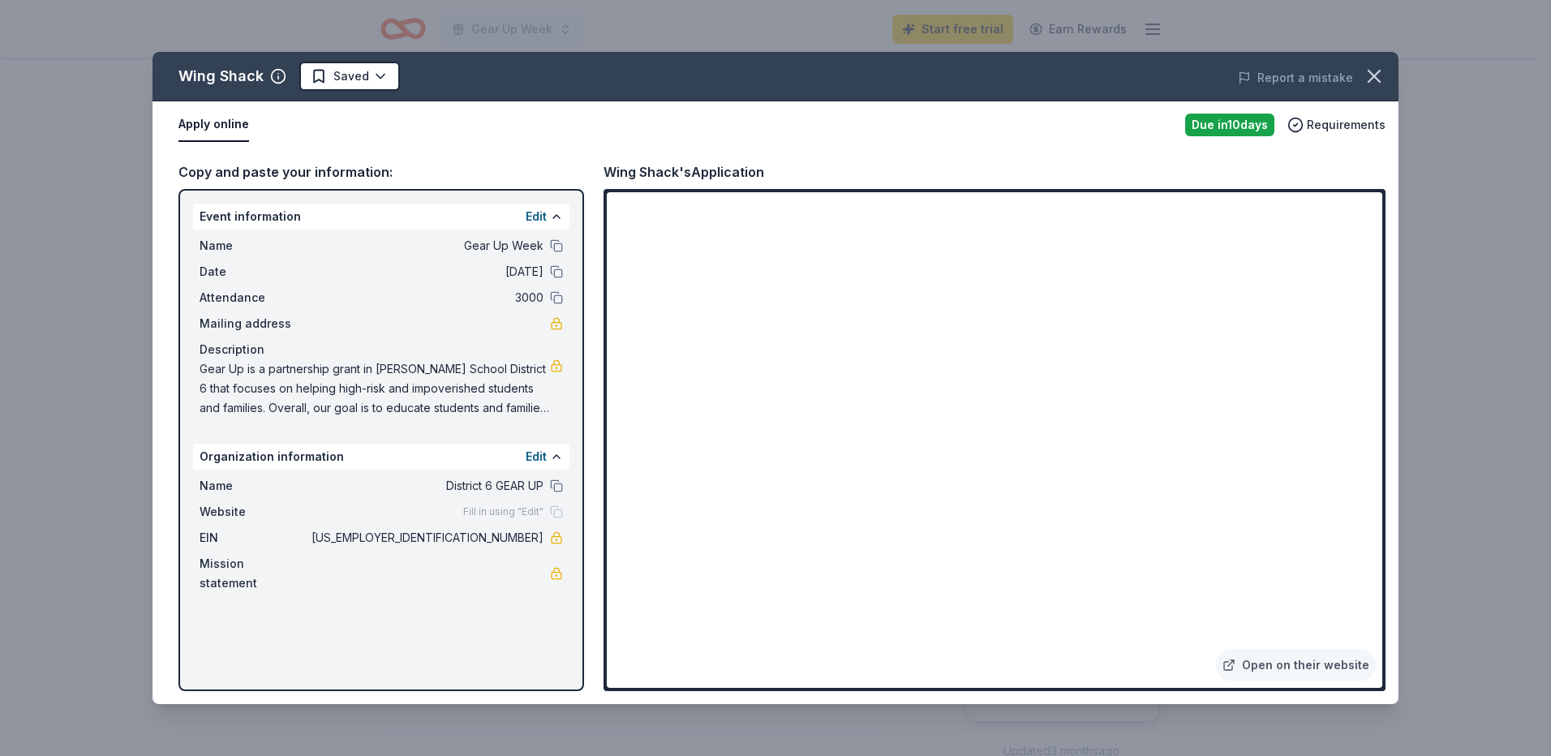
click at [558, 246] on div "Wing Shack Saved Report a mistake Apply online Due in 10 days Requirements Copy…" at bounding box center [775, 378] width 1246 height 652
click at [556, 510] on div "Fill in using "Edit"" at bounding box center [513, 511] width 100 height 13
click at [530, 508] on span "Fill in using "Edit"" at bounding box center [503, 511] width 80 height 13
click at [538, 212] on button "Edit" at bounding box center [536, 216] width 21 height 19
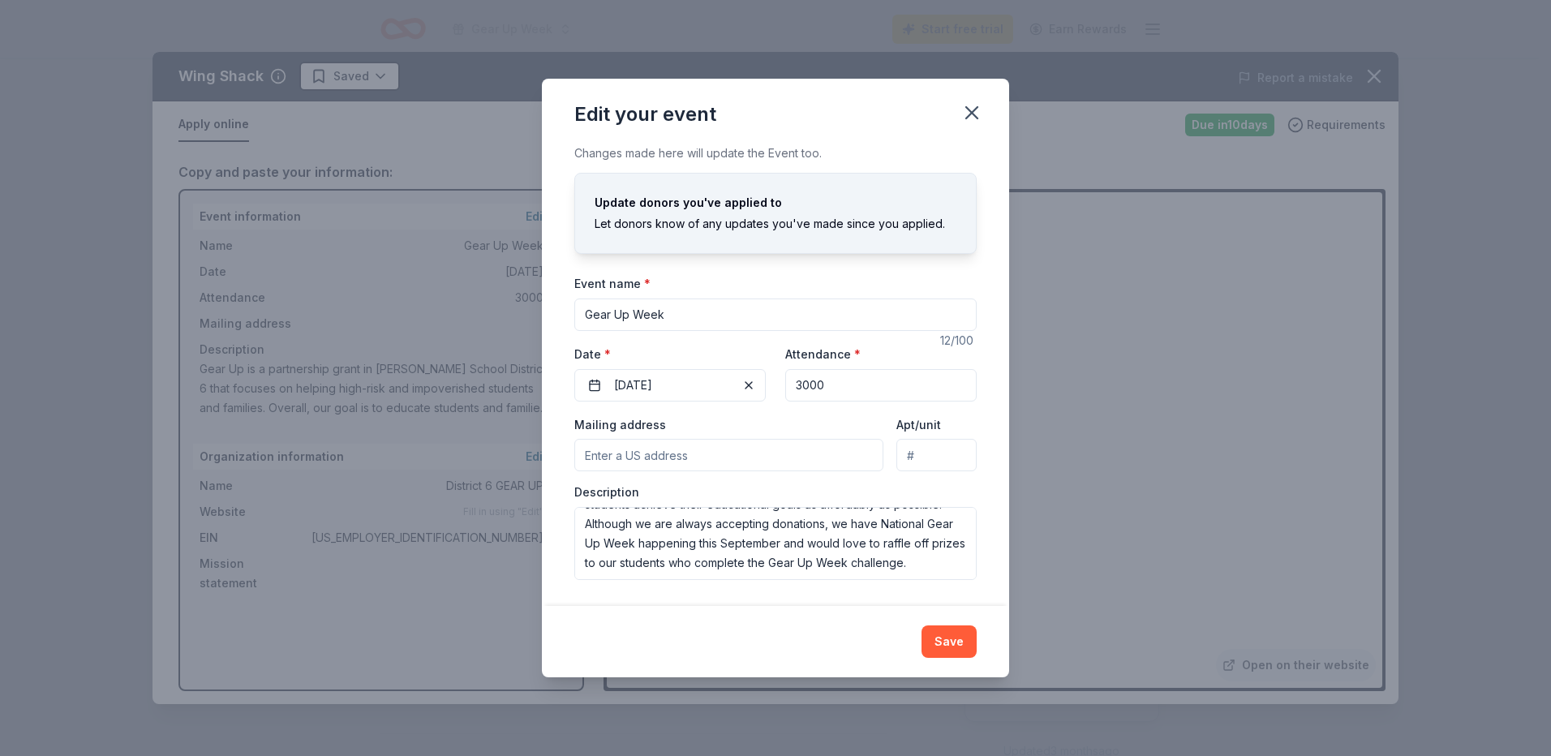
scroll to position [136, 0]
click at [971, 117] on icon "button" at bounding box center [971, 112] width 23 height 23
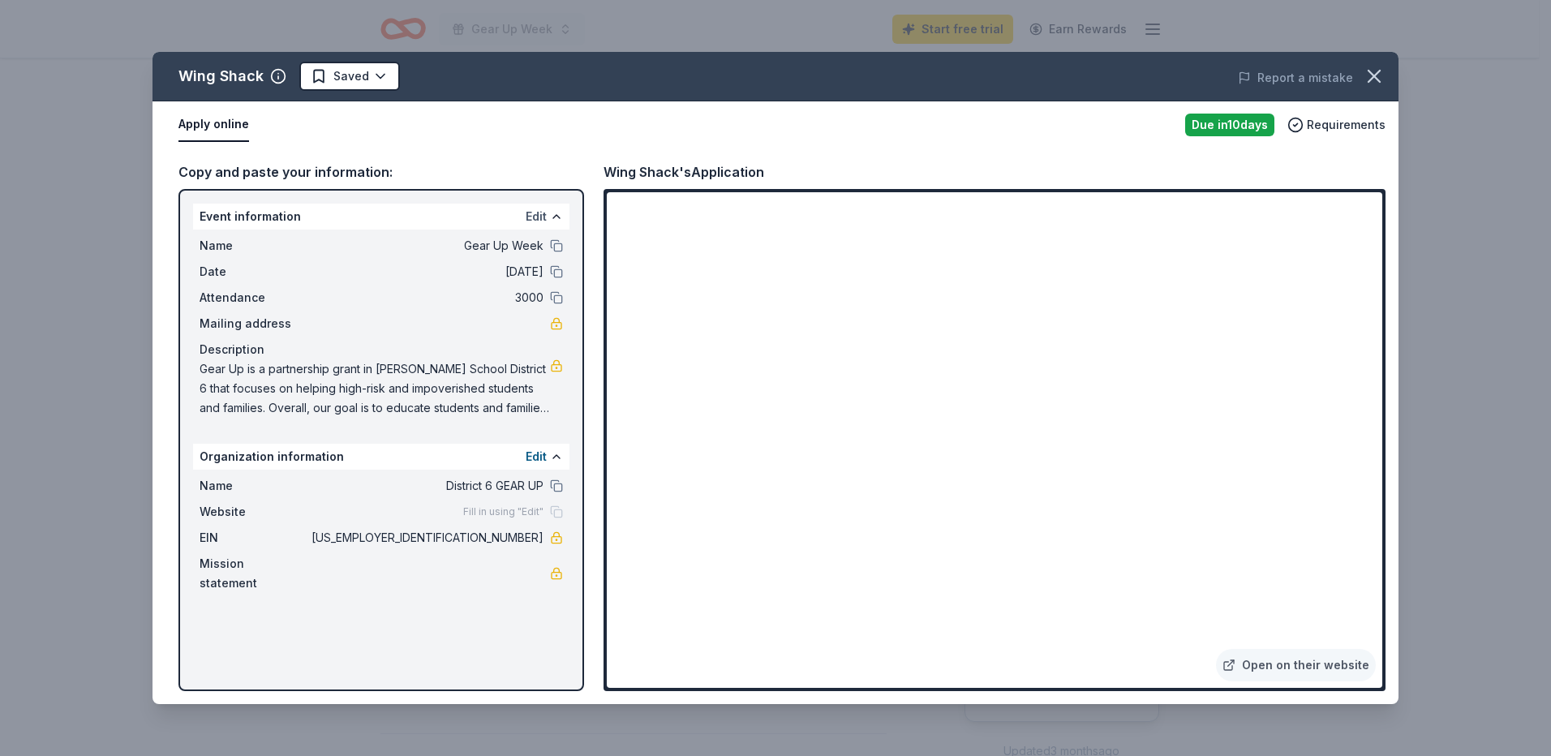
click at [537, 220] on button "Edit" at bounding box center [536, 216] width 21 height 19
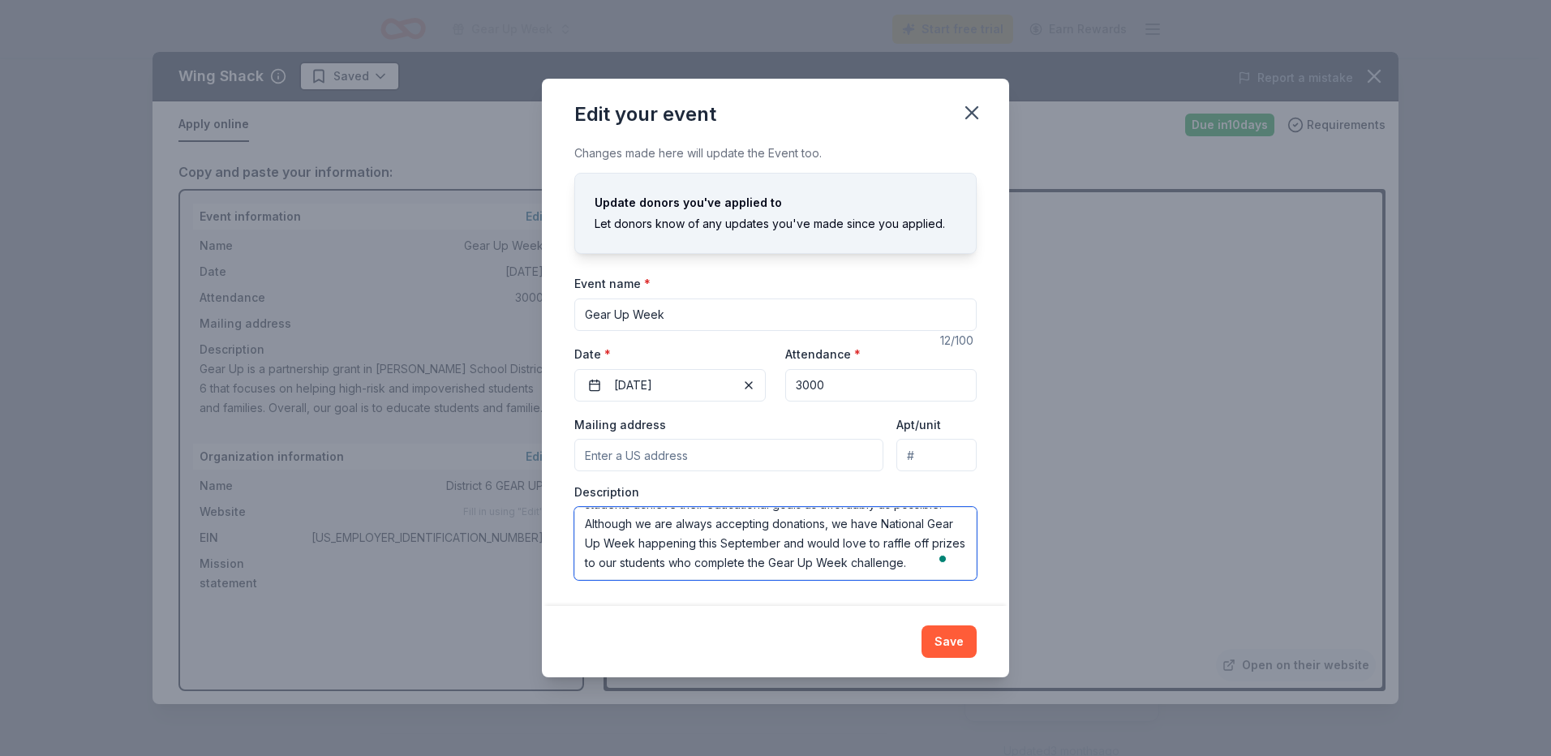
drag, startPoint x: 584, startPoint y: 522, endPoint x: 735, endPoint y: 558, distance: 155.0
click at [735, 558] on textarea "Gear Up is a partnership grant in Greeley-Evans School District 6 that focuses …" at bounding box center [775, 543] width 402 height 73
click at [973, 109] on icon "button" at bounding box center [971, 112] width 23 height 23
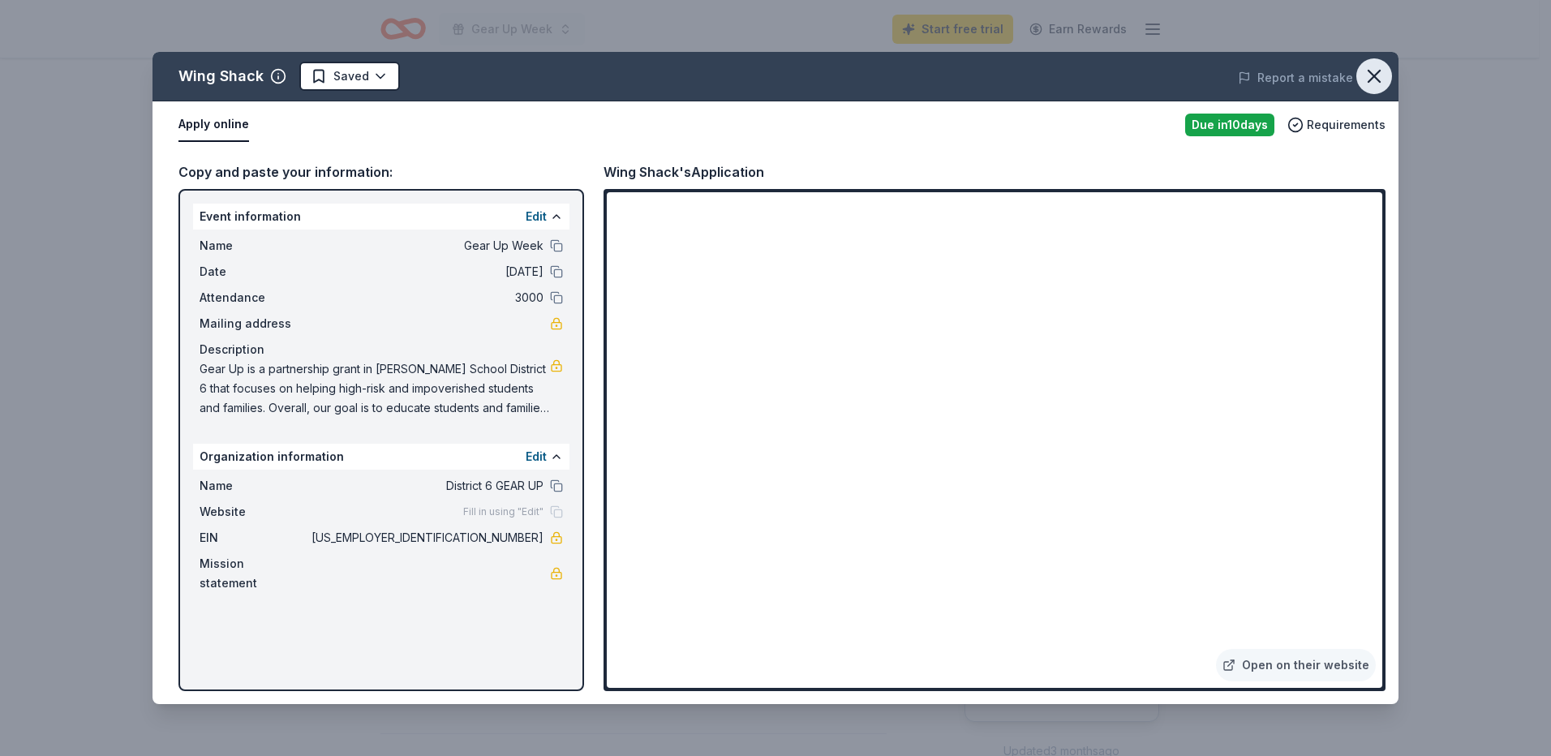
click at [1364, 71] on icon "button" at bounding box center [1373, 76] width 23 height 23
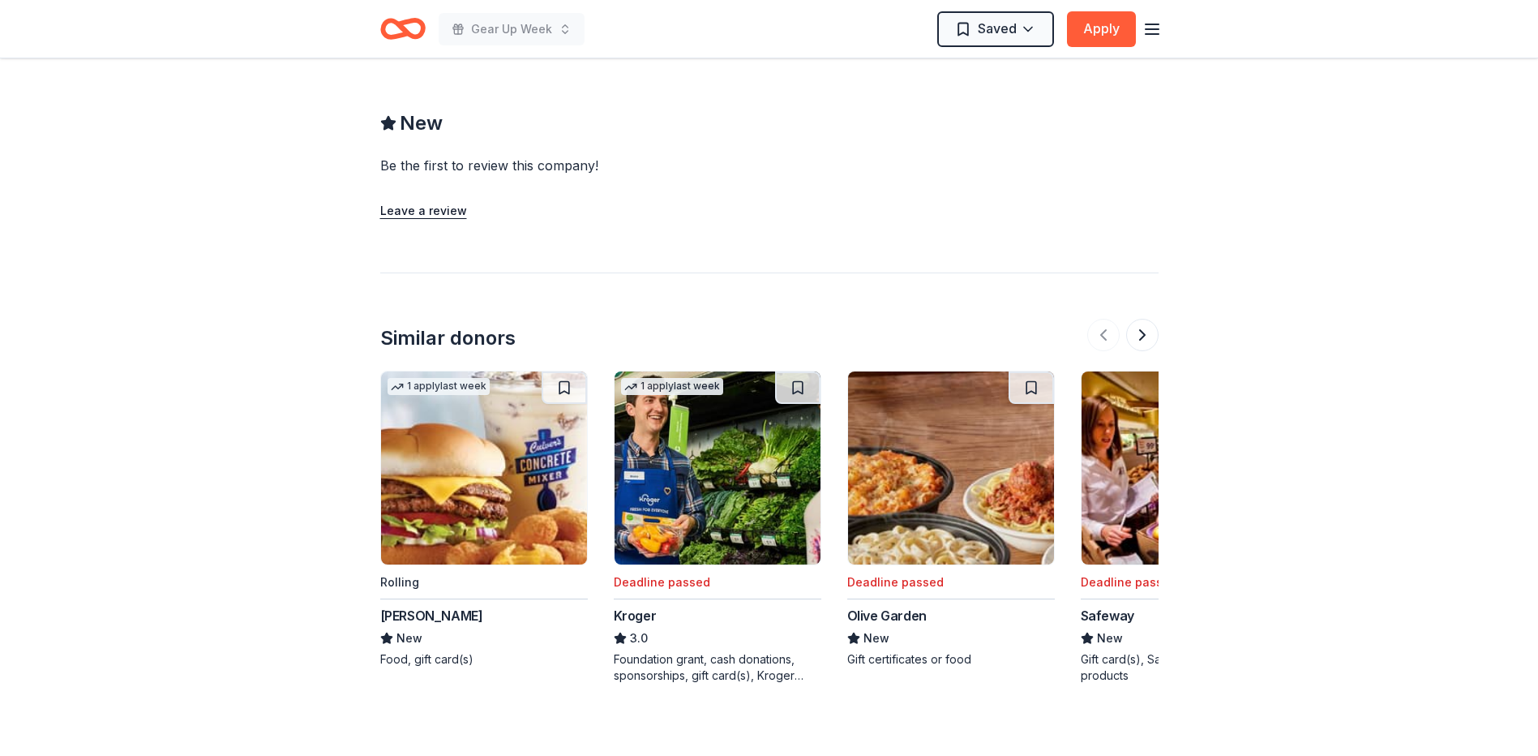
scroll to position [1460, 0]
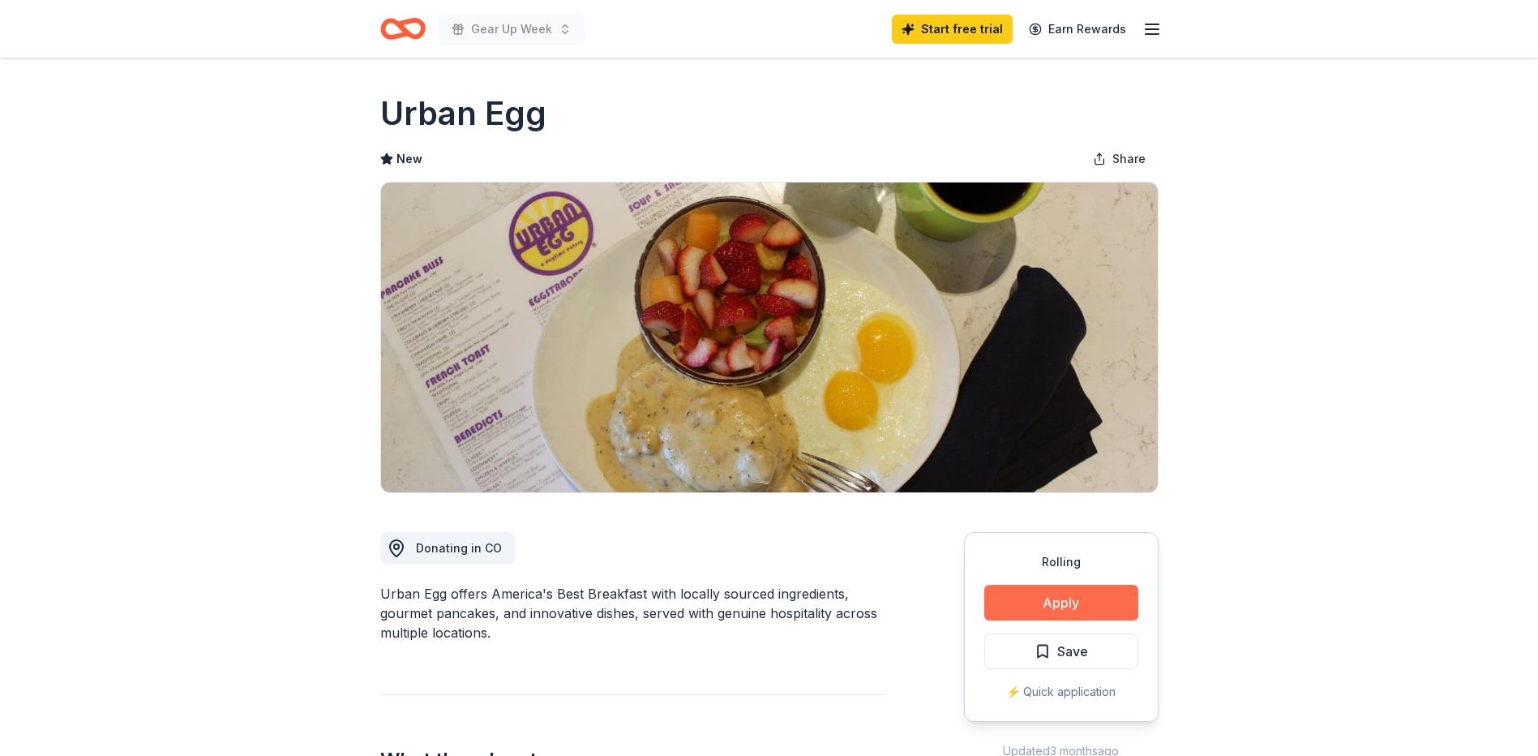
click at [1081, 609] on button "Apply" at bounding box center [1062, 603] width 154 height 36
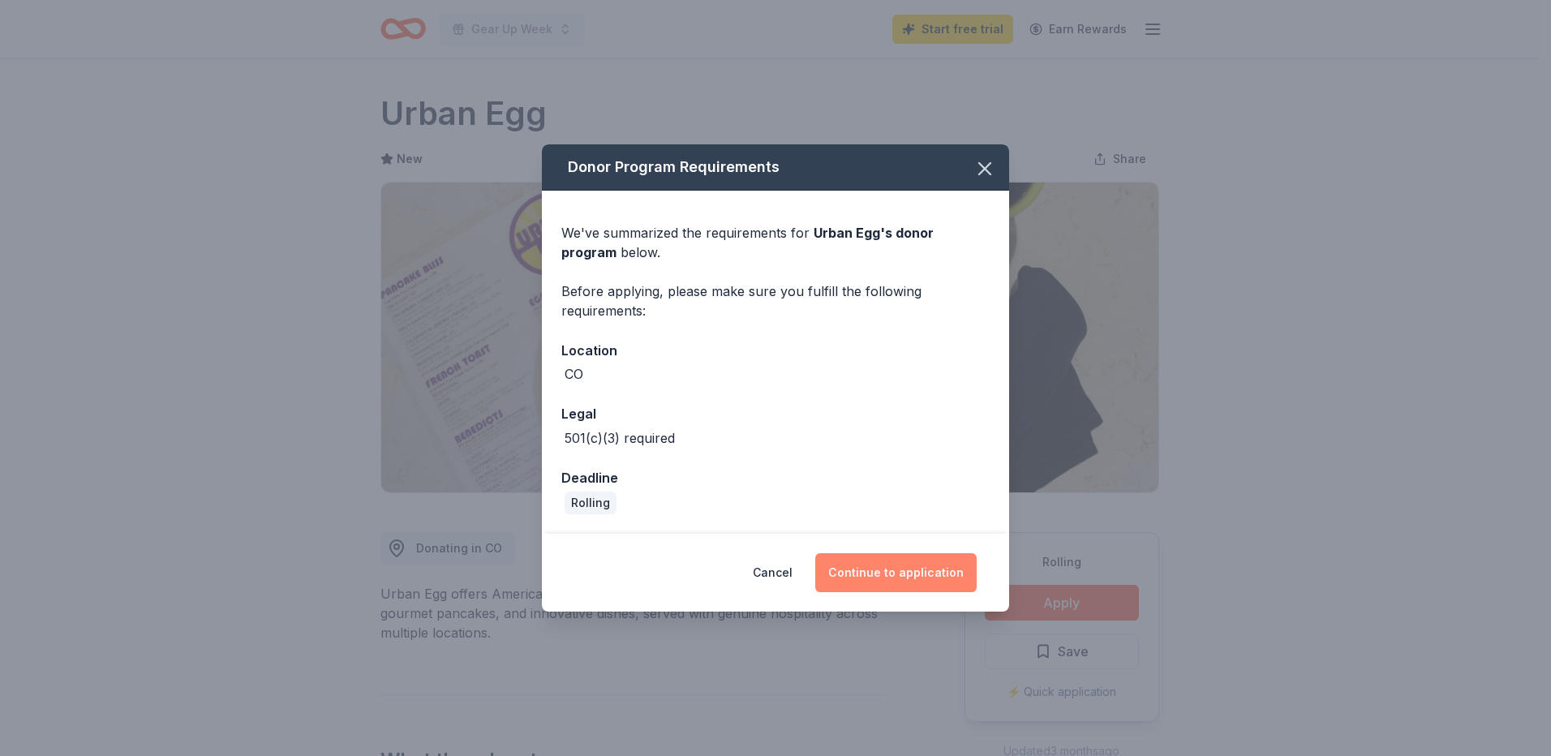
click at [891, 564] on button "Continue to application" at bounding box center [895, 572] width 161 height 39
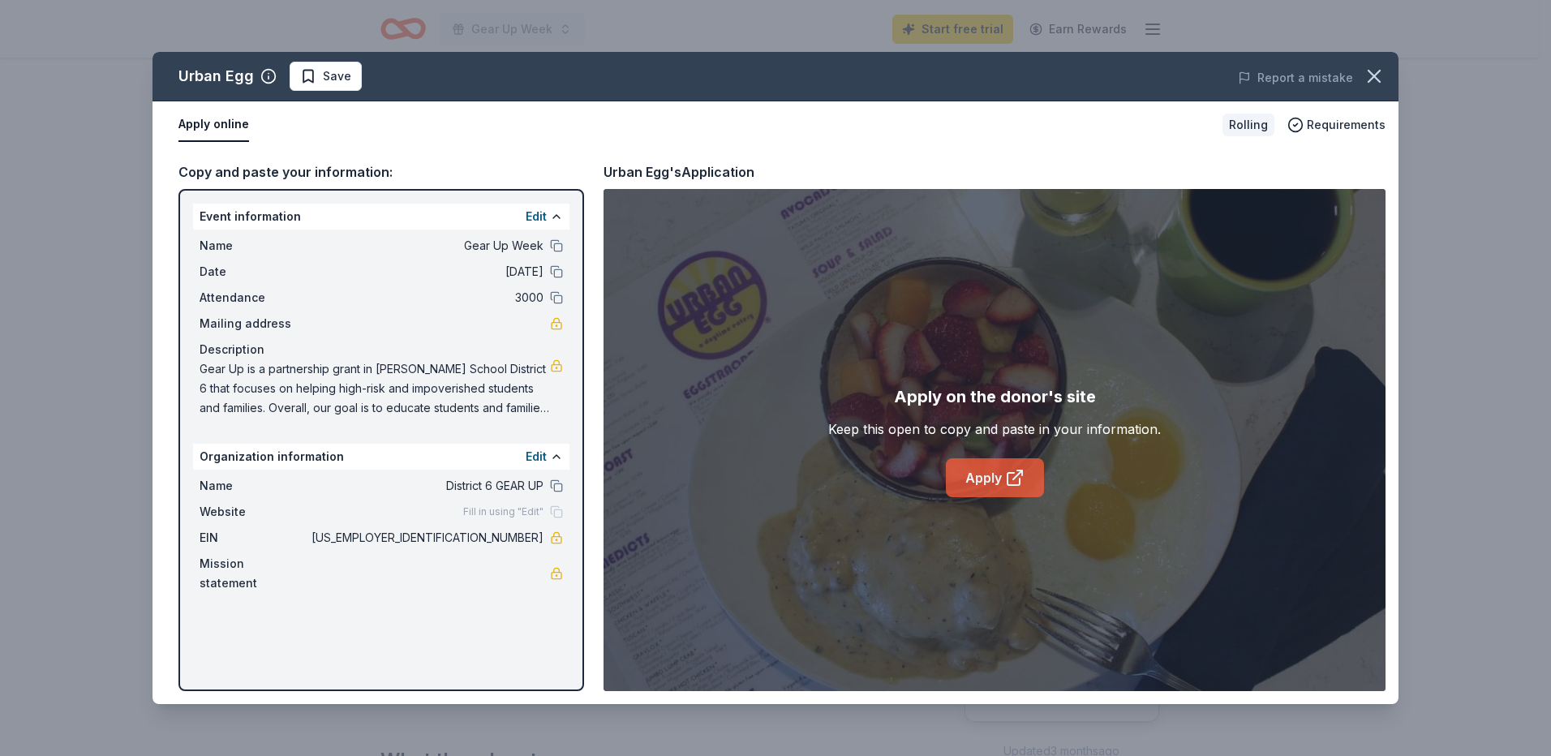
click at [993, 481] on link "Apply" at bounding box center [995, 477] width 98 height 39
click at [1374, 71] on icon "button" at bounding box center [1373, 76] width 23 height 23
